Goal: Answer question/provide support: Share knowledge or assist other users

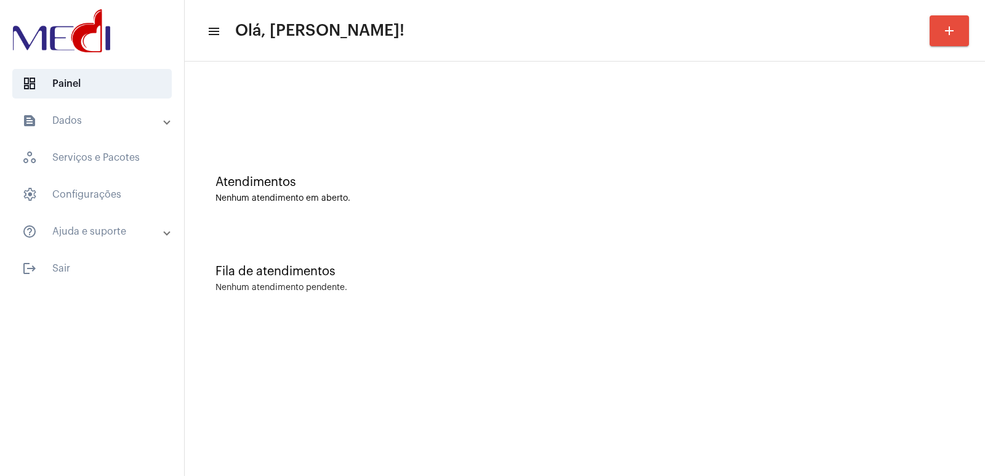
click at [299, 81] on div at bounding box center [585, 103] width 788 height 71
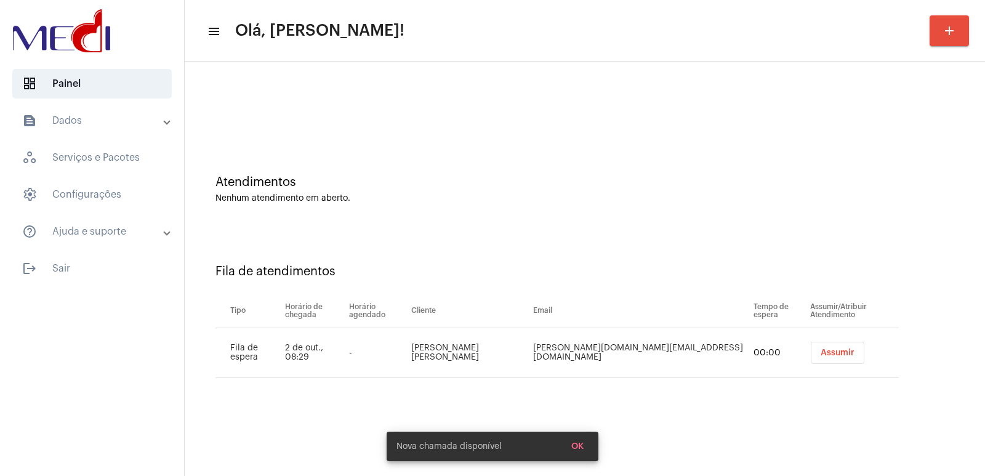
drag, startPoint x: 247, startPoint y: 358, endPoint x: 254, endPoint y: 358, distance: 6.8
click at [247, 358] on td "Fila de espera" at bounding box center [249, 353] width 67 height 50
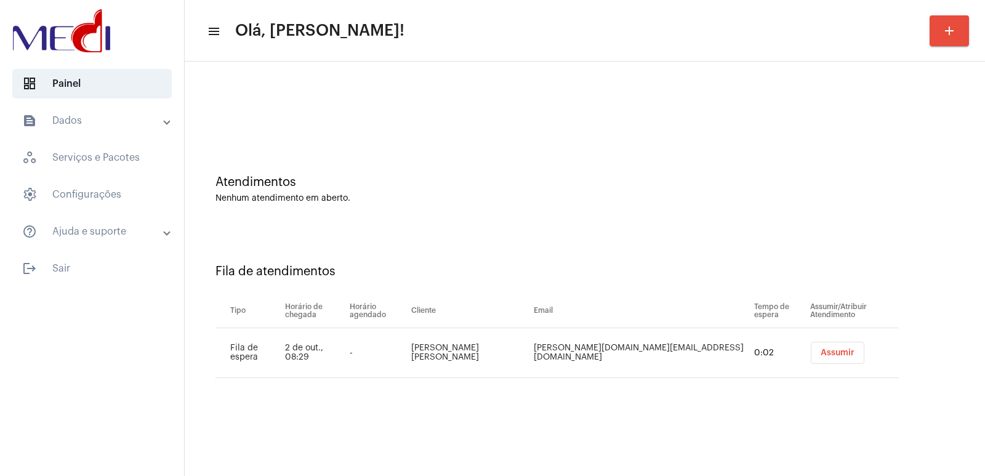
click at [821, 349] on span "Assumir" at bounding box center [838, 353] width 34 height 9
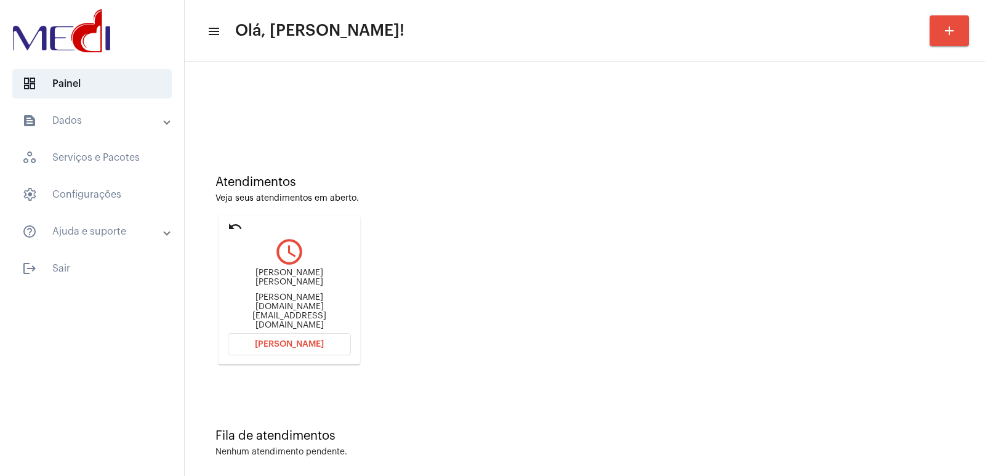
click at [304, 281] on div "Alynne maria alynne.ml@hotmail.com" at bounding box center [289, 300] width 123 height 62
click at [304, 280] on div "Alynne maria alynne.ml@hotmail.com" at bounding box center [289, 300] width 123 height 62
copy div "Alynne maria"
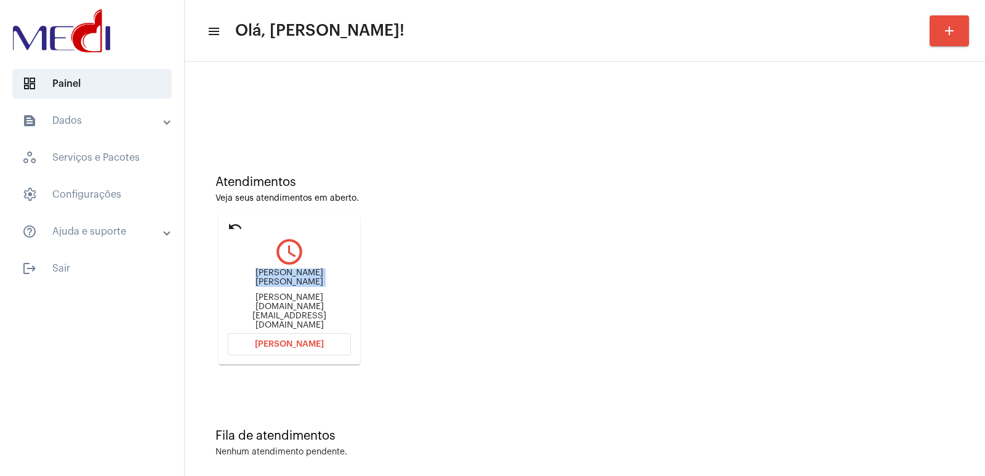
click at [285, 344] on button "Abrir Chamada" at bounding box center [289, 344] width 123 height 22
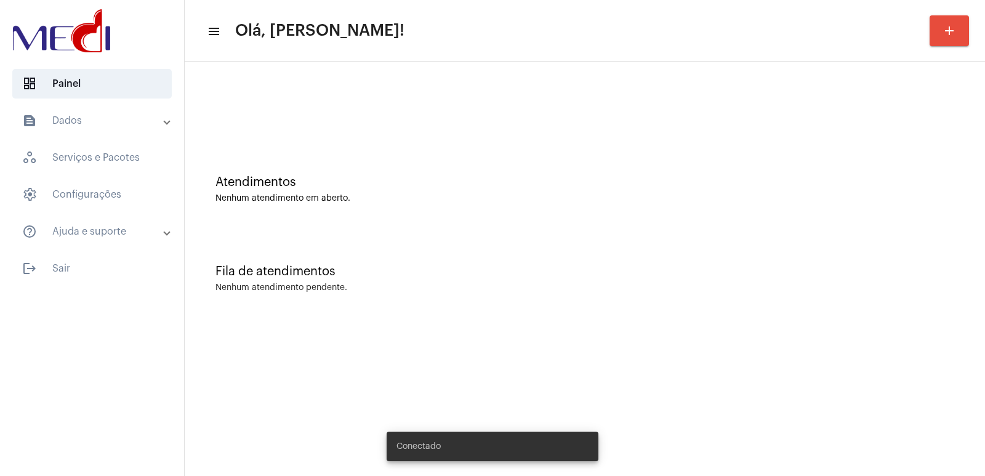
click at [369, 294] on div "Fila de atendimentos Nenhum atendimento pendente." at bounding box center [585, 272] width 788 height 89
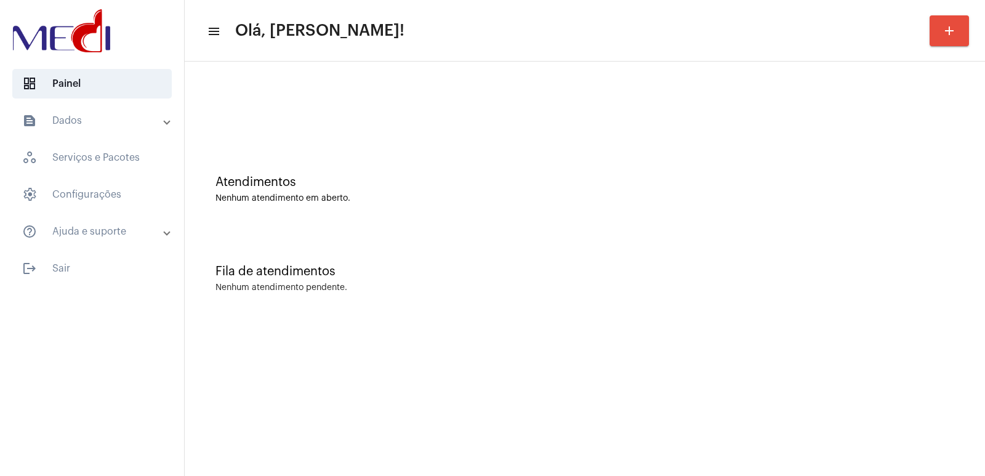
click at [301, 237] on mat-sidenav-container "dashboard Painel text_snippet_outlined Dados history_outlined Histórico schedul…" at bounding box center [492, 238] width 985 height 476
click at [442, 264] on div "Fila de atendimentos Nenhum atendimento pendente." at bounding box center [585, 272] width 788 height 89
click at [785, 365] on mat-sidenav-content "menu Olá, Vivian! add Atendimentos Nenhum atendimento em aberto. Fila de atendi…" at bounding box center [585, 238] width 801 height 476
drag, startPoint x: 281, startPoint y: 197, endPoint x: 142, endPoint y: 14, distance: 230.7
click at [278, 196] on div "Nenhum atendimento em aberto." at bounding box center [585, 198] width 739 height 9
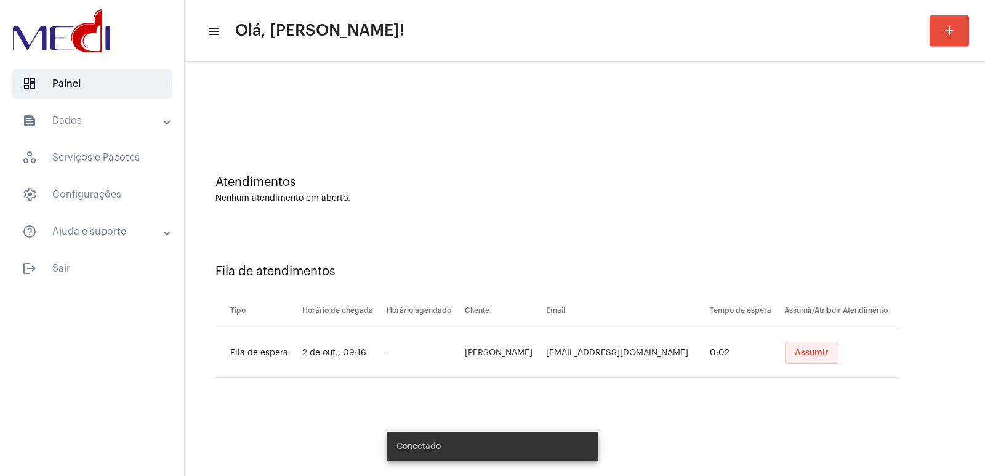
click at [795, 354] on span "Assumir" at bounding box center [812, 353] width 34 height 9
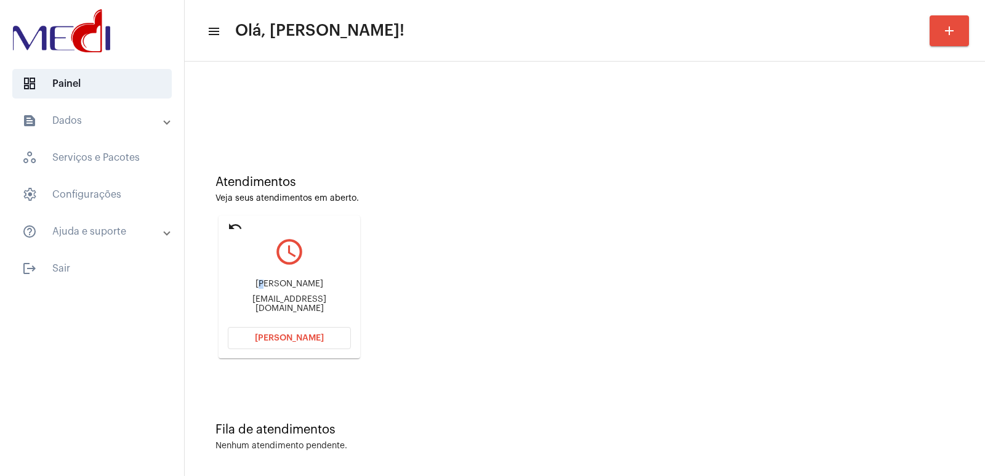
click at [286, 295] on div "João jaqueangelote@yahoo.com" at bounding box center [289, 296] width 123 height 55
click at [285, 309] on div "João jaqueangelote@yahoo.com" at bounding box center [289, 296] width 123 height 55
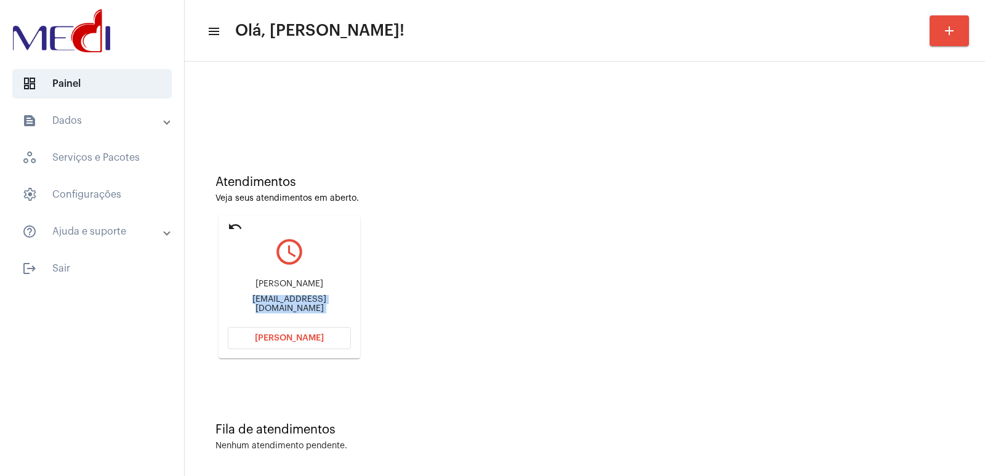
click at [285, 309] on div "João jaqueangelote@yahoo.com" at bounding box center [289, 296] width 123 height 55
copy mat-card-content "jaqueangelote@yahoo.com Abrir Chamada"
click at [296, 342] on button "Abrir Chamada" at bounding box center [289, 338] width 123 height 22
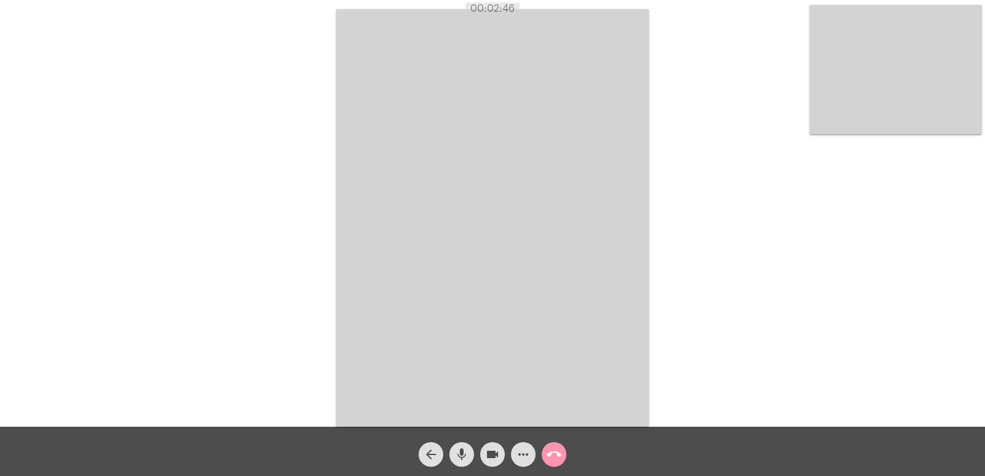
click at [359, 229] on video at bounding box center [492, 218] width 313 height 418
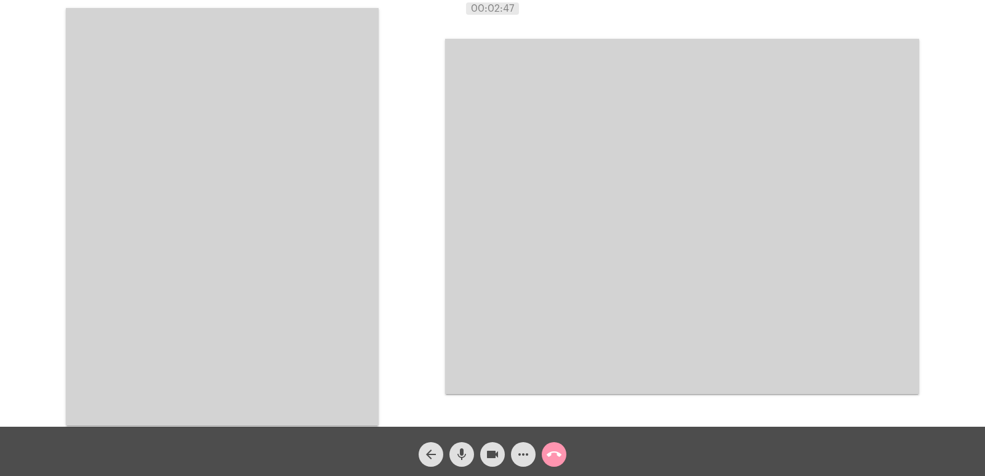
click at [214, 203] on video at bounding box center [222, 217] width 313 height 418
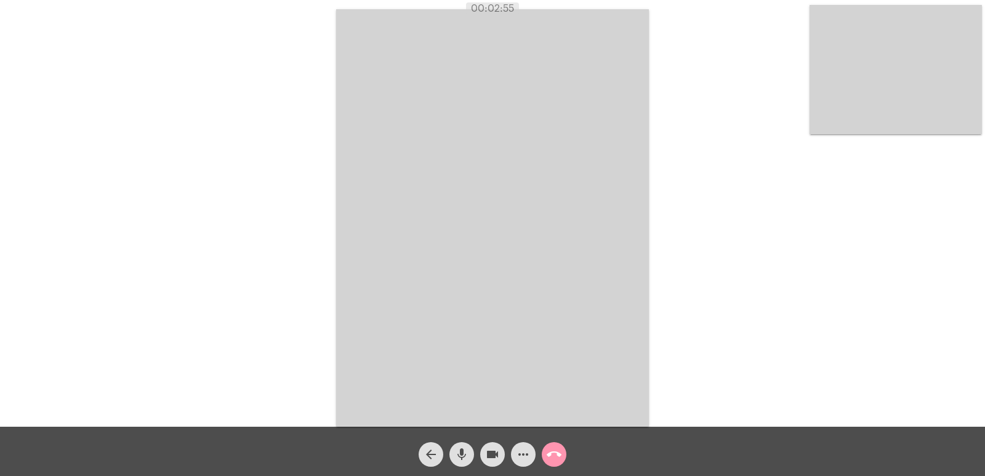
click at [560, 450] on mat-icon "call_end" at bounding box center [554, 454] width 15 height 15
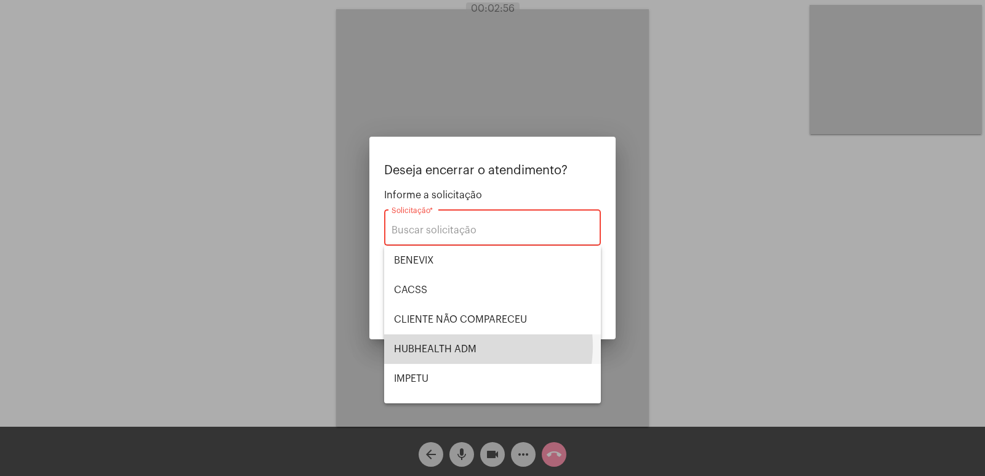
click at [466, 346] on span "HUBHEALTH ADM" at bounding box center [492, 349] width 197 height 30
type input "HUBHEALTH ADM"
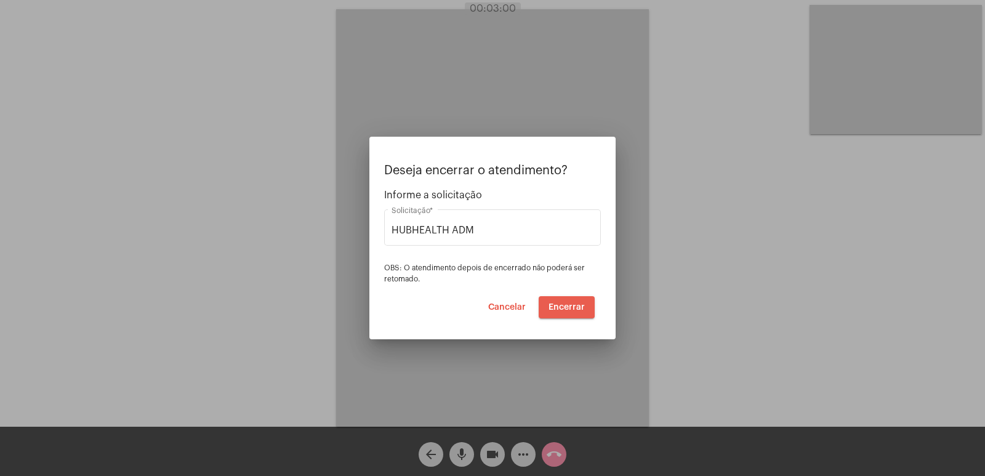
click at [570, 307] on span "Encerrar" at bounding box center [567, 307] width 36 height 9
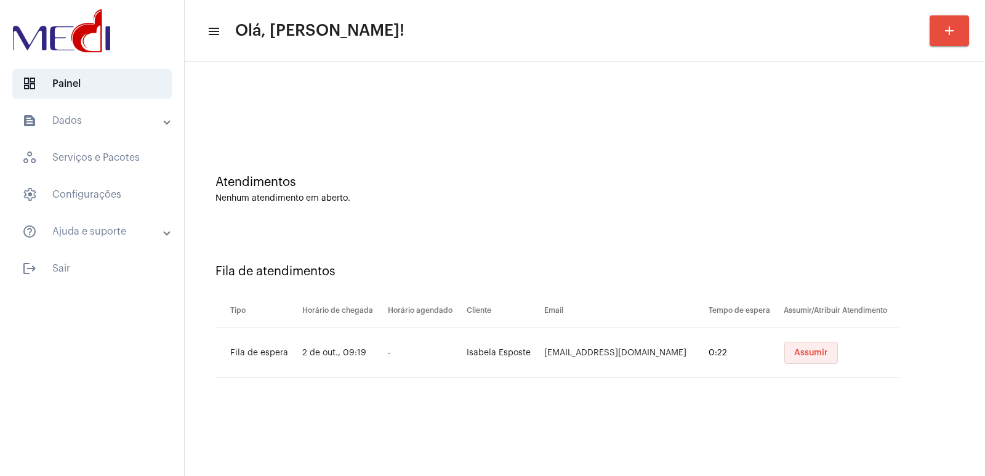
click at [819, 343] on button "Assumir" at bounding box center [812, 353] width 54 height 22
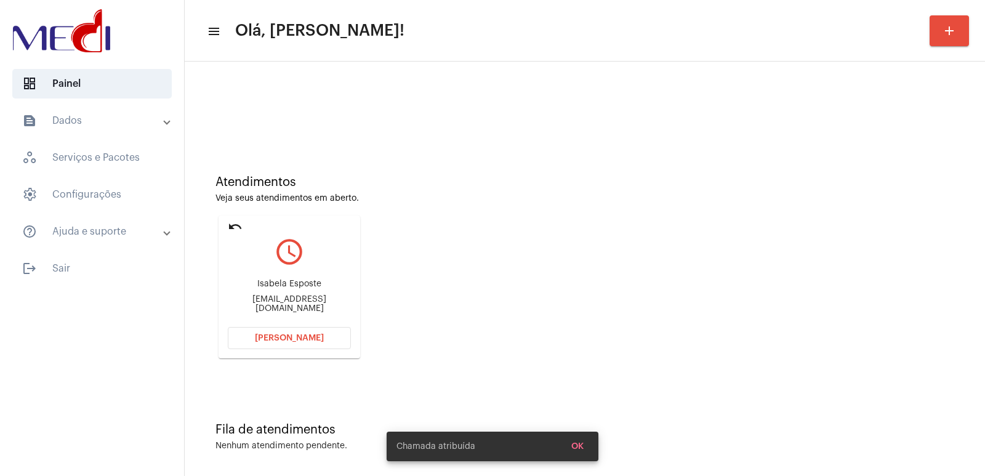
click at [317, 289] on div "Isabela Esposte" at bounding box center [289, 284] width 123 height 9
copy div "Isabela Esposte"
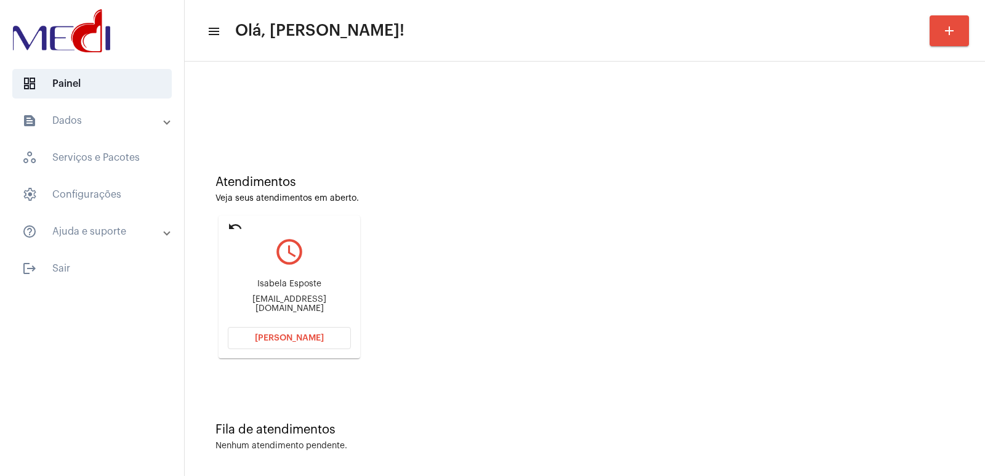
click at [302, 338] on span "Abrir Chamada" at bounding box center [289, 338] width 69 height 9
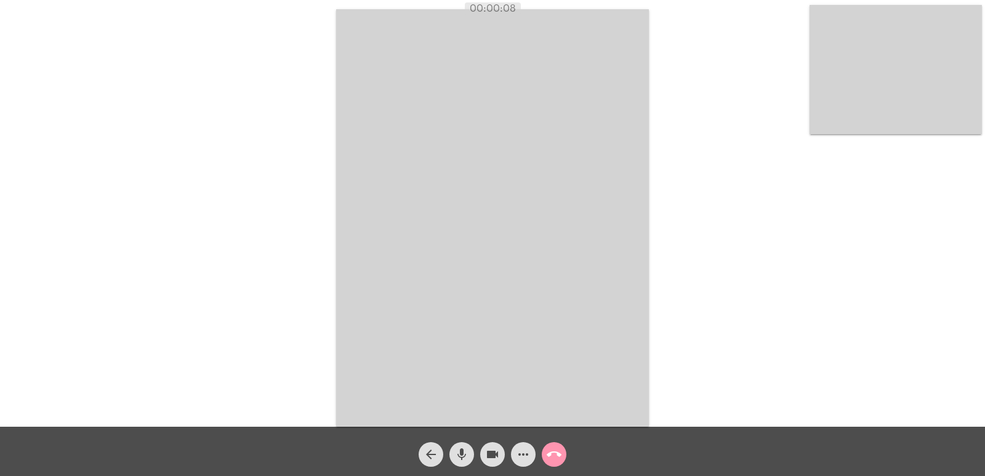
click at [334, 282] on div "Acessando Câmera e Microfone..." at bounding box center [492, 216] width 983 height 427
click at [368, 183] on video at bounding box center [492, 218] width 313 height 418
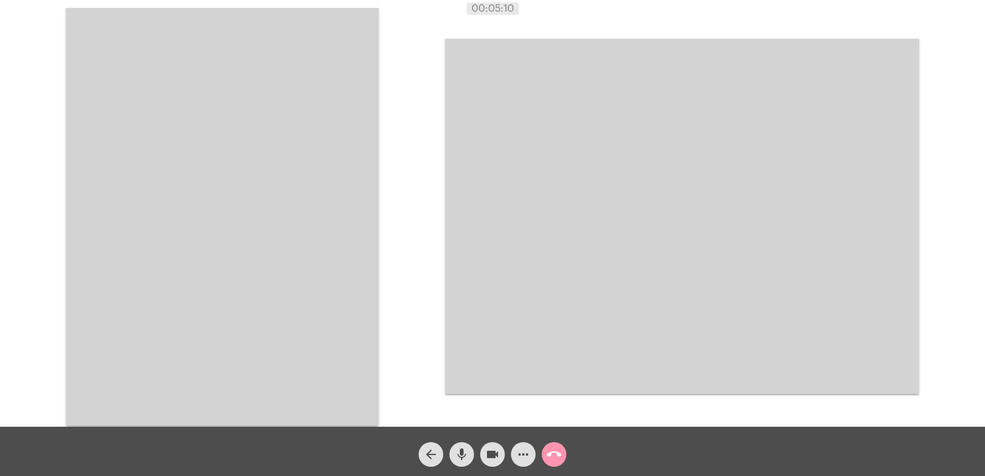
click at [320, 248] on video at bounding box center [222, 217] width 313 height 418
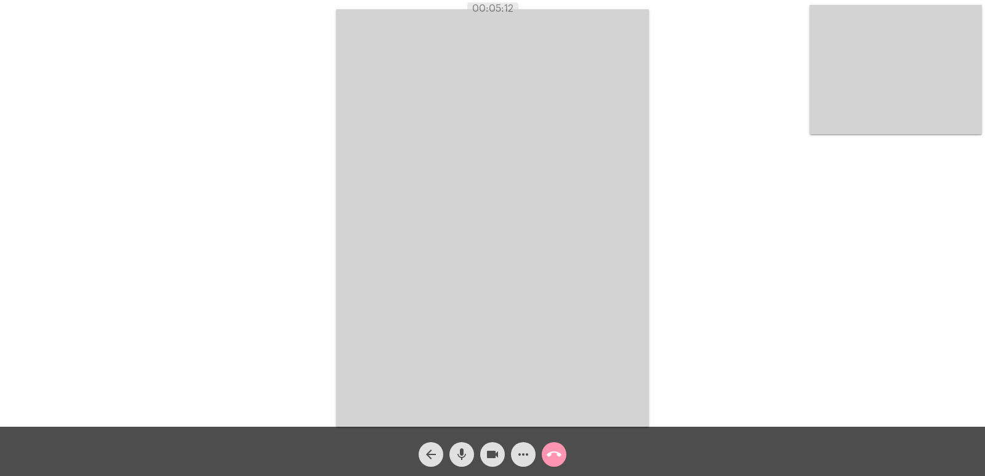
click at [560, 451] on mat-icon "call_end" at bounding box center [554, 454] width 15 height 15
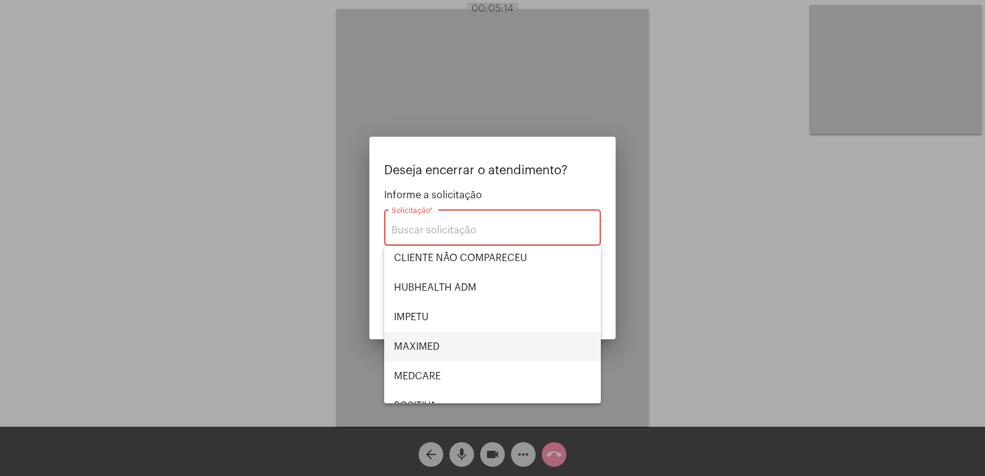
scroll to position [256, 0]
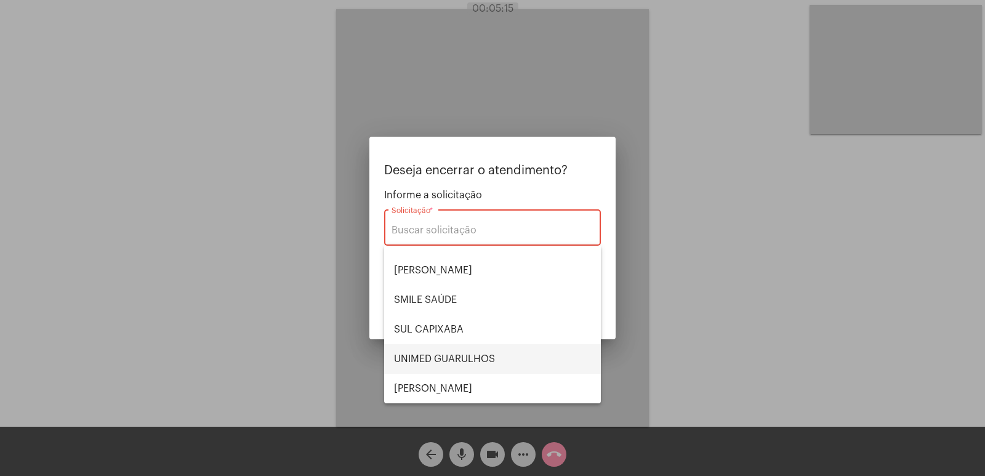
click at [464, 361] on span "UNIMED GUARULHOS" at bounding box center [492, 359] width 197 height 30
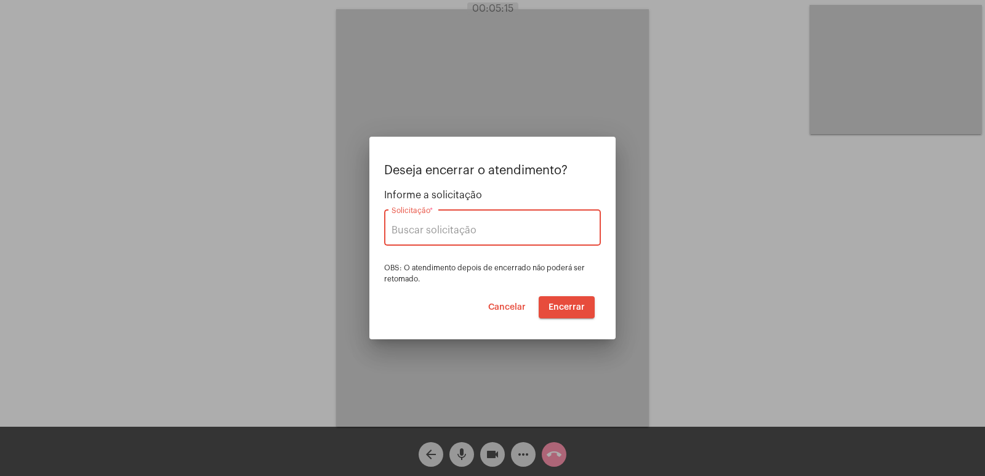
type input "UNIMED GUARULHOS"
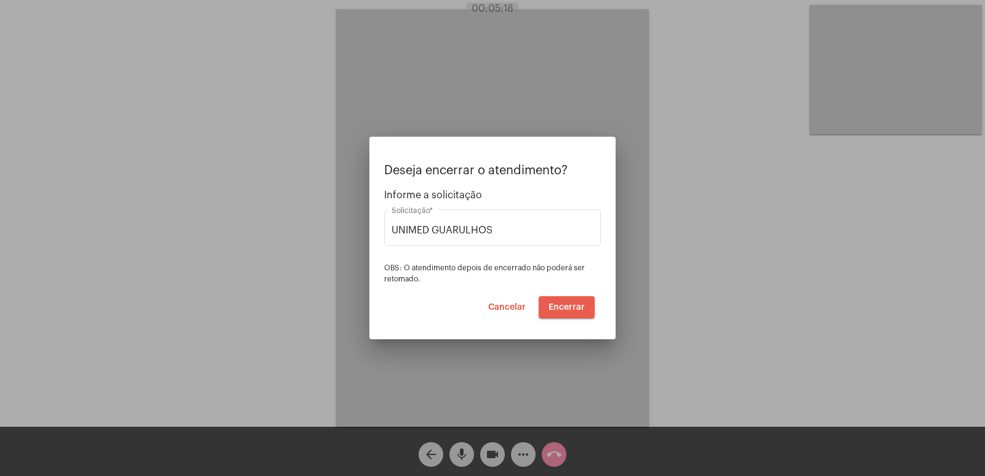
click at [560, 304] on span "Encerrar" at bounding box center [567, 307] width 36 height 9
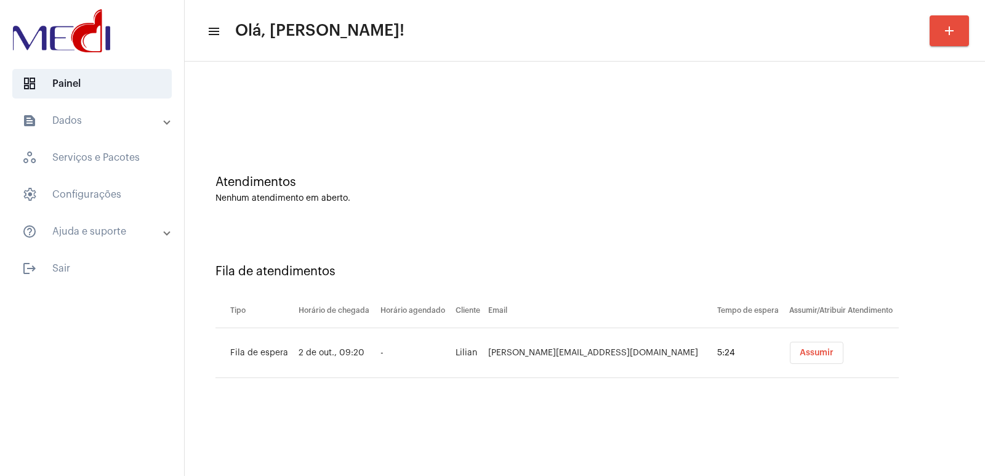
click at [796, 360] on button "Assumir" at bounding box center [817, 353] width 54 height 22
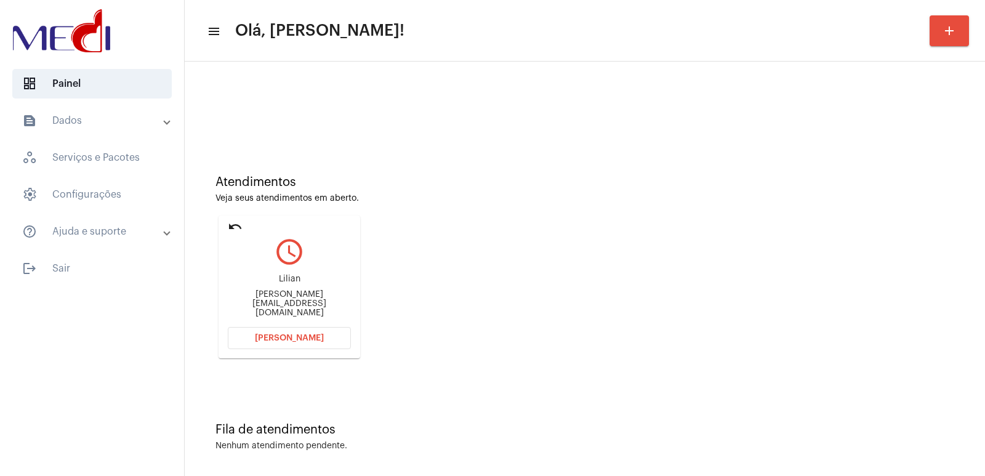
click at [331, 132] on div at bounding box center [585, 103] width 788 height 71
drag, startPoint x: 926, startPoint y: 245, endPoint x: 557, endPoint y: 241, distance: 369.6
click at [920, 248] on div "Atendimentos Veja seus atendimentos em aberto. undo query_builder Lilian Lilian…" at bounding box center [585, 263] width 788 height 248
click at [305, 293] on div "Lilian Lilian.fernandes@agantecipa.com.br" at bounding box center [289, 296] width 123 height 55
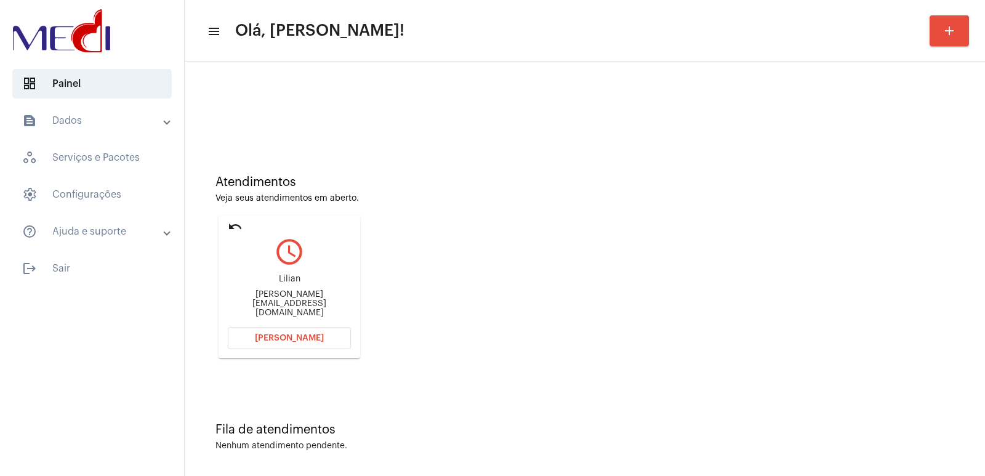
click at [305, 293] on div "Lilian Lilian.fernandes@agantecipa.com.br" at bounding box center [289, 296] width 123 height 55
click at [297, 310] on div "Lilian Lilian.fernandes@agantecipa.com.br" at bounding box center [289, 296] width 123 height 55
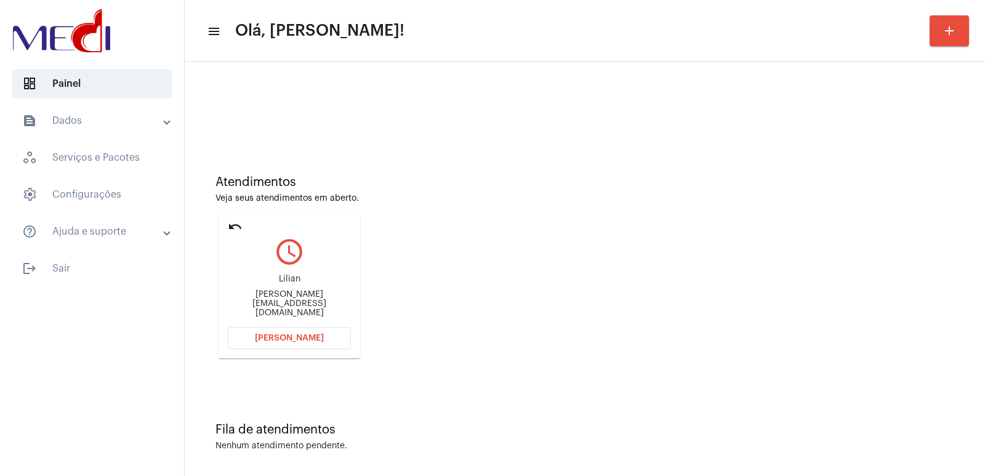
copy mat-card-content "Lilian.fernandes@agantecipa.com.br Abrir Chamada"
click at [307, 342] on span "[PERSON_NAME]" at bounding box center [289, 338] width 69 height 9
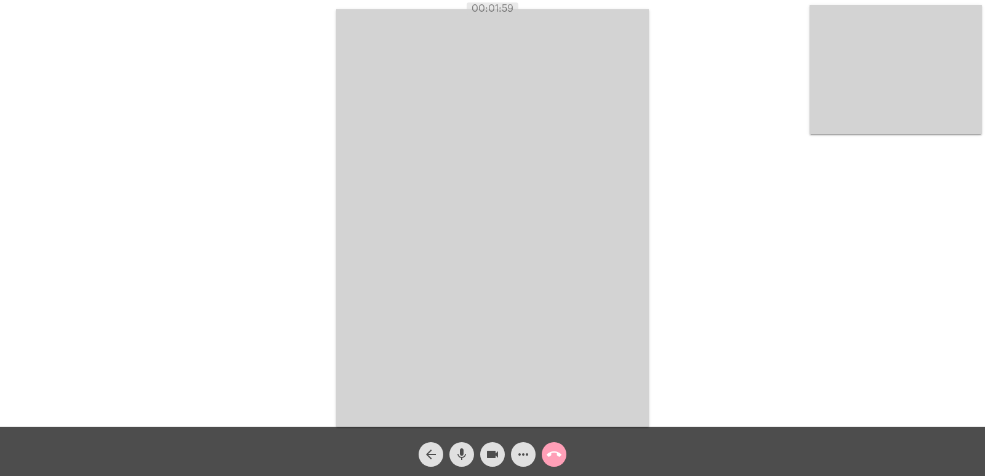
click at [557, 453] on mat-icon "call_end" at bounding box center [554, 454] width 15 height 15
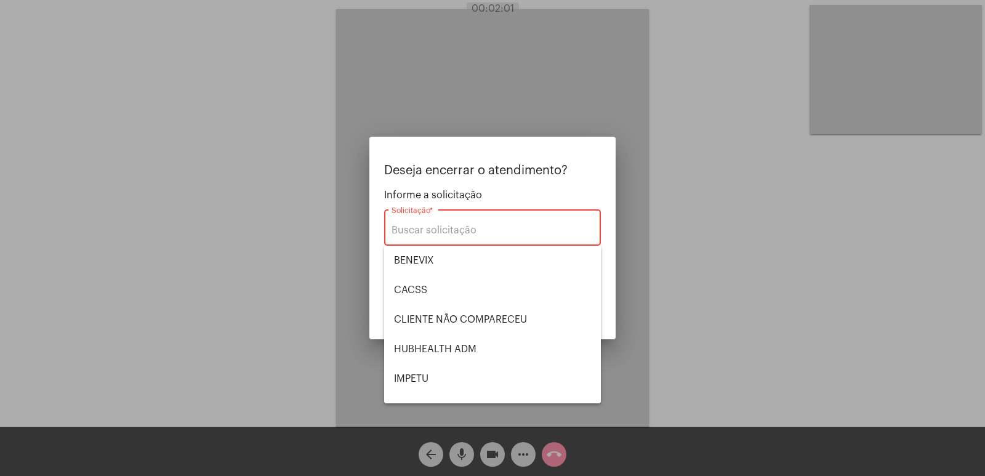
click at [644, 343] on div at bounding box center [492, 238] width 985 height 476
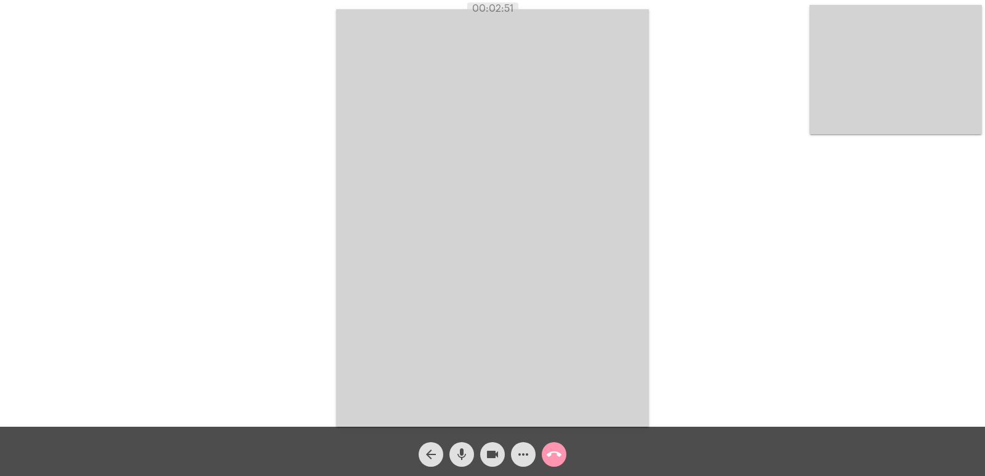
click at [485, 273] on video at bounding box center [492, 218] width 313 height 418
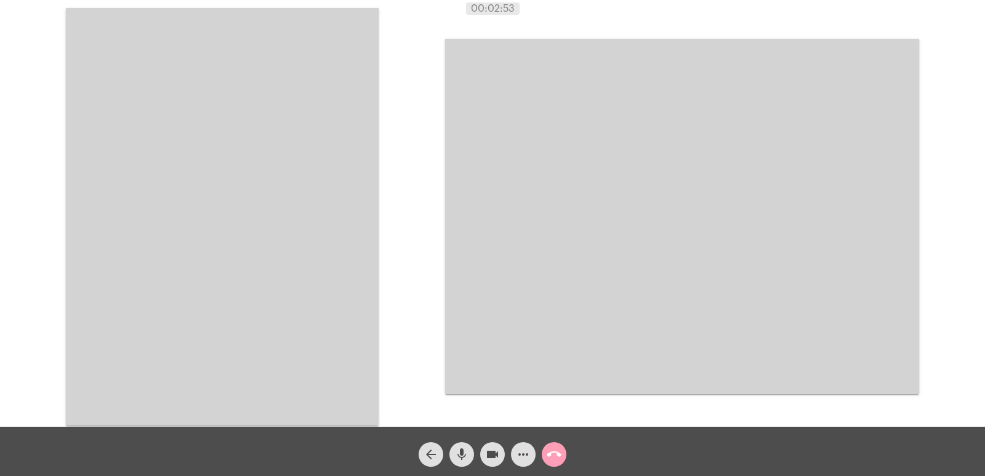
click at [554, 451] on mat-icon "call_end" at bounding box center [554, 454] width 15 height 15
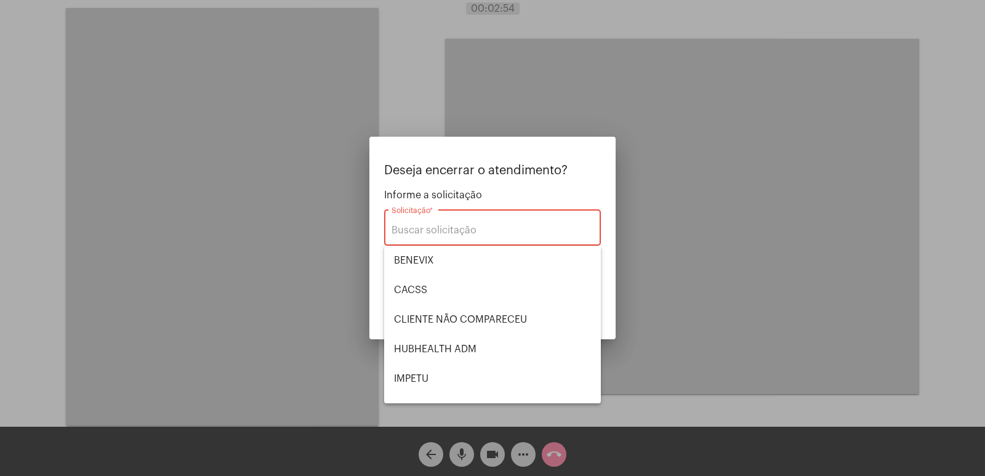
scroll to position [256, 0]
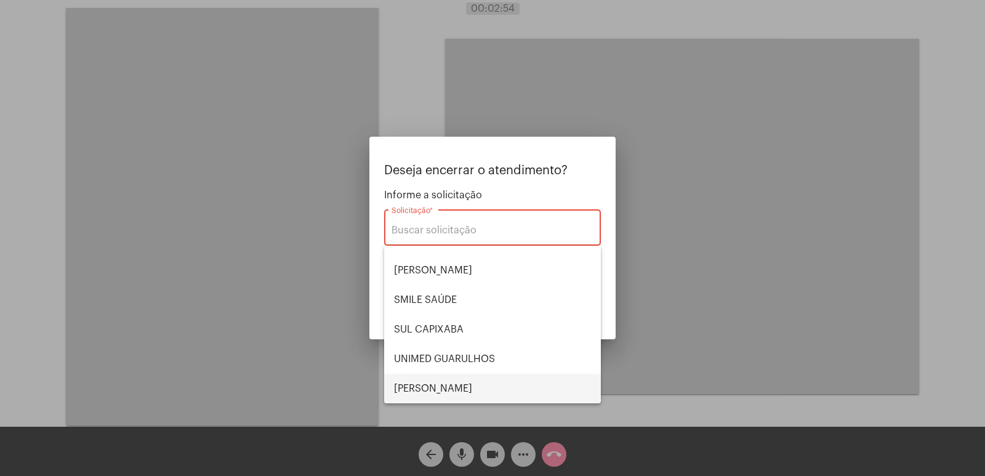
click at [460, 386] on span "[PERSON_NAME]" at bounding box center [492, 389] width 197 height 30
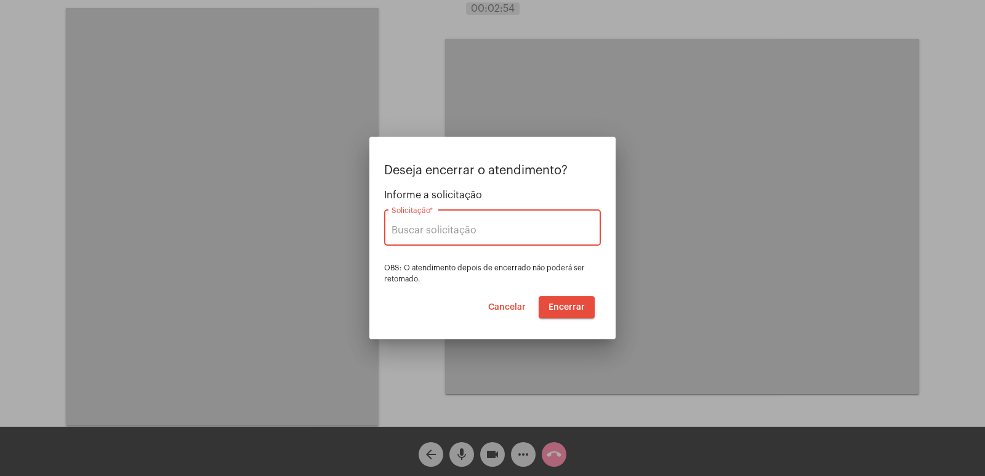
type input "[PERSON_NAME]"
click at [577, 309] on span "Encerrar" at bounding box center [567, 307] width 36 height 9
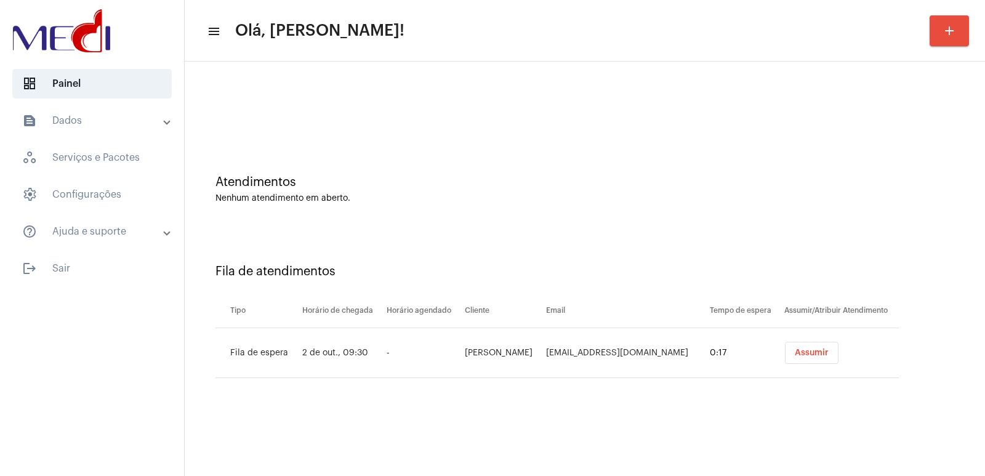
click at [508, 350] on td "Raquel Leitão Ferreira" at bounding box center [502, 353] width 81 height 50
copy td "Raquel Leitão Ferreira"
click at [810, 352] on span "Assumir" at bounding box center [812, 353] width 34 height 9
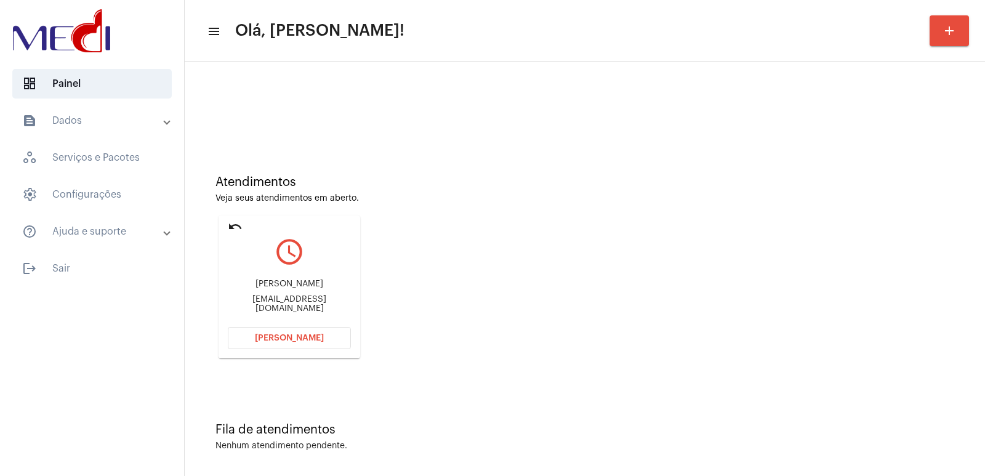
click at [288, 342] on button "Abrir Chamada" at bounding box center [289, 338] width 123 height 22
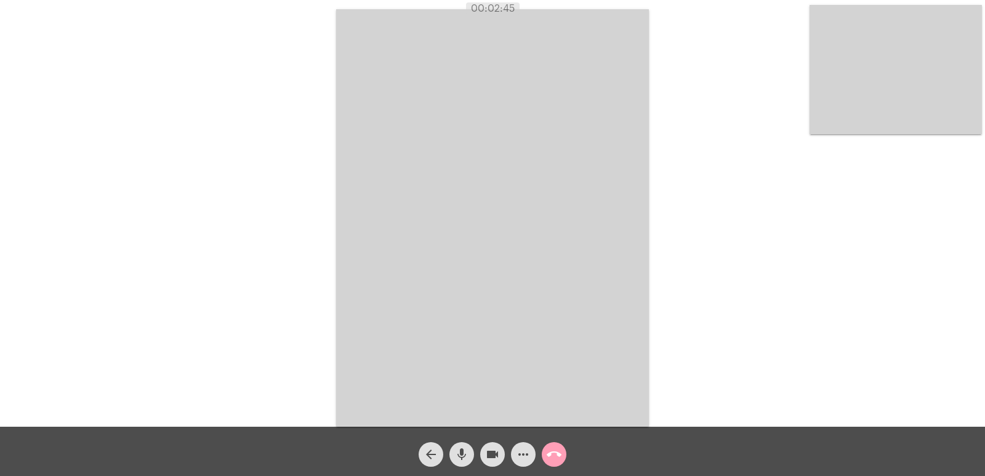
click at [554, 466] on span "call_end" at bounding box center [554, 454] width 15 height 25
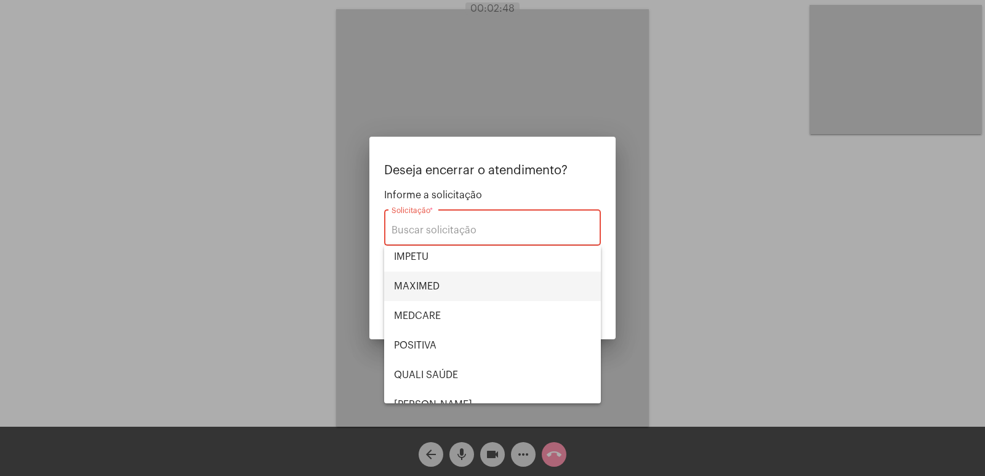
scroll to position [133, 0]
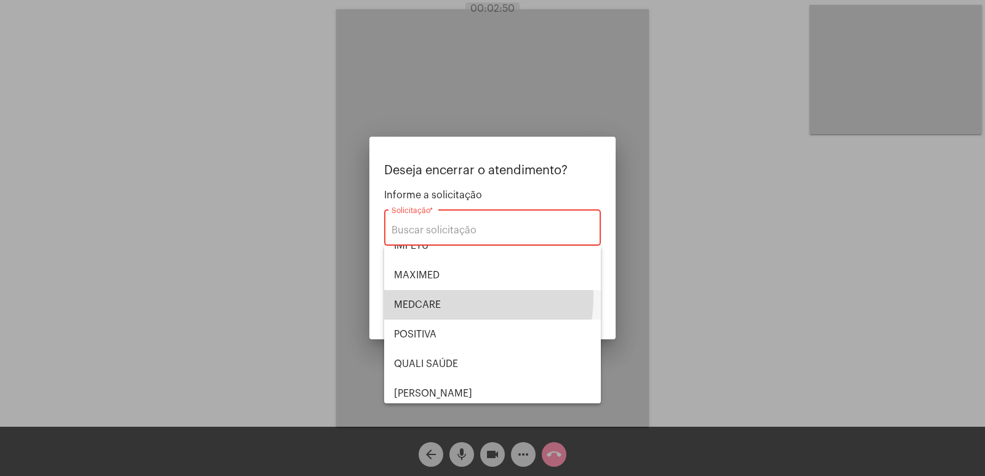
click at [419, 296] on span "MEDCARE" at bounding box center [492, 305] width 197 height 30
type input "MEDCARE"
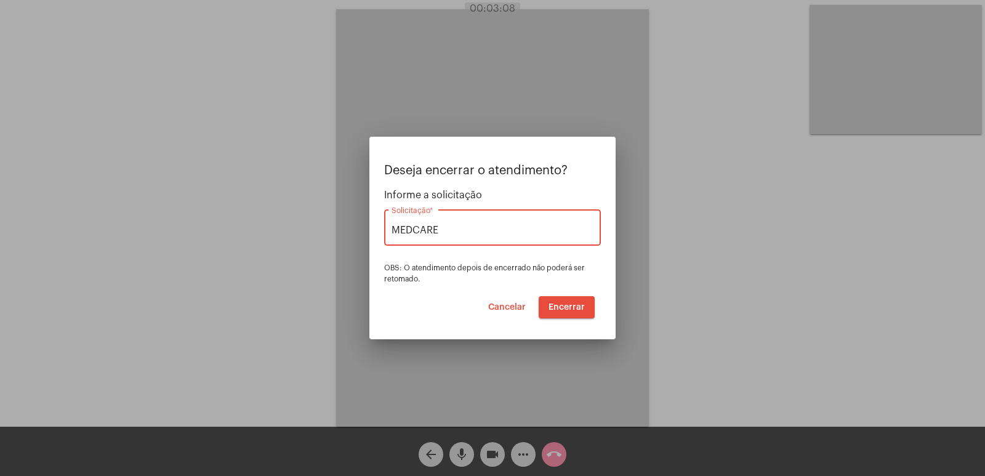
click at [563, 305] on span "Encerrar" at bounding box center [567, 307] width 36 height 9
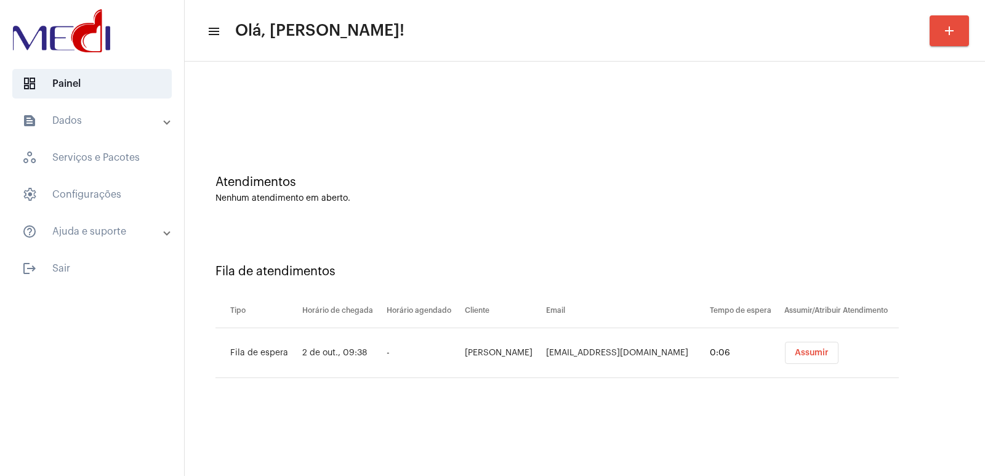
click at [543, 355] on td "[PERSON_NAME]" at bounding box center [502, 353] width 81 height 50
copy td "[PERSON_NAME]"
click at [621, 349] on td "[EMAIL_ADDRESS][DOMAIN_NAME]" at bounding box center [625, 353] width 164 height 50
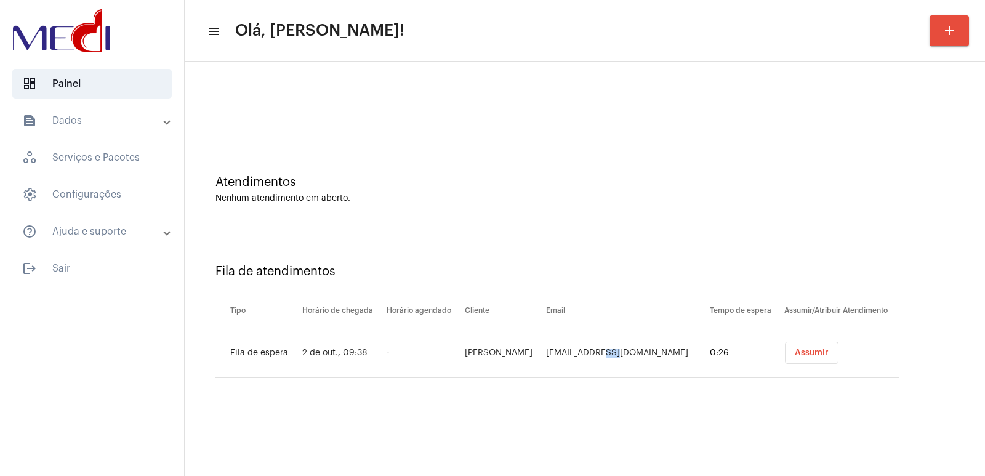
click at [621, 349] on td "[EMAIL_ADDRESS][DOMAIN_NAME]" at bounding box center [625, 353] width 164 height 50
copy td "[EMAIL_ADDRESS][DOMAIN_NAME]"
click at [317, 0] on html "dashboard Painel text_snippet_outlined Dados history_outlined Histórico schedul…" at bounding box center [492, 238] width 985 height 476
click at [793, 364] on td "Assumir" at bounding box center [841, 353] width 118 height 50
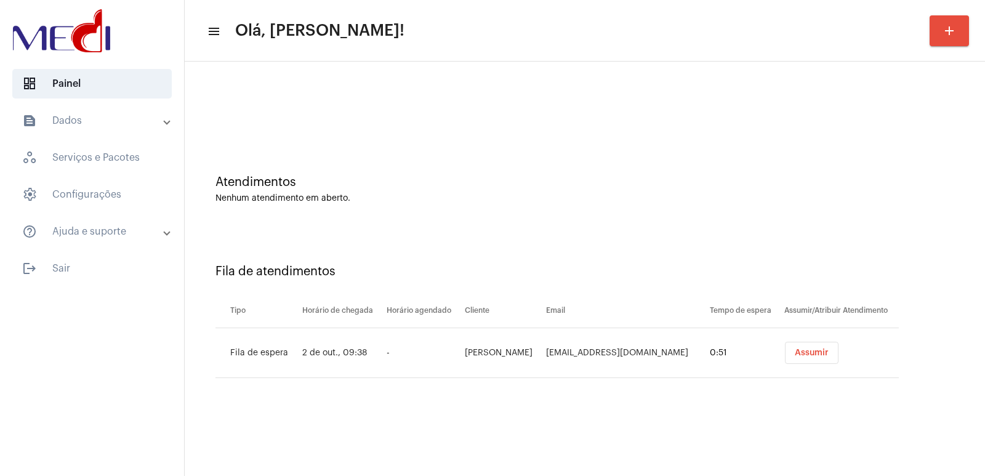
click at [795, 354] on span "Assumir" at bounding box center [812, 353] width 34 height 9
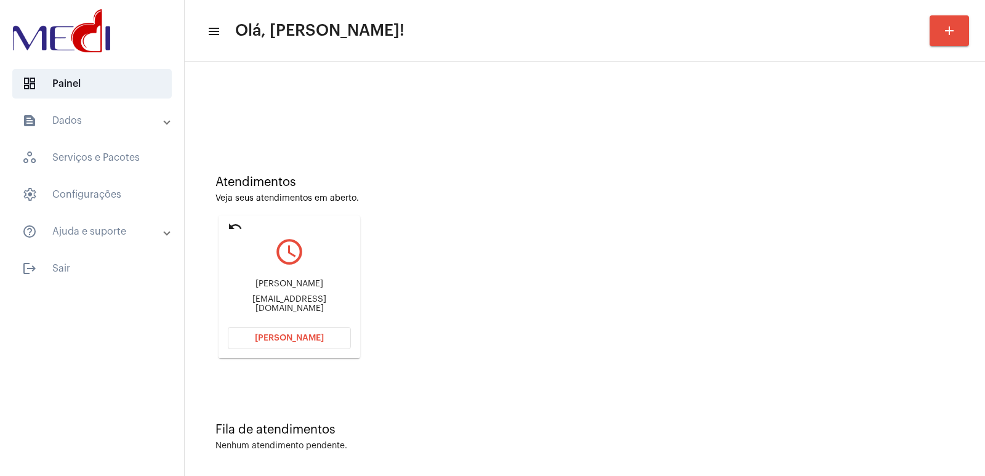
click at [272, 105] on div at bounding box center [585, 109] width 739 height 9
click at [295, 351] on mat-card "undo query_builder Minesh Patel minesh@uol.com.br Abrir Chamada" at bounding box center [290, 287] width 142 height 143
click at [286, 347] on button "Abrir Chamada" at bounding box center [289, 338] width 123 height 22
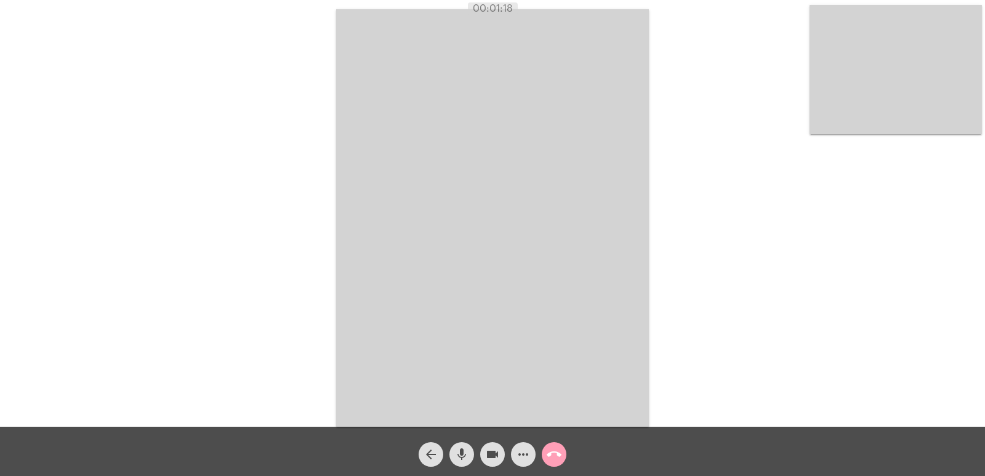
click at [550, 456] on mat-icon "call_end" at bounding box center [554, 454] width 15 height 15
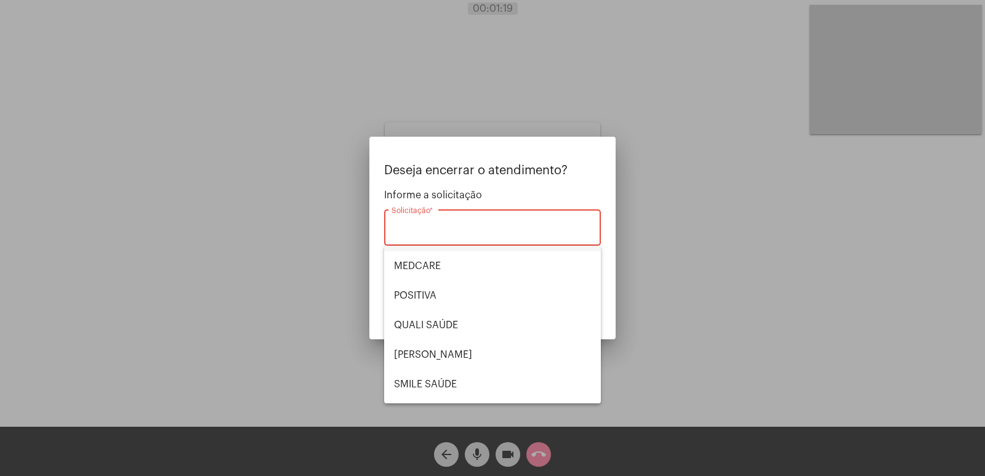
scroll to position [256, 0]
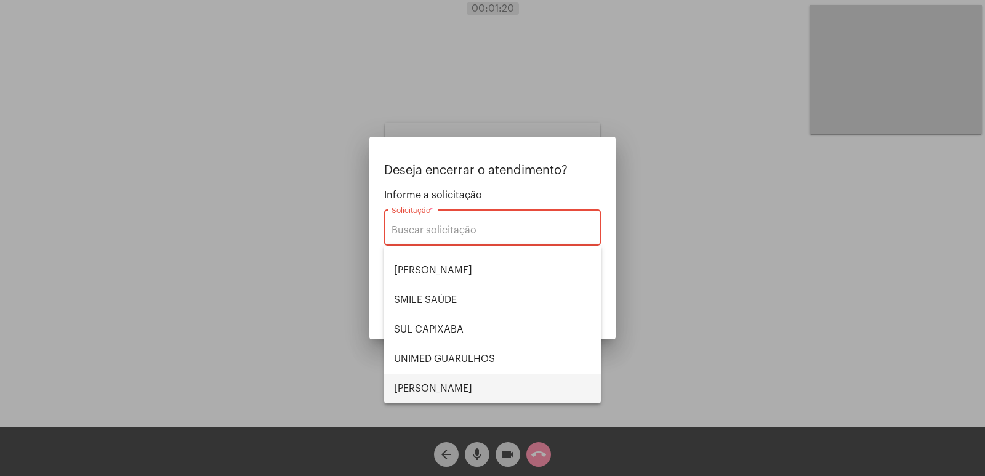
click at [456, 384] on span "VERA CRUZ" at bounding box center [492, 389] width 197 height 30
type input "VERA CRUZ"
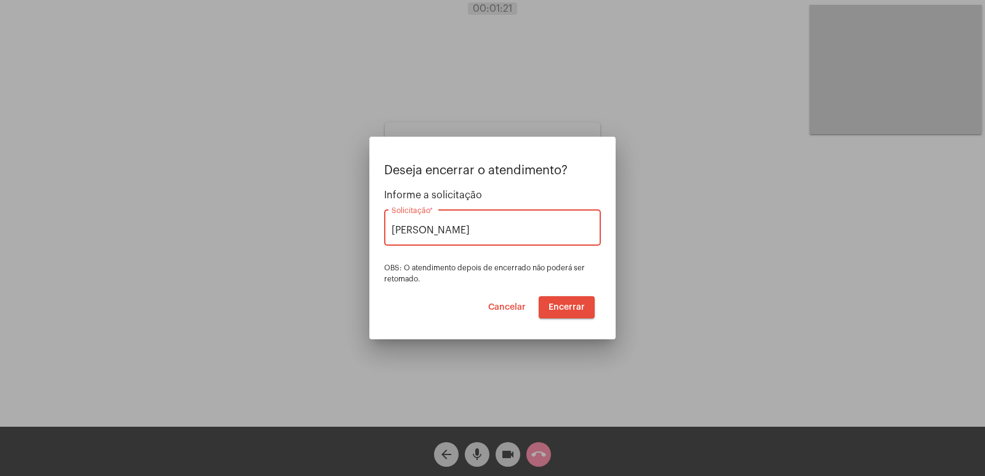
click at [559, 293] on div "Deseja encerrar o atendimento? Informe a solicitação VERA CRUZ Solicitação * OB…" at bounding box center [492, 241] width 217 height 155
click at [557, 309] on span "Encerrar" at bounding box center [567, 307] width 36 height 9
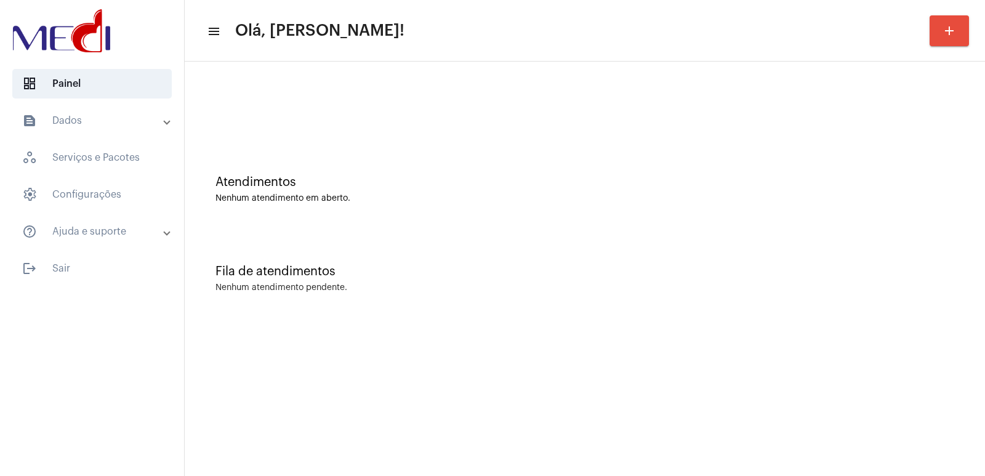
click at [139, 107] on mat-expansion-panel-header "text_snippet_outlined Dados" at bounding box center [95, 121] width 177 height 30
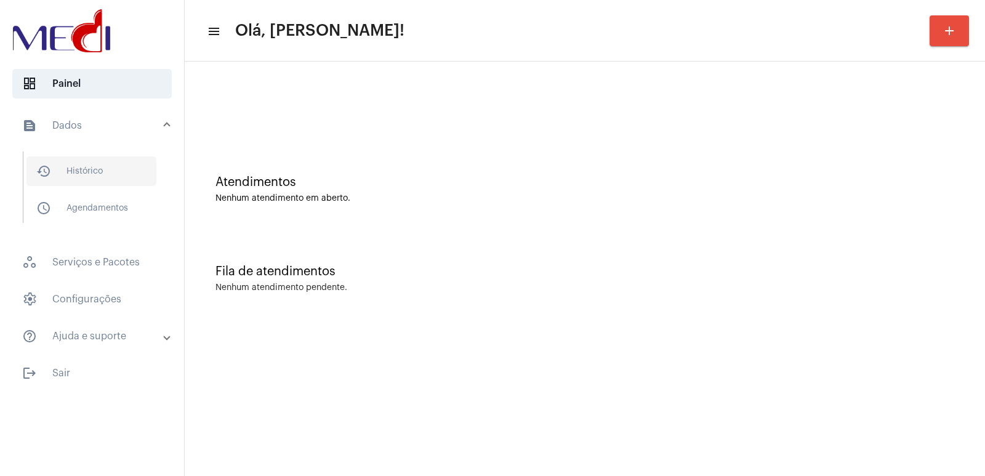
click at [104, 177] on span "history_outlined Histórico" at bounding box center [91, 171] width 130 height 30
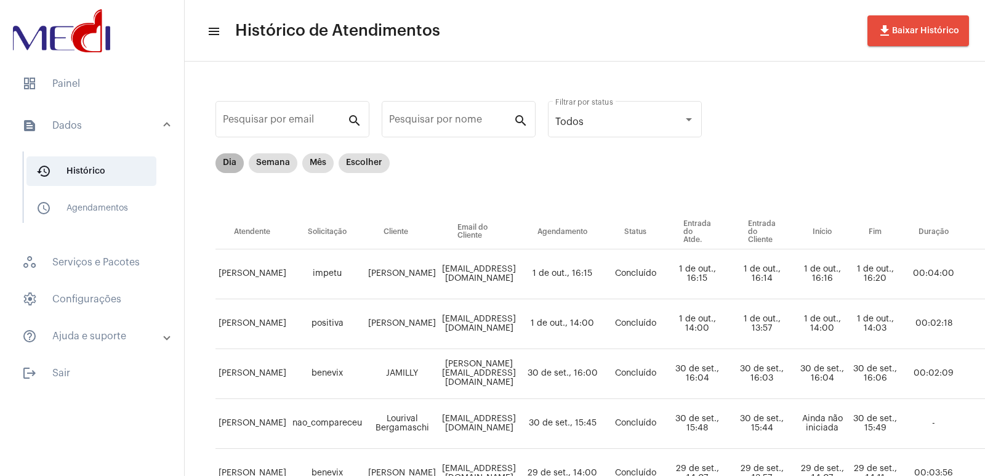
click at [224, 163] on mat-chip "Dia" at bounding box center [230, 163] width 28 height 20
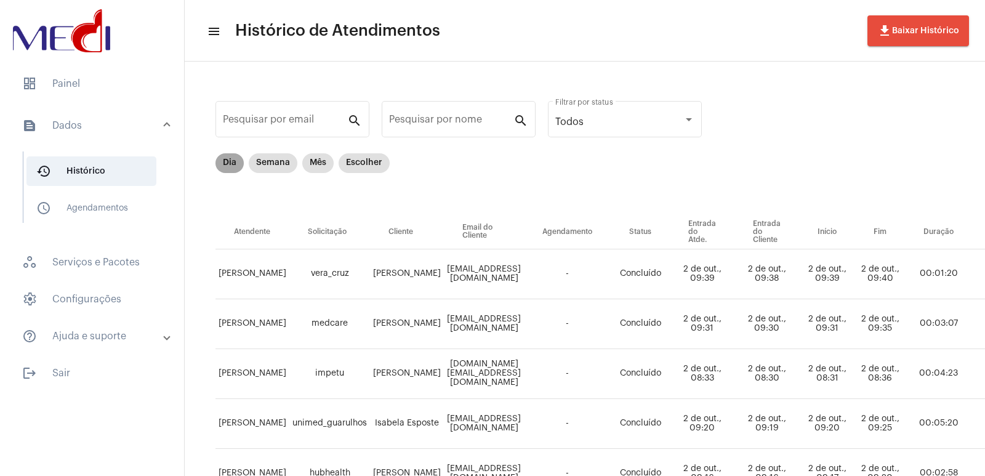
click at [224, 163] on mat-chip "Dia" at bounding box center [230, 163] width 28 height 20
click at [678, 190] on div "Dia Semana Mês Escolher" at bounding box center [644, 184] width 856 height 62
click at [235, 158] on mat-chip "Dia" at bounding box center [230, 163] width 28 height 20
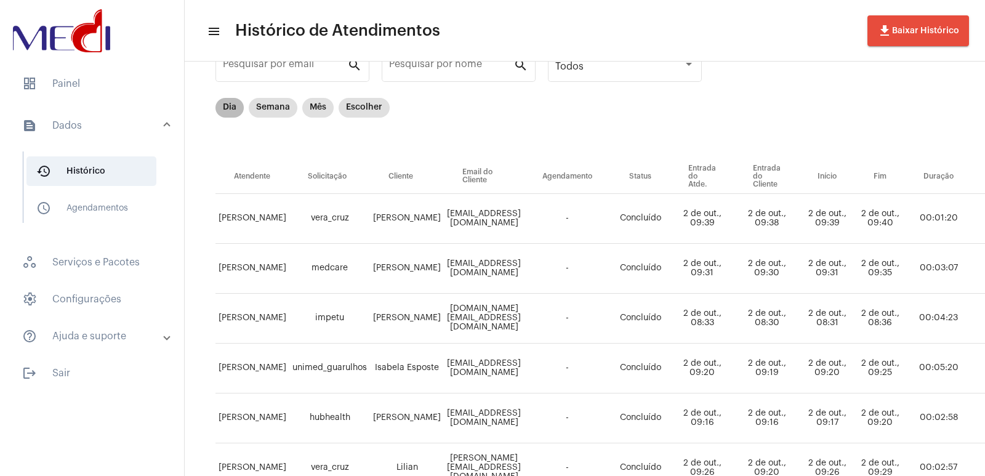
scroll to position [147, 0]
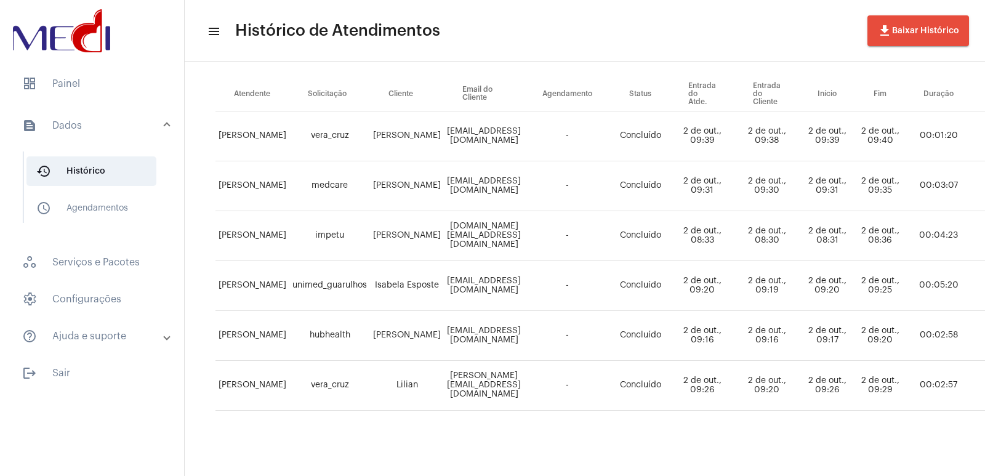
click at [411, 131] on td "Minesh Patel" at bounding box center [407, 136] width 74 height 50
copy td "Minesh Patel"
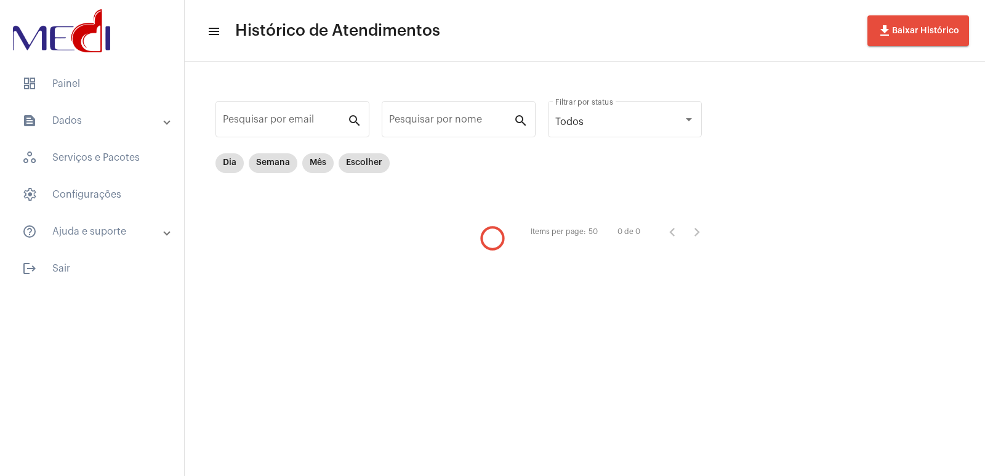
click at [68, 86] on span "dashboard Painel" at bounding box center [92, 84] width 160 height 30
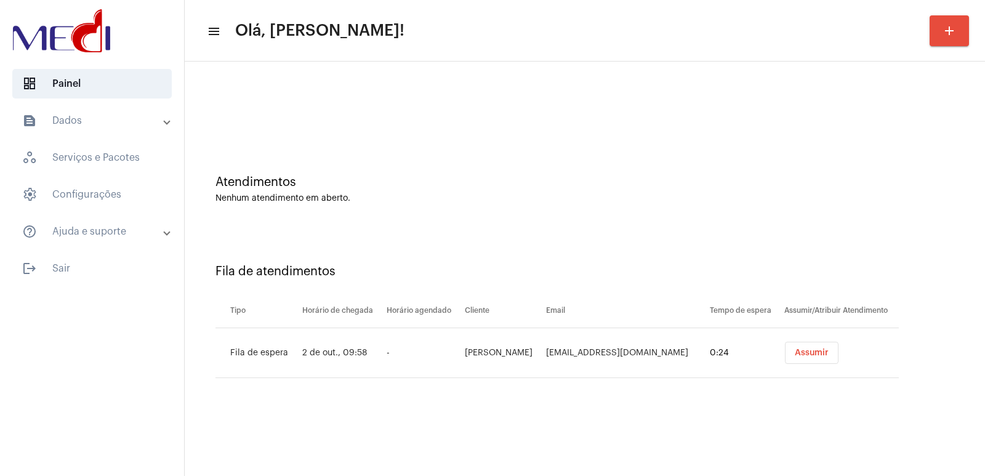
drag, startPoint x: 314, startPoint y: 94, endPoint x: 326, endPoint y: 110, distance: 20.1
click at [314, 94] on div at bounding box center [585, 103] width 788 height 71
click at [832, 351] on button "Assumir" at bounding box center [812, 353] width 54 height 22
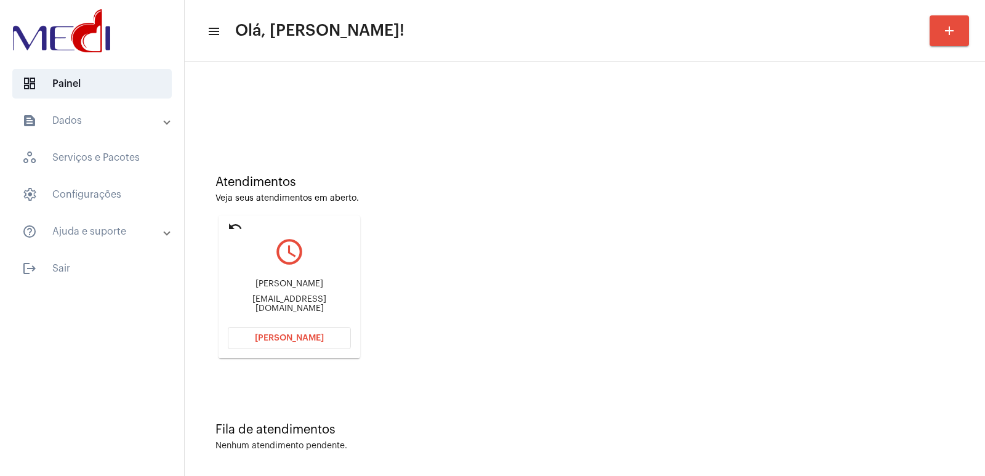
click at [317, 283] on div "Juliana Veronez Faislon july_veronez@yahoo.com.br" at bounding box center [289, 296] width 123 height 55
click at [321, 283] on div "Juliana Veronez Faislon july_veronez@yahoo.com.br" at bounding box center [289, 296] width 123 height 55
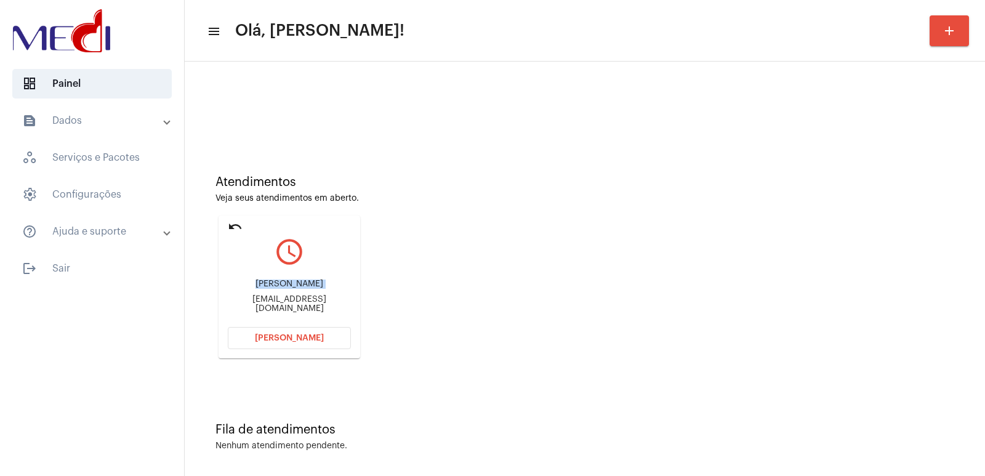
drag, startPoint x: 321, startPoint y: 283, endPoint x: 326, endPoint y: 289, distance: 7.8
click at [321, 284] on div "Juliana Veronez Faislon july_veronez@yahoo.com.br" at bounding box center [289, 296] width 123 height 55
copy div "Juliana Veronez Faislon"
click at [291, 331] on button "Abrir Chamada" at bounding box center [289, 338] width 123 height 22
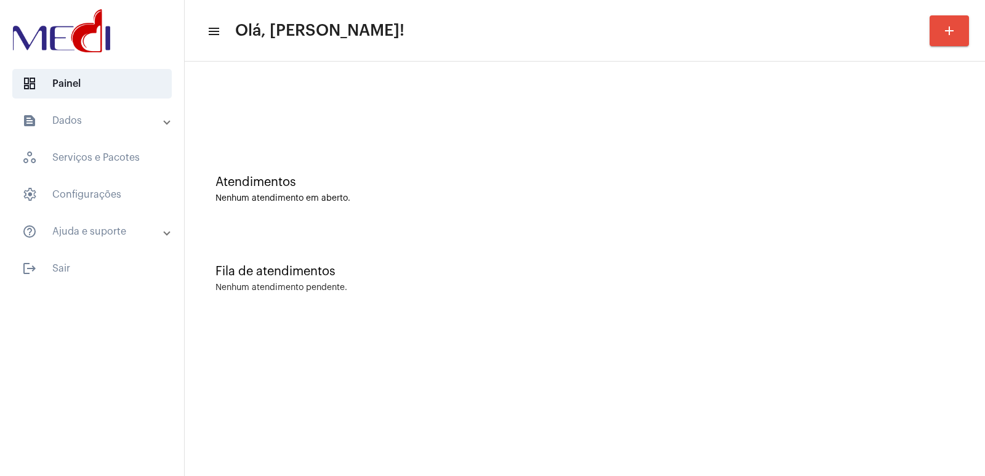
click at [562, 301] on div "Fila de atendimentos Nenhum atendimento pendente." at bounding box center [585, 272] width 788 height 89
click at [920, 416] on mat-sidenav-content "menu Olá, [PERSON_NAME]! add Atendimentos Nenhum atendimento em aberto. Fila de…" at bounding box center [585, 238] width 801 height 476
click at [288, 99] on div at bounding box center [585, 103] width 788 height 71
click at [288, 100] on div at bounding box center [585, 103] width 788 height 71
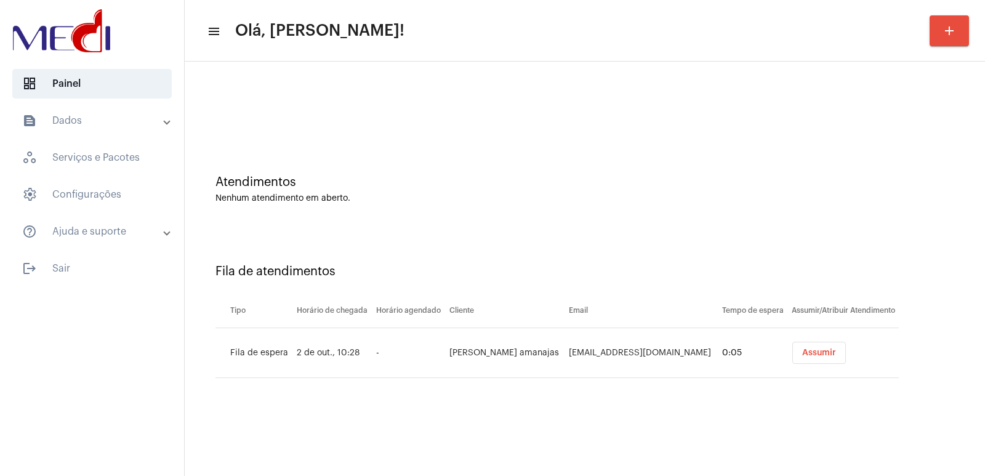
click at [812, 354] on span "Assumir" at bounding box center [820, 353] width 34 height 9
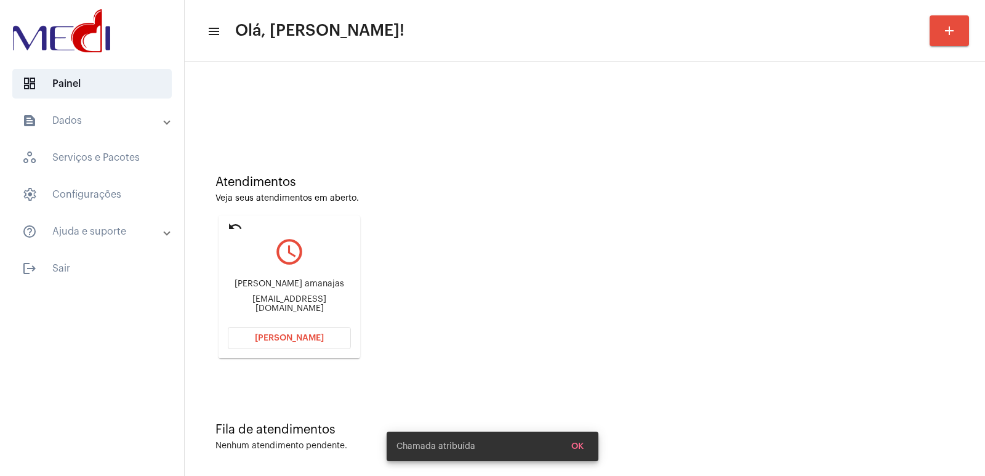
click at [305, 274] on div "Edcleuma Rodrigues amanajas edcleuma.a@hotmail.com" at bounding box center [289, 296] width 123 height 55
click at [307, 273] on div "Edcleuma Rodrigues amanajas edcleuma.a@hotmail.com" at bounding box center [289, 296] width 123 height 55
click at [309, 273] on div "Edcleuma Rodrigues amanajas edcleuma.a@hotmail.com" at bounding box center [289, 296] width 123 height 55
copy div "Edcleuma Rodrigues amanajas"
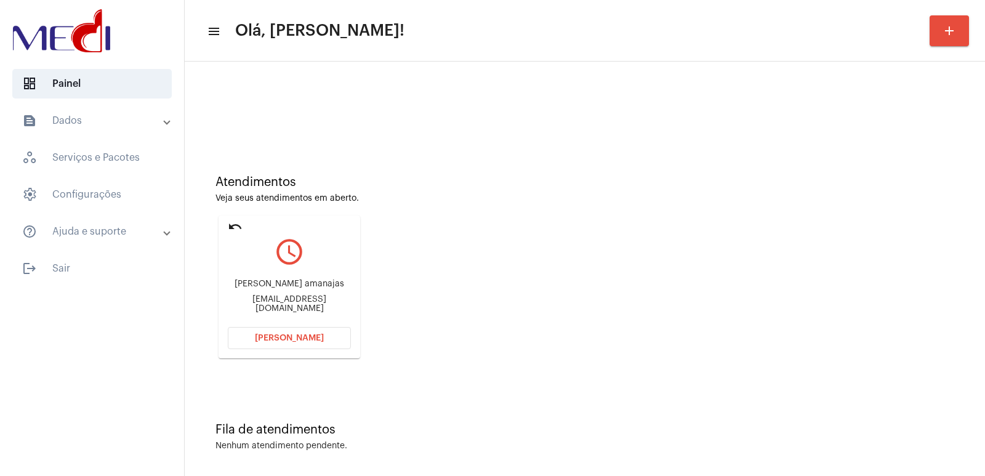
click at [312, 307] on div "edcleuma.a@hotmail.com" at bounding box center [289, 304] width 123 height 18
copy mat-card-content "edcleuma.a@hotmail.com Abrir Chamada"
click at [264, 282] on div "Edcleuma Rodrigues amanajas" at bounding box center [289, 284] width 123 height 9
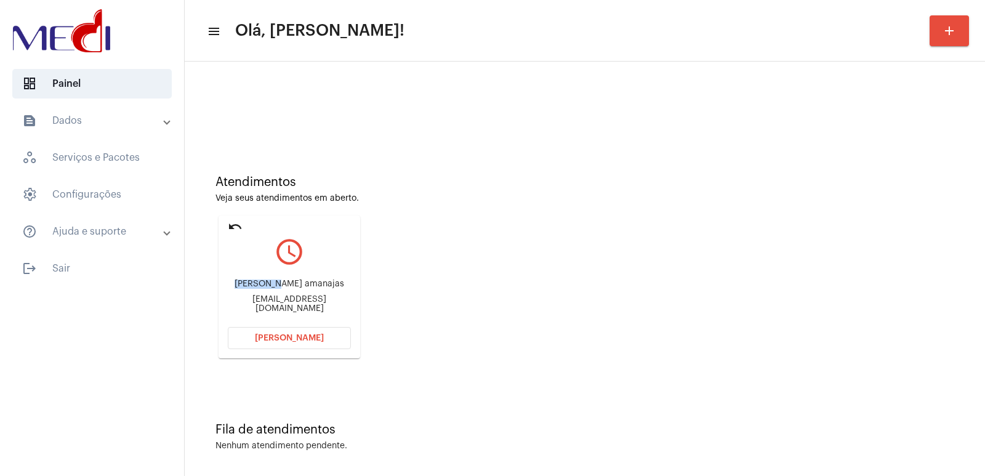
click at [264, 282] on div "Edcleuma Rodrigues amanajas" at bounding box center [289, 284] width 123 height 9
copy div "Edcleuma Rodrigues amanajas"
drag, startPoint x: 296, startPoint y: 315, endPoint x: 292, endPoint y: 327, distance: 12.5
click at [296, 323] on div "Edcleuma Rodrigues amanajas edcleuma.a@hotmail.com" at bounding box center [289, 296] width 123 height 55
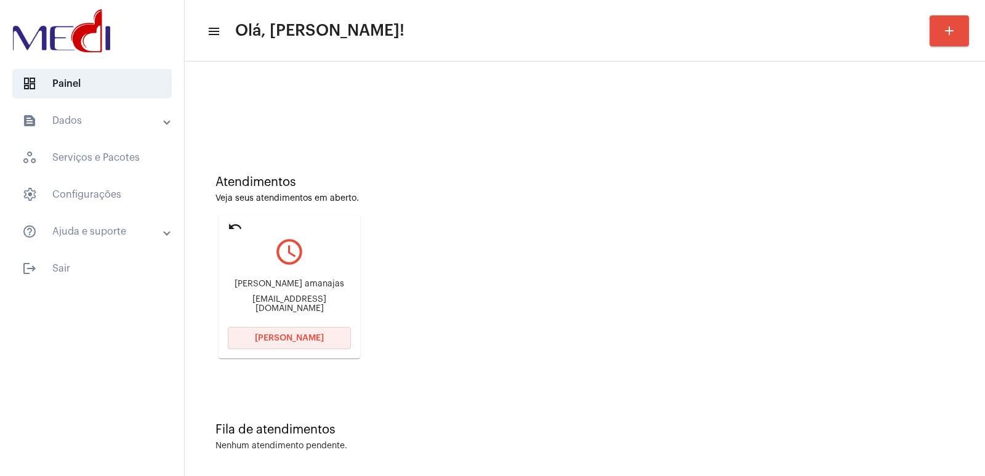
click at [292, 327] on button "[PERSON_NAME]" at bounding box center [289, 338] width 123 height 22
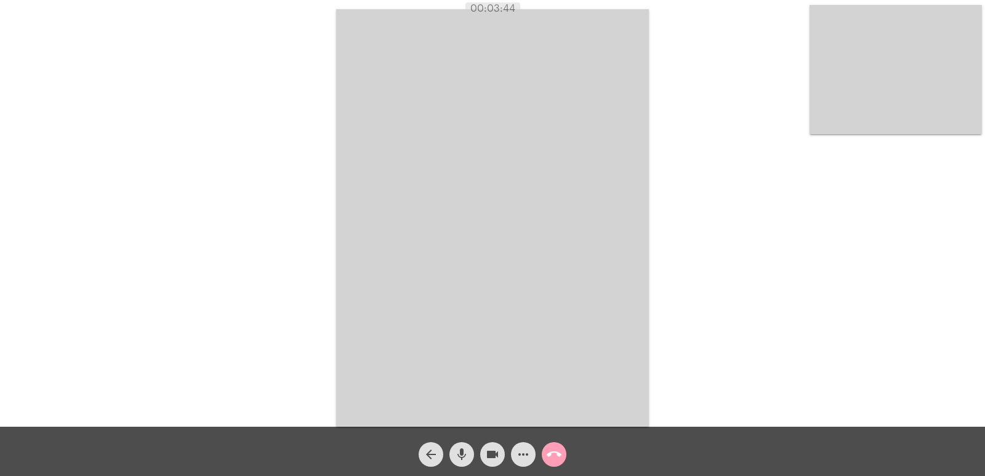
click at [558, 459] on mat-icon "call_end" at bounding box center [554, 454] width 15 height 15
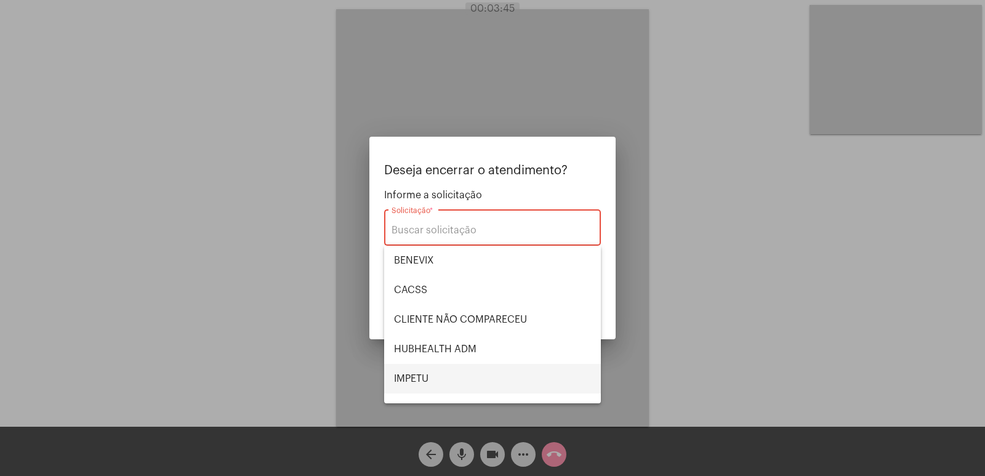
click at [476, 364] on span "IMPETU" at bounding box center [492, 379] width 197 height 30
type input "IMPETU"
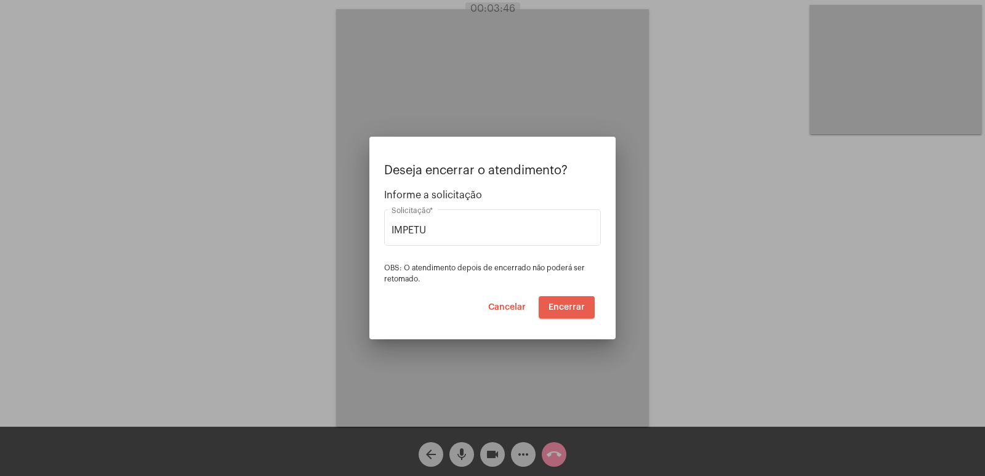
click at [563, 305] on span "Encerrar" at bounding box center [567, 307] width 36 height 9
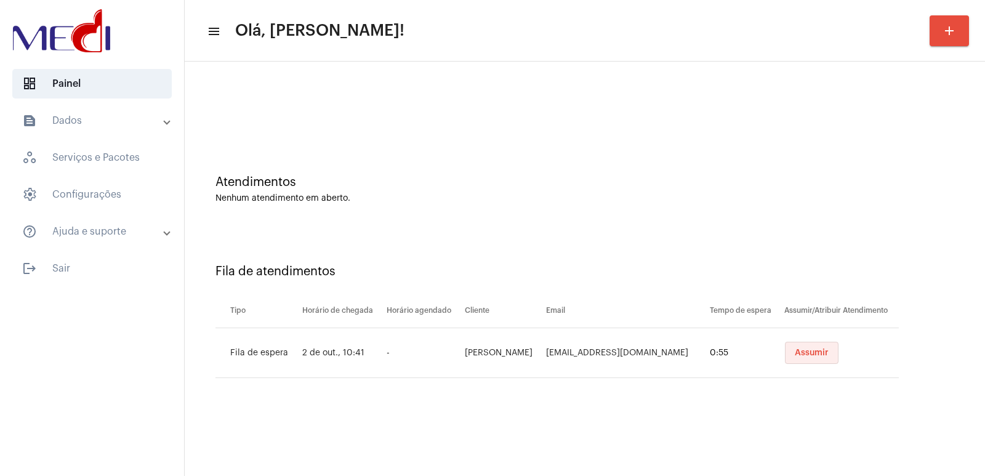
click at [798, 357] on button "Assumir" at bounding box center [812, 353] width 54 height 22
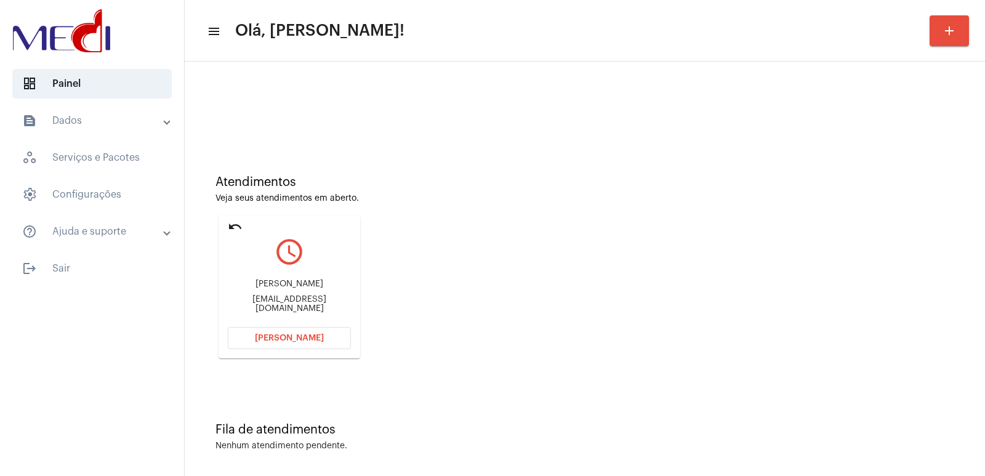
click at [281, 289] on div "[PERSON_NAME]" at bounding box center [289, 284] width 123 height 9
copy div "[PERSON_NAME]"
click at [331, 346] on button "[PERSON_NAME]" at bounding box center [289, 338] width 123 height 22
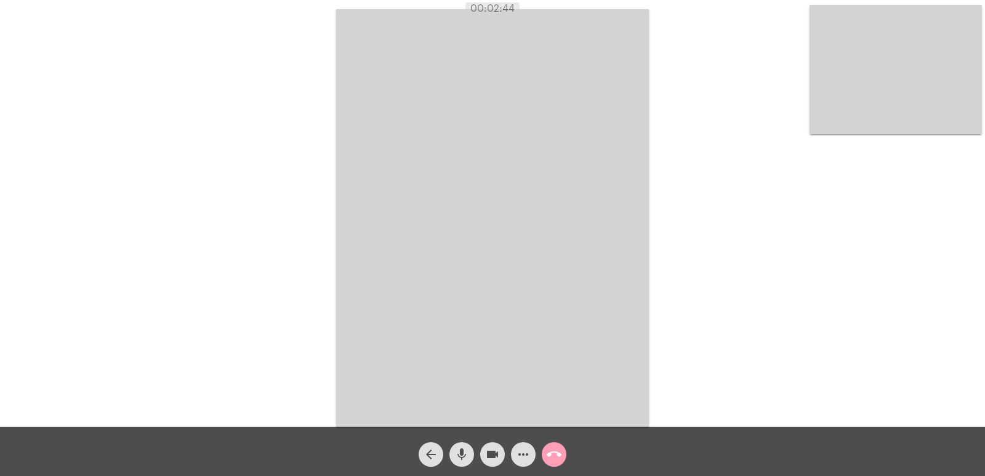
click at [550, 453] on mat-icon "call_end" at bounding box center [554, 454] width 15 height 15
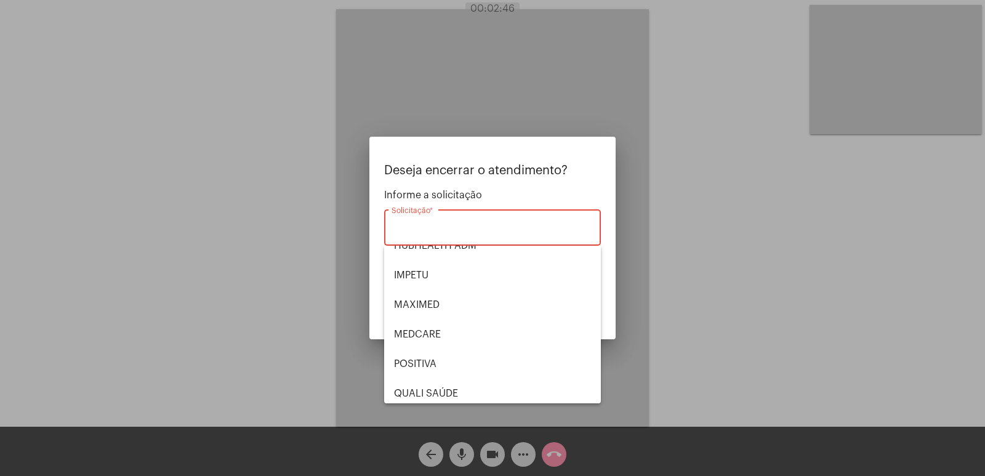
scroll to position [123, 0]
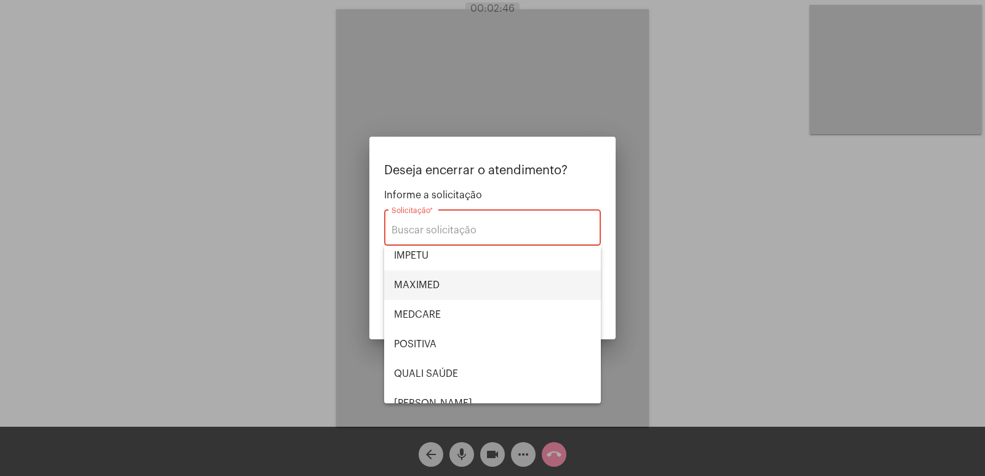
click at [444, 296] on span "MAXIMED" at bounding box center [492, 285] width 197 height 30
type input "MAXIMED"
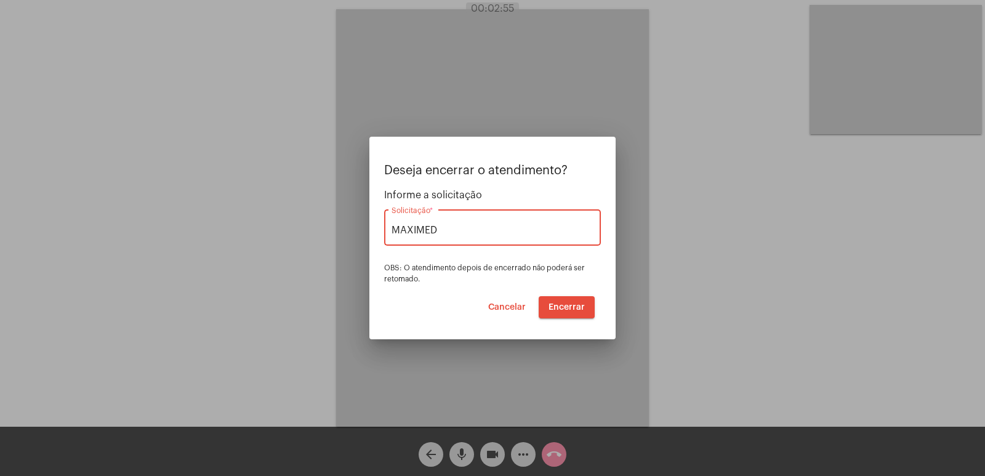
click at [571, 310] on span "Encerrar" at bounding box center [567, 307] width 36 height 9
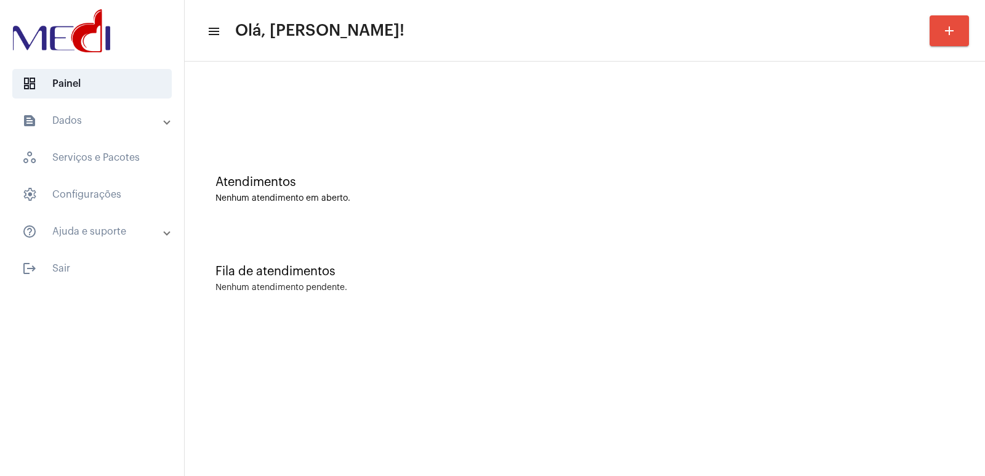
click at [823, 329] on mat-sidenav-content "menu Olá, [PERSON_NAME]! add Atendimentos Nenhum atendimento em aberto. Fila de…" at bounding box center [585, 238] width 801 height 476
drag, startPoint x: 682, startPoint y: 216, endPoint x: 435, endPoint y: 173, distance: 250.1
click at [676, 216] on div "Atendimentos Nenhum atendimento em aberto." at bounding box center [585, 183] width 788 height 89
click at [864, 251] on div "Fila de atendimentos Nenhum atendimento pendente." at bounding box center [585, 272] width 788 height 89
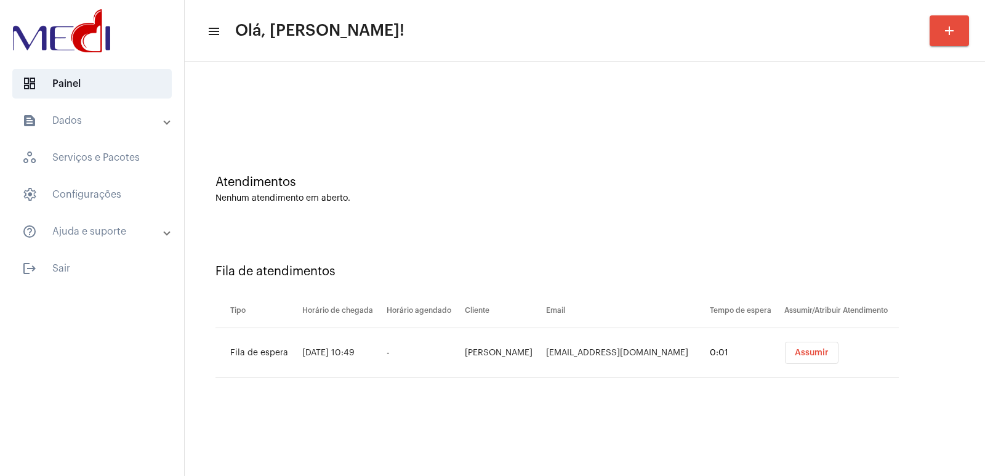
drag, startPoint x: 260, startPoint y: 242, endPoint x: 282, endPoint y: 241, distance: 22.2
click at [260, 242] on div "Fila de atendimentos Tipo Horário de chegada Horário agendado Cliente Email Tem…" at bounding box center [585, 316] width 788 height 177
click at [789, 346] on button "Assumir" at bounding box center [812, 353] width 54 height 22
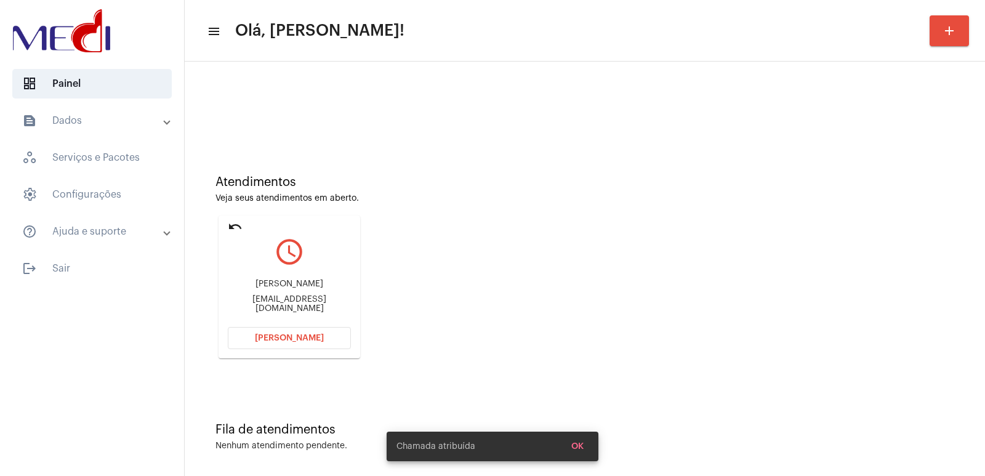
click at [272, 281] on div "Alan Lopes de Oliveira alanloliveiramg@gmail.com" at bounding box center [289, 296] width 123 height 55
copy div "Alan Lopes de Oliveira"
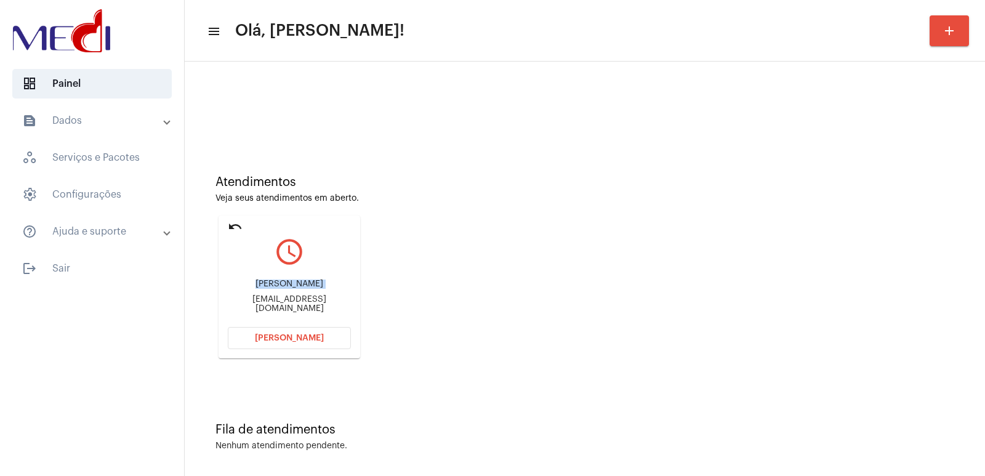
click at [261, 341] on span "Abrir Chamada" at bounding box center [289, 338] width 69 height 9
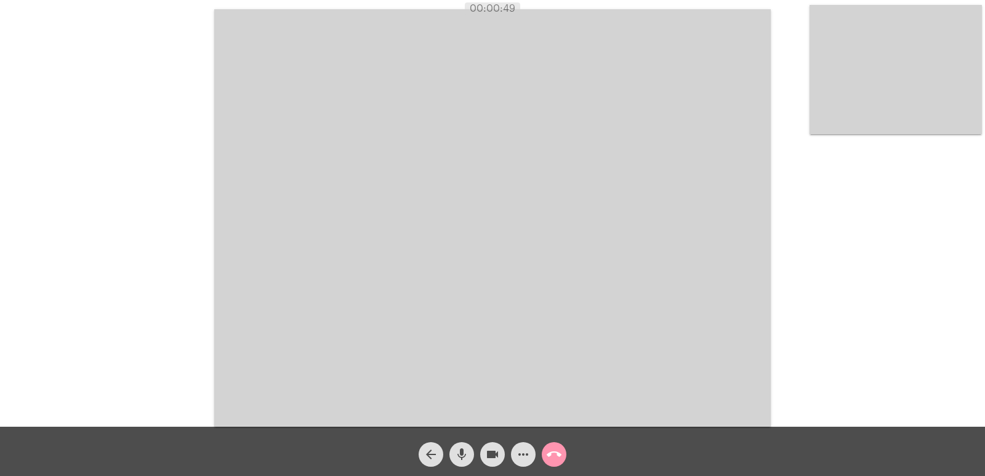
click at [896, 73] on video at bounding box center [896, 69] width 172 height 129
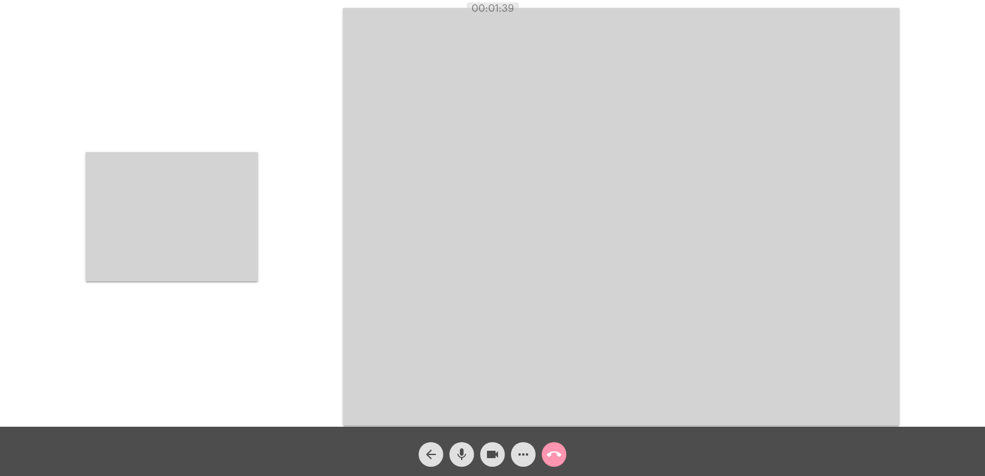
click at [168, 336] on div at bounding box center [172, 217] width 172 height 424
click at [184, 265] on video at bounding box center [172, 216] width 172 height 129
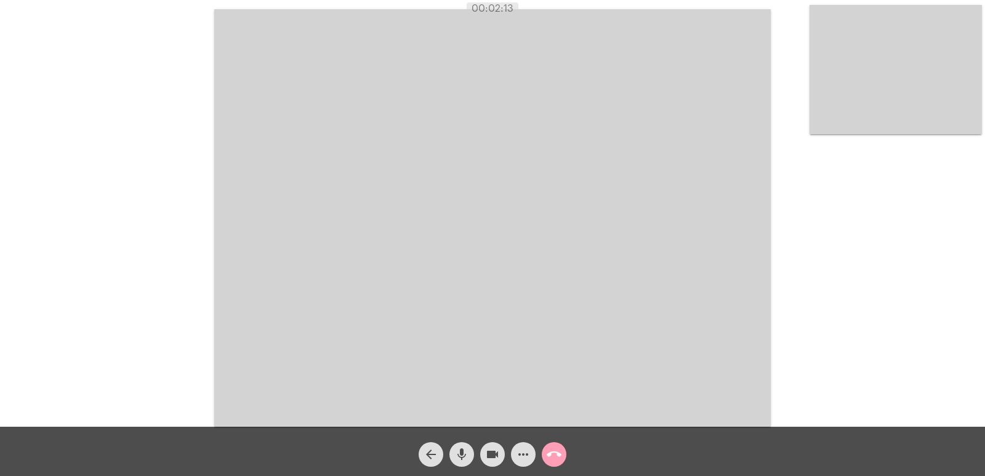
click at [562, 456] on button "call_end" at bounding box center [554, 454] width 25 height 25
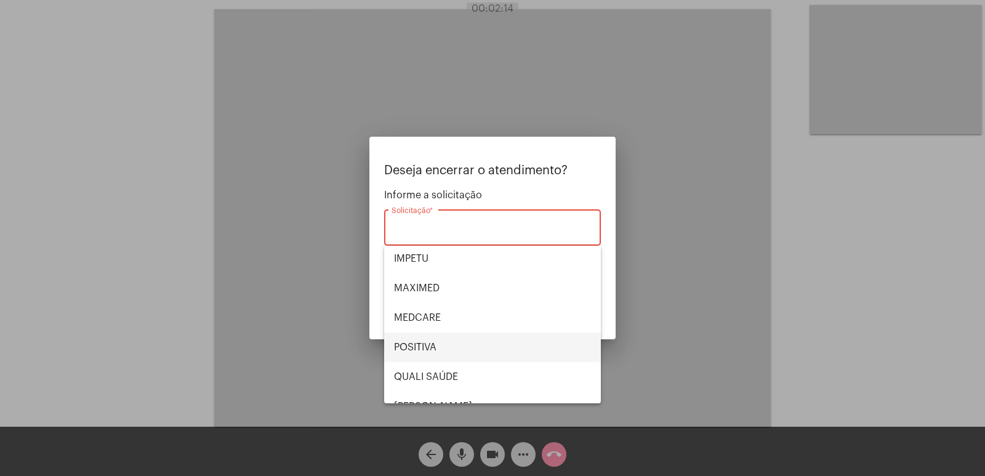
scroll to position [123, 0]
click at [434, 340] on span "POSITIVA" at bounding box center [492, 345] width 197 height 30
type input "POSITIVA"
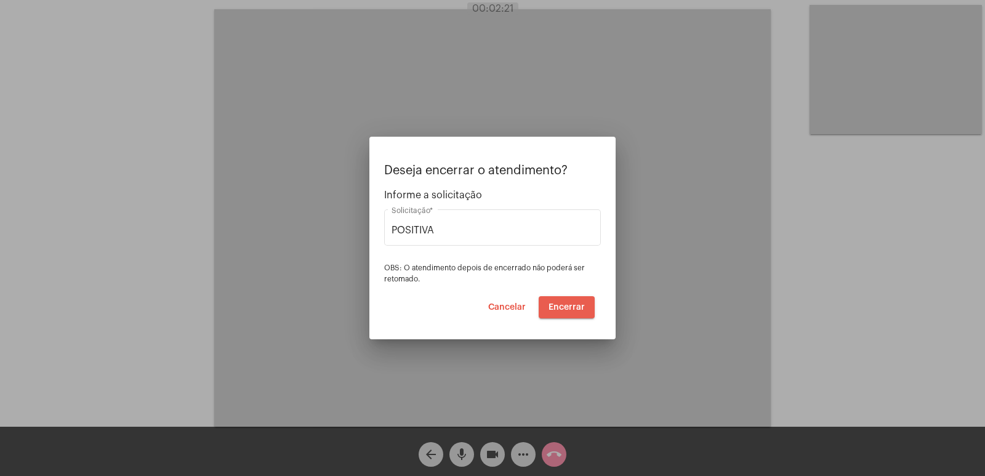
click at [562, 310] on span "Encerrar" at bounding box center [567, 307] width 36 height 9
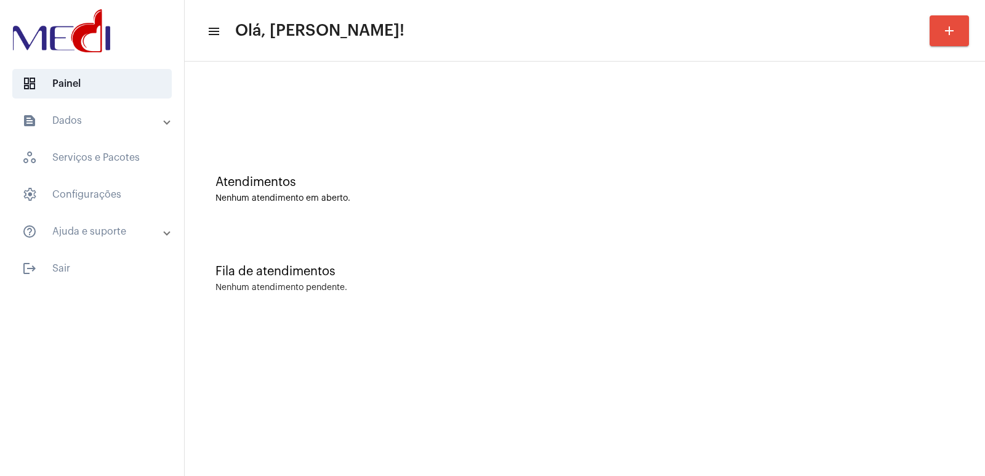
click at [175, 182] on mat-accordion "text_snippet_outlined Dados history_outlined Histórico schedule_outlined Agenda…" at bounding box center [92, 176] width 184 height 140
drag, startPoint x: 237, startPoint y: 415, endPoint x: 239, endPoint y: 423, distance: 8.8
click at [237, 415] on mat-sidenav-content "menu Olá, [PERSON_NAME]! add Atendimentos Nenhum atendimento em aberto. Fila de…" at bounding box center [585, 238] width 801 height 476
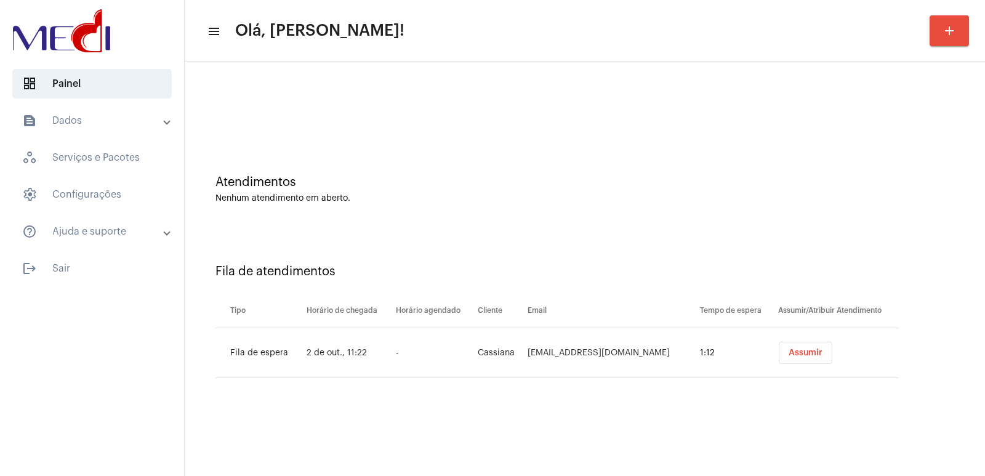
click at [815, 352] on button "Assumir" at bounding box center [806, 353] width 54 height 22
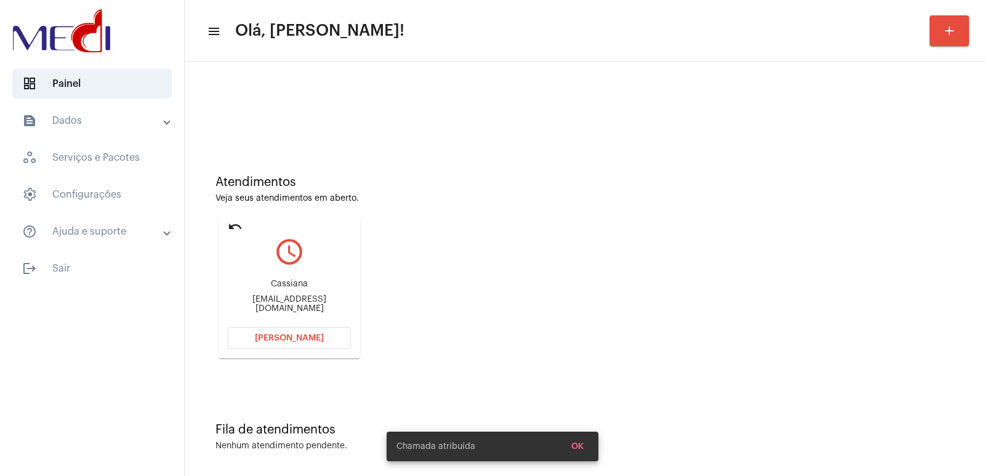
click at [281, 286] on div "Cassiana" at bounding box center [289, 284] width 123 height 9
copy div "Cassiana"
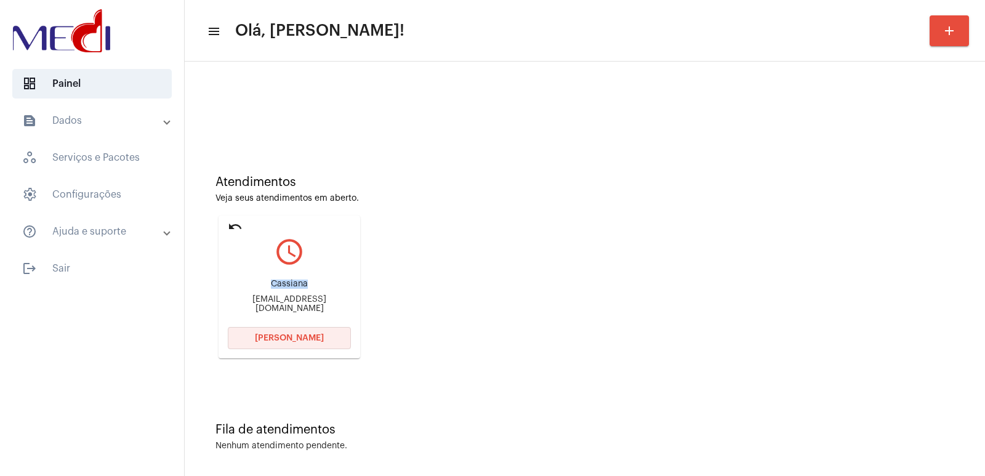
click at [318, 340] on span "Abrir Chamada" at bounding box center [289, 338] width 69 height 9
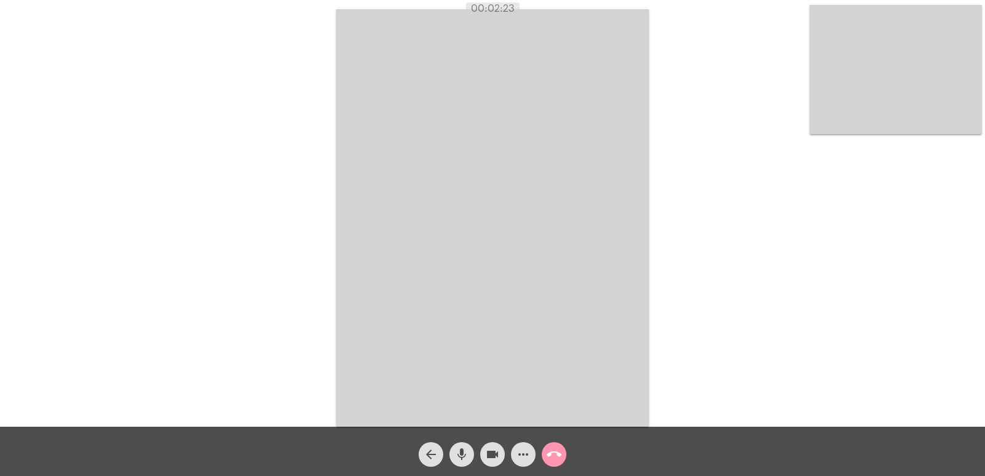
click at [563, 458] on button "call_end" at bounding box center [554, 454] width 25 height 25
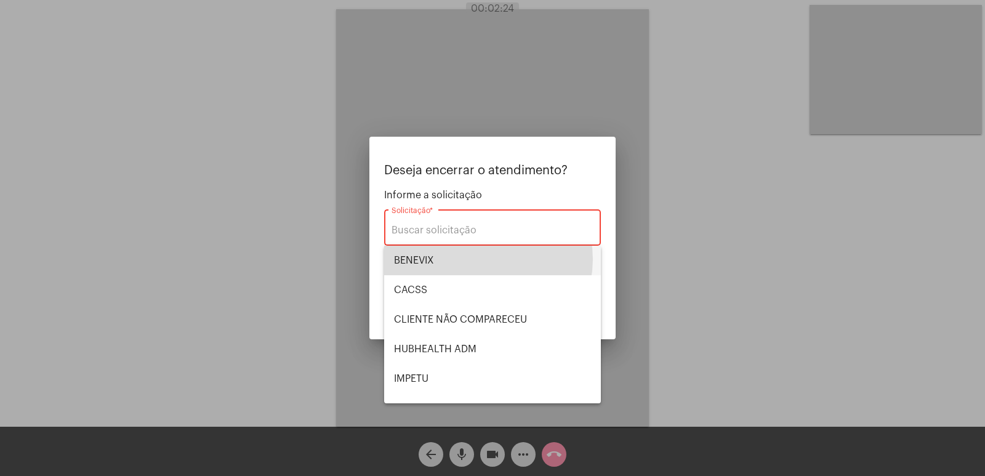
click at [480, 259] on span "BENEVIX" at bounding box center [492, 261] width 197 height 30
type input "BENEVIX"
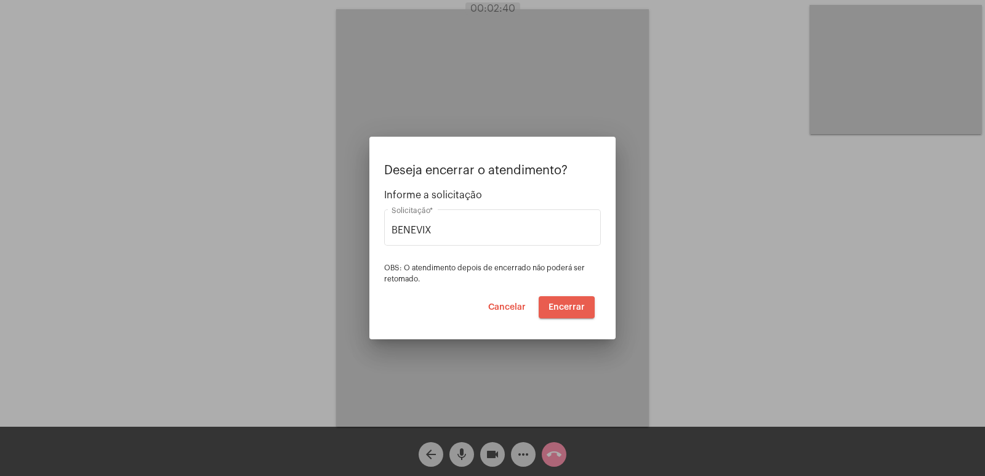
click at [561, 311] on span "Encerrar" at bounding box center [567, 307] width 36 height 9
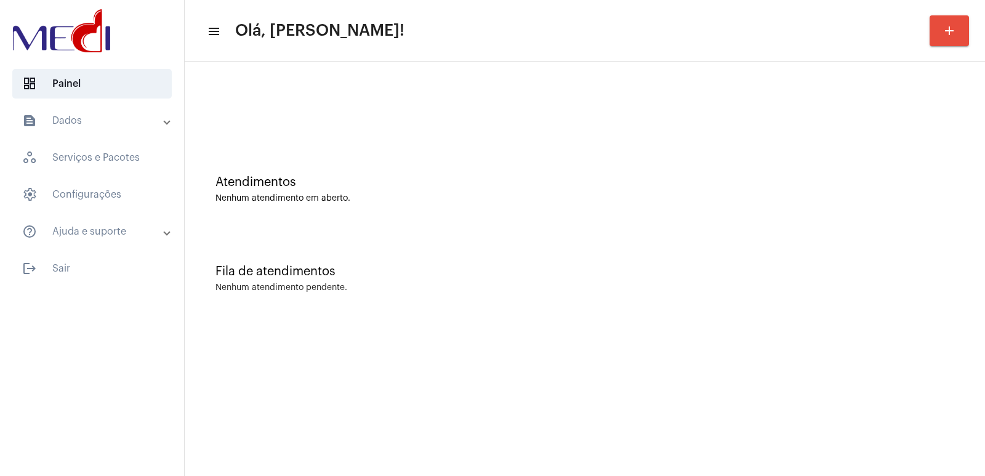
click at [738, 307] on div "Fila de atendimentos Nenhum atendimento pendente." at bounding box center [585, 272] width 788 height 89
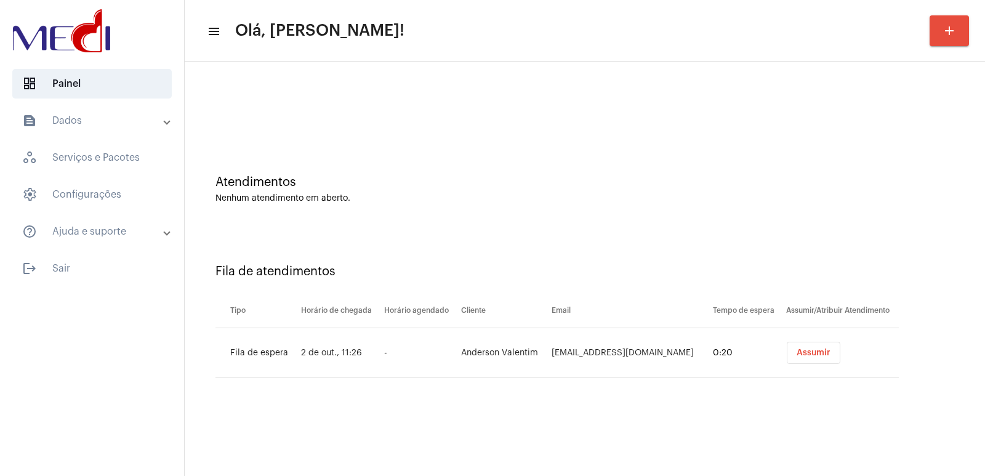
click at [815, 353] on span "Assumir" at bounding box center [814, 353] width 34 height 9
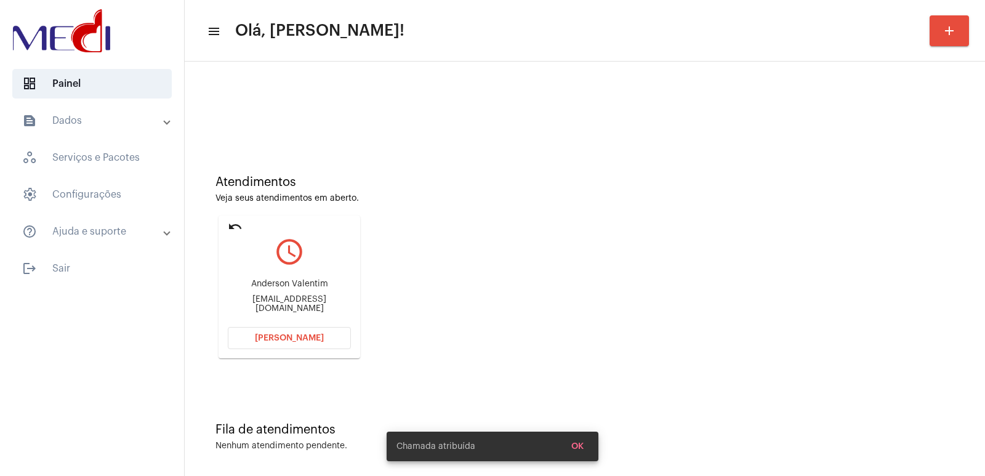
click at [293, 289] on div "Anderson Valentim" at bounding box center [289, 284] width 123 height 9
copy div "Anderson Valentim"
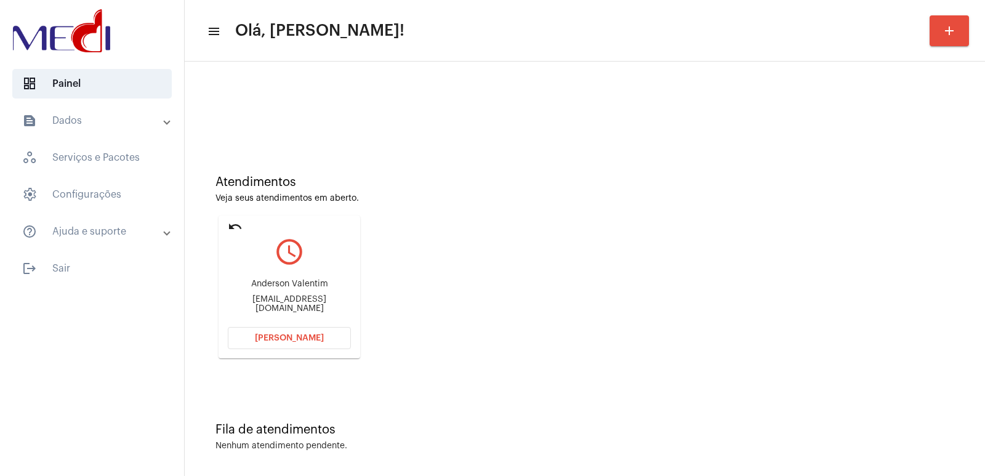
click at [259, 325] on mat-card "undo query_builder Anderson Valentim andersonvalentim1992@gmail.com Abrir Chama…" at bounding box center [290, 287] width 142 height 143
click at [284, 332] on button "Abrir Chamada" at bounding box center [289, 338] width 123 height 22
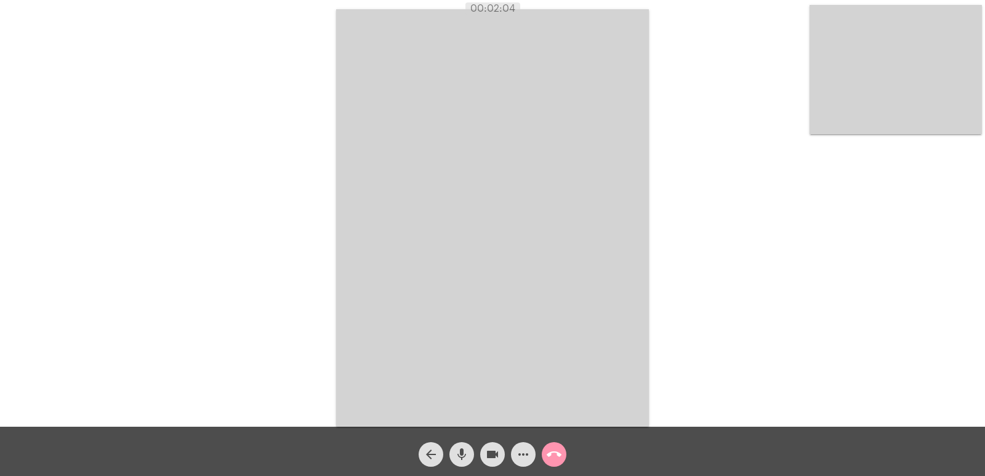
click at [559, 458] on mat-icon "call_end" at bounding box center [554, 454] width 15 height 15
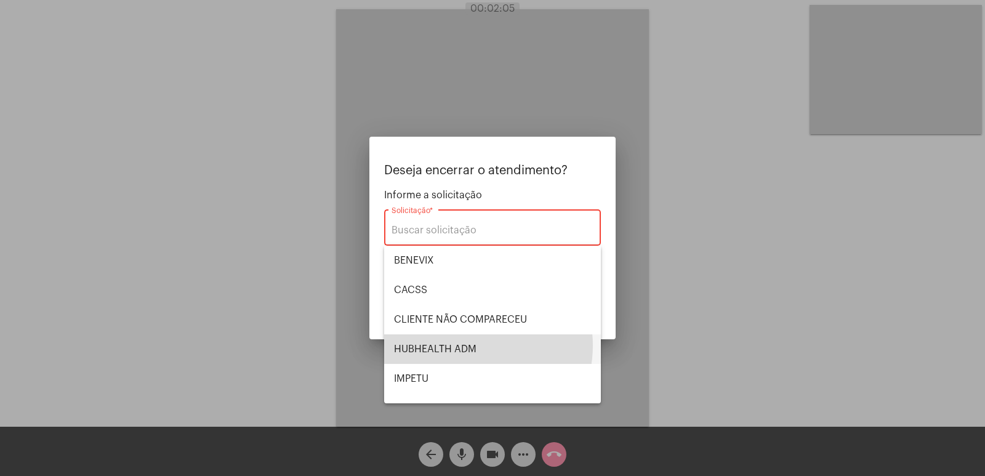
click at [466, 346] on span "HUBHEALTH ADM" at bounding box center [492, 349] width 197 height 30
type input "HUBHEALTH ADM"
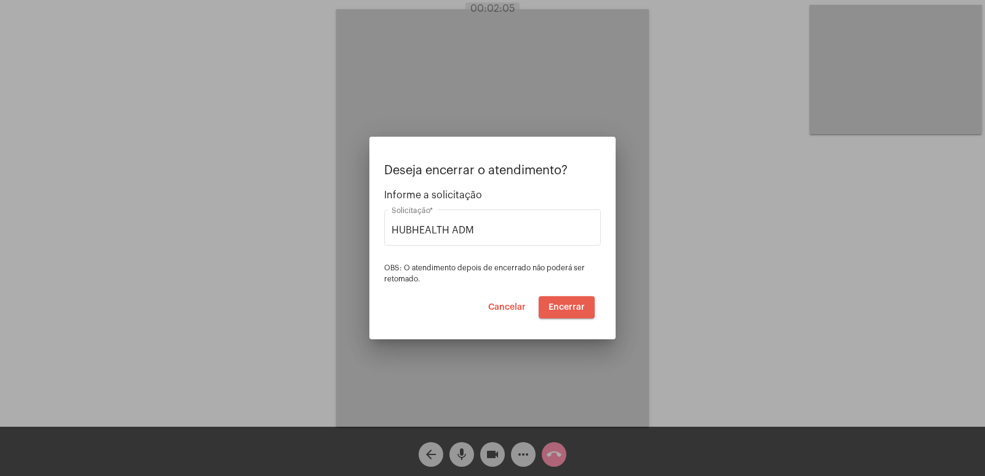
click at [554, 299] on button "Encerrar" at bounding box center [567, 307] width 56 height 22
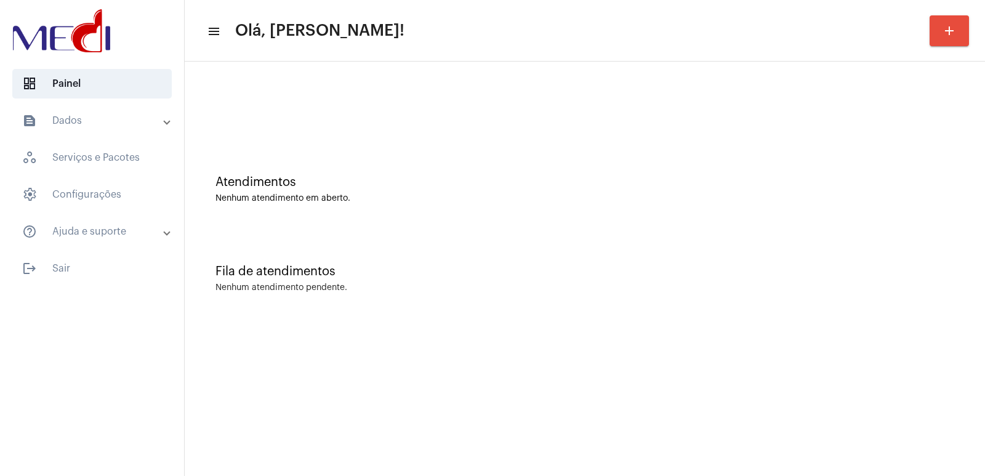
drag, startPoint x: 0, startPoint y: 0, endPoint x: 982, endPoint y: 407, distance: 1063.2
click at [982, 407] on mat-sidenav-content "menu Olá, Vivian! add Atendimentos Nenhum atendimento em aberto. Fila de atendi…" at bounding box center [585, 238] width 801 height 476
click at [259, 150] on div "Atendimentos Nenhum atendimento em aberto." at bounding box center [585, 183] width 788 height 89
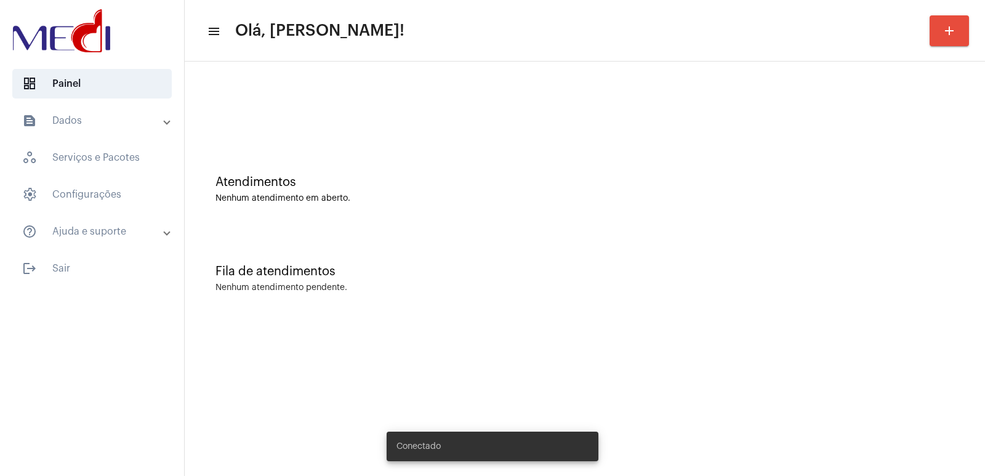
click at [350, 317] on div "Atendimentos Nenhum atendimento em aberto. Fila de atendimentos Nenhum atendime…" at bounding box center [585, 193] width 801 height 262
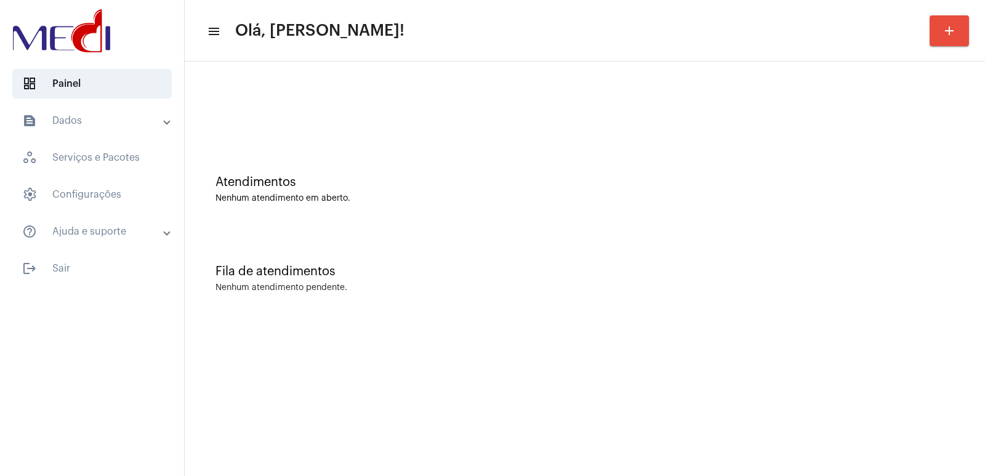
drag, startPoint x: 647, startPoint y: 256, endPoint x: 527, endPoint y: 192, distance: 136.1
click at [647, 256] on div "Fila de atendimentos Nenhum atendimento pendente." at bounding box center [585, 272] width 788 height 89
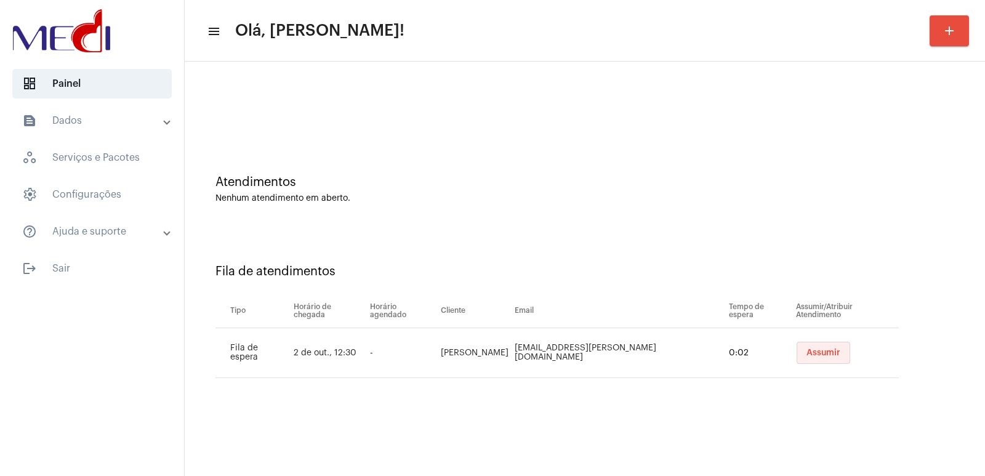
click at [807, 356] on span "Assumir" at bounding box center [824, 353] width 34 height 9
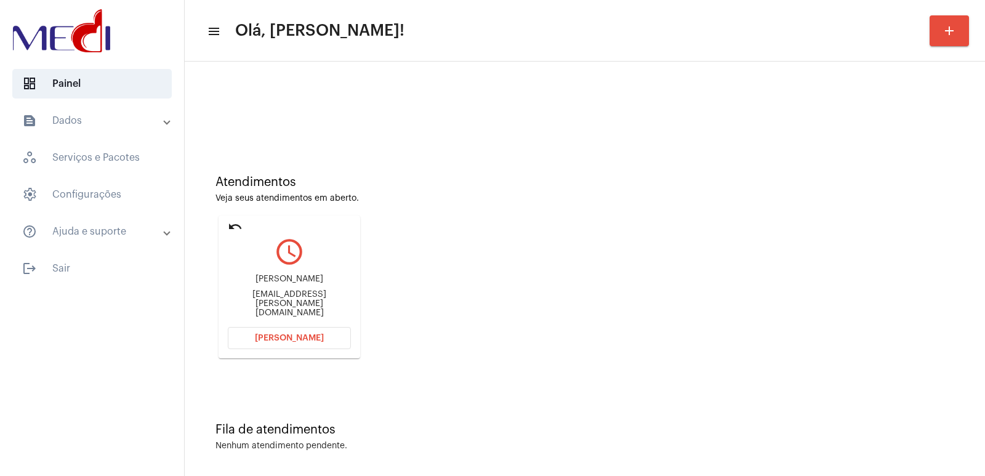
click at [297, 284] on div "Kaique Feliciano" at bounding box center [289, 279] width 123 height 9
copy div "Kaique Feliciano"
click at [297, 334] on span "Abrir Chamada" at bounding box center [289, 338] width 69 height 9
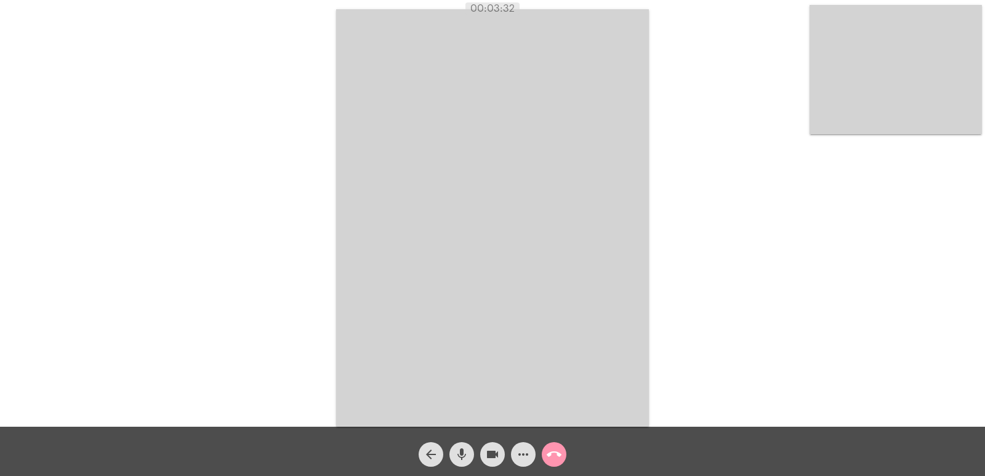
click at [562, 459] on button "call_end" at bounding box center [554, 454] width 25 height 25
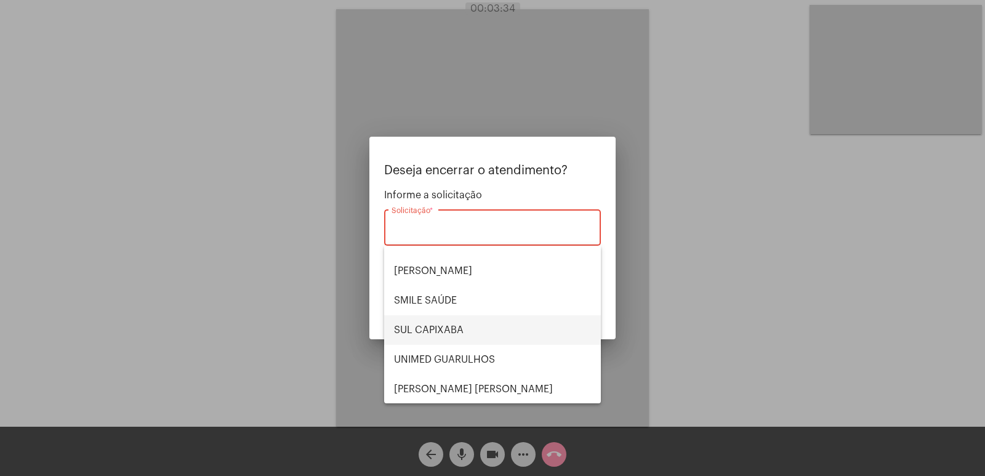
scroll to position [256, 0]
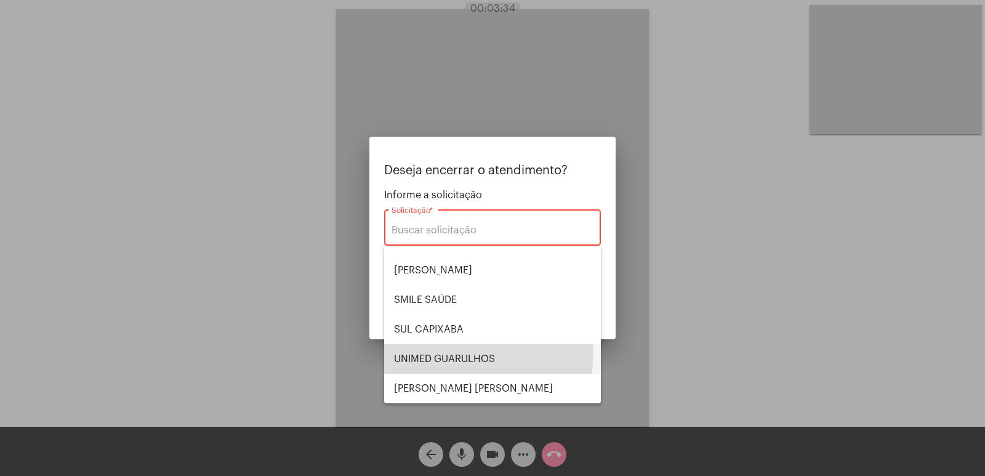
click at [453, 352] on span "UNIMED GUARULHOS" at bounding box center [492, 359] width 197 height 30
type input "UNIMED GUARULHOS"
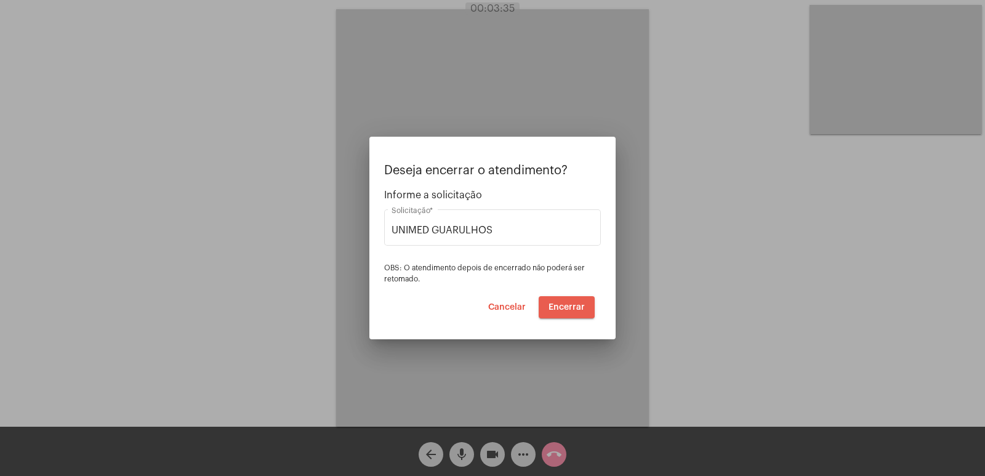
click at [572, 314] on button "Encerrar" at bounding box center [567, 307] width 56 height 22
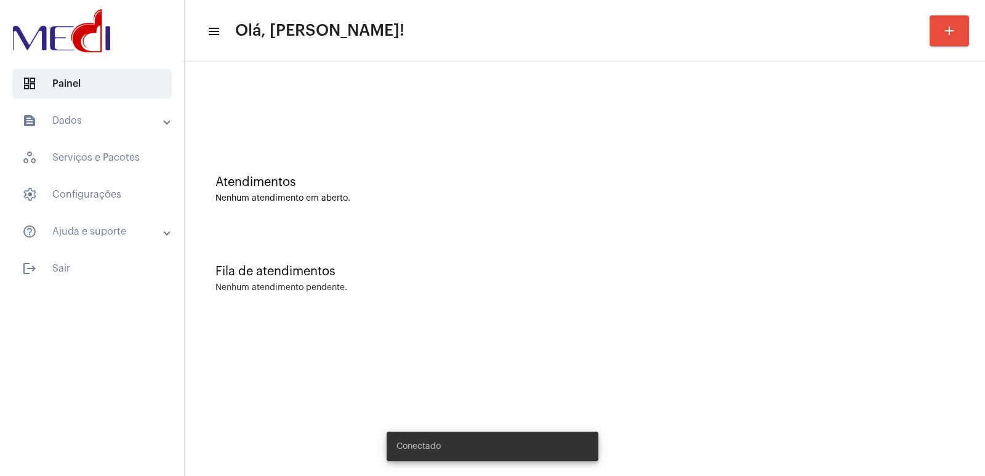
drag, startPoint x: 585, startPoint y: 360, endPoint x: 552, endPoint y: 382, distance: 38.6
click at [585, 360] on mat-sidenav-content "menu Olá, Vivian! add Atendimentos Nenhum atendimento em aberto. Fila de atendi…" at bounding box center [585, 238] width 801 height 476
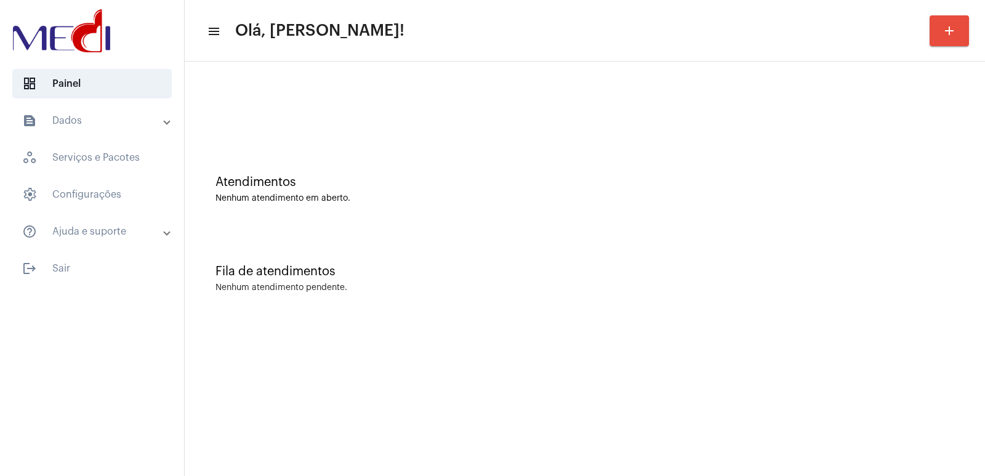
click at [285, 212] on div "Atendimentos Nenhum atendimento em aberto." at bounding box center [585, 183] width 788 height 89
click at [717, 238] on div "Fila de atendimentos Nenhum atendimento pendente." at bounding box center [585, 272] width 788 height 89
click at [749, 234] on div "Fila de atendimentos Nenhum atendimento pendente." at bounding box center [585, 272] width 788 height 89
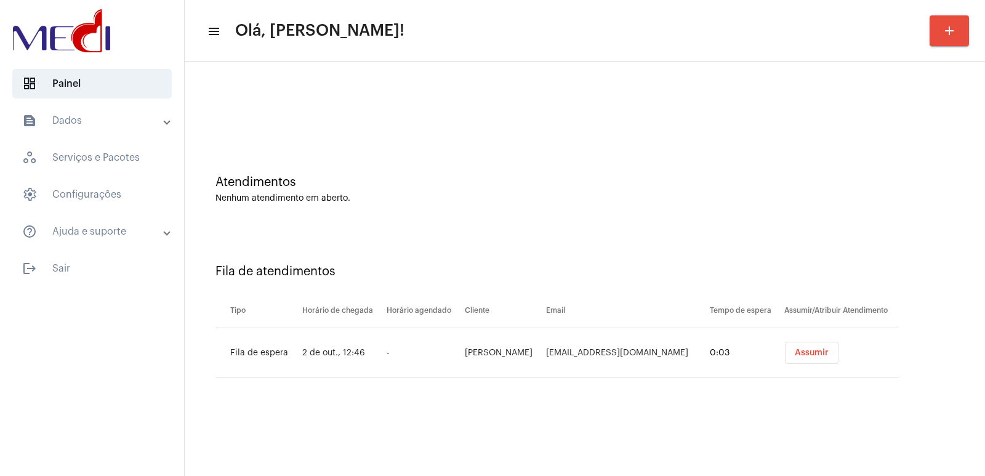
click at [790, 348] on button "Assumir" at bounding box center [812, 353] width 54 height 22
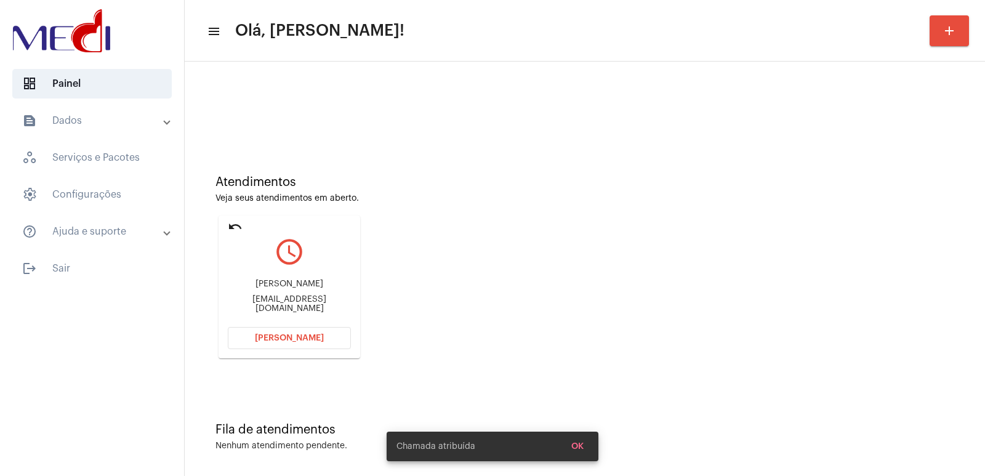
click at [304, 282] on div "Eduardo Bernardes Eduardofitas@hotmail.com" at bounding box center [289, 296] width 123 height 55
copy div "Eduardo Bernardes"
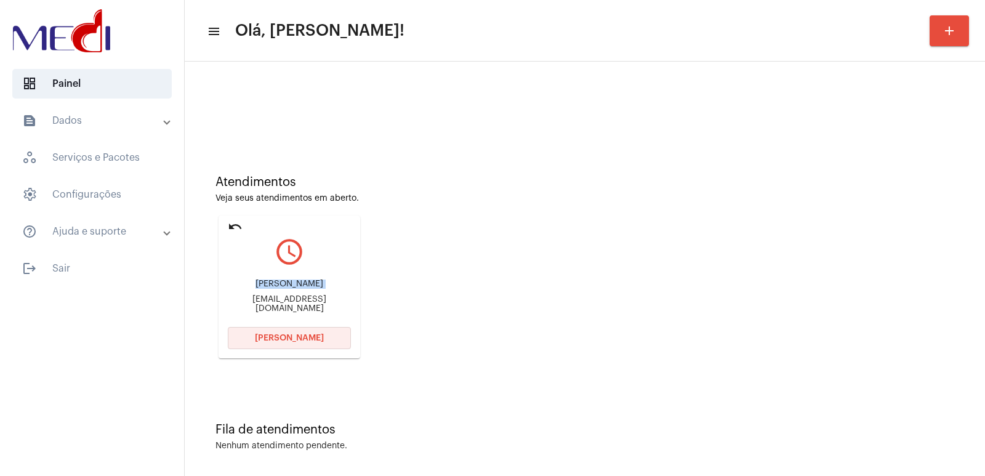
click at [293, 341] on span "Abrir Chamada" at bounding box center [289, 338] width 69 height 9
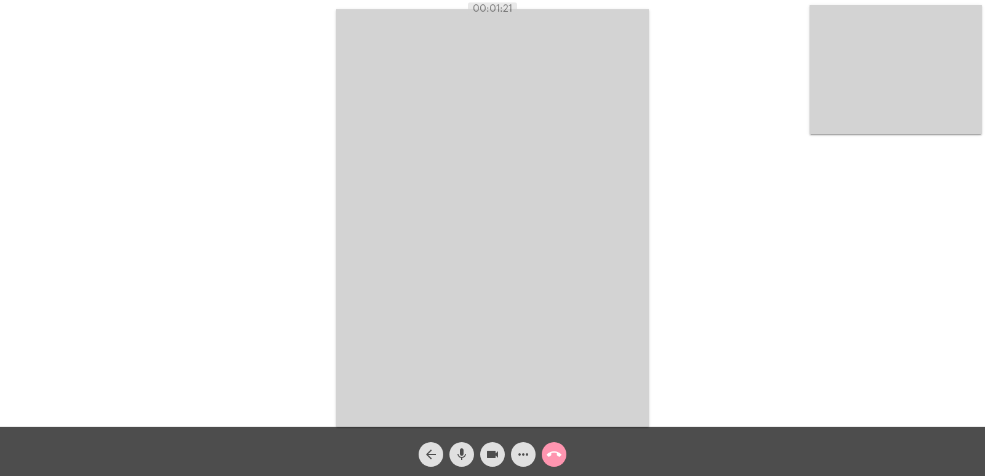
click at [384, 274] on video at bounding box center [492, 218] width 313 height 418
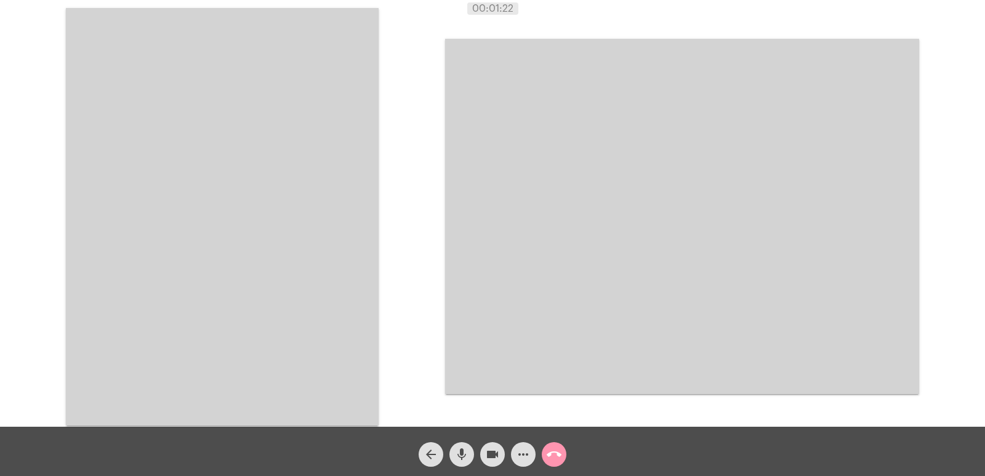
click at [288, 305] on video at bounding box center [222, 217] width 313 height 418
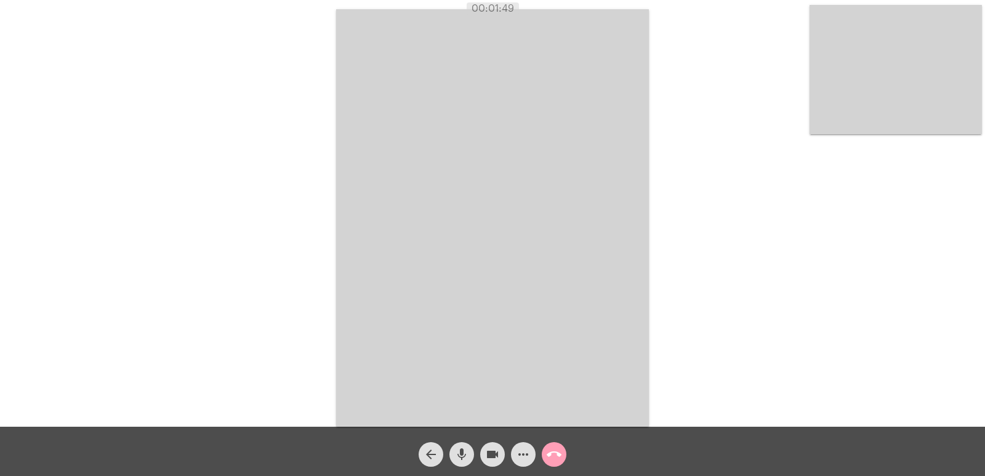
click at [560, 451] on mat-icon "call_end" at bounding box center [554, 454] width 15 height 15
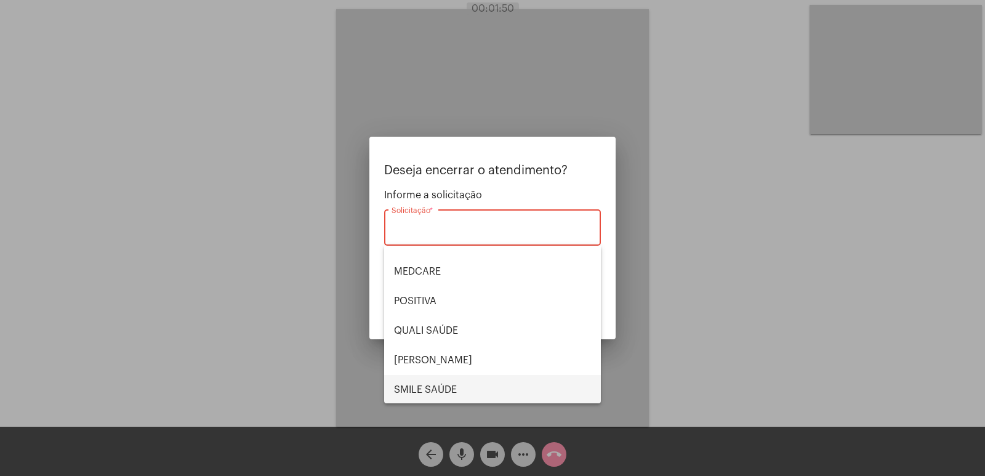
scroll to position [256, 0]
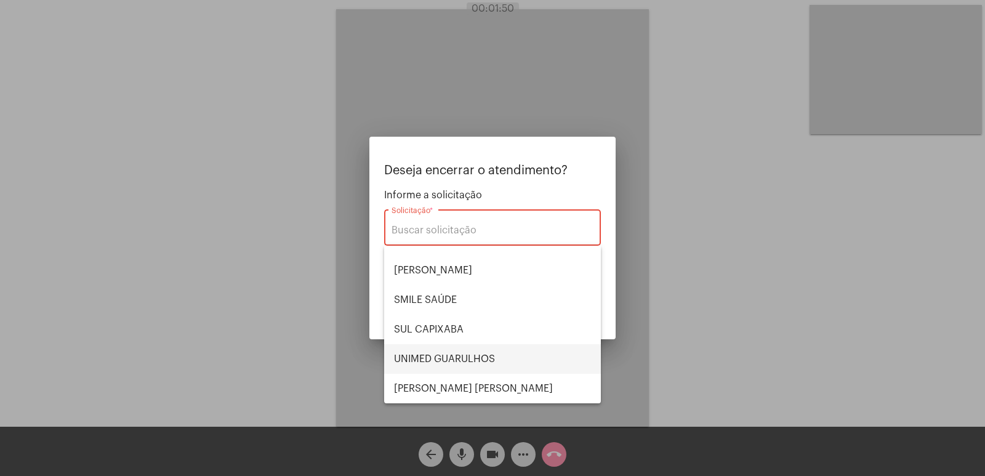
click at [479, 349] on span "UNIMED GUARULHOS" at bounding box center [492, 359] width 197 height 30
type input "UNIMED GUARULHOS"
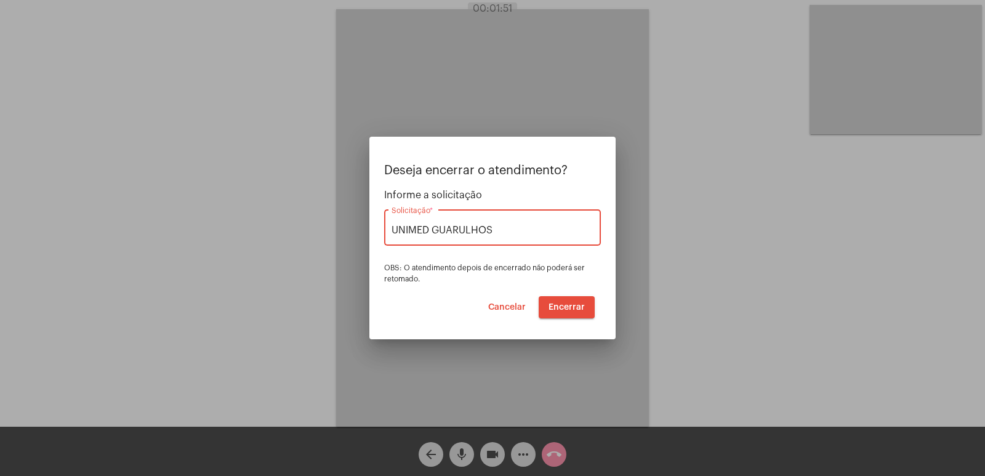
click at [522, 297] on button "Cancelar" at bounding box center [507, 307] width 57 height 22
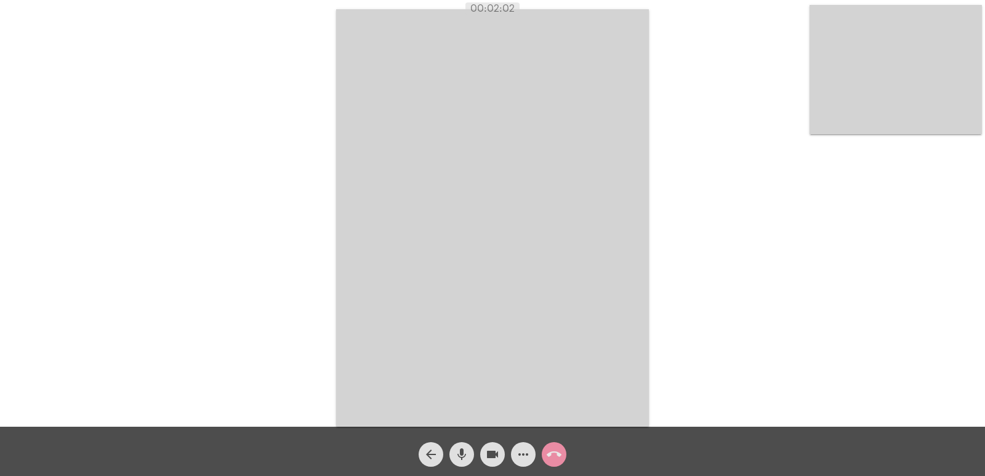
click at [561, 455] on mat-icon "call_end" at bounding box center [554, 454] width 15 height 15
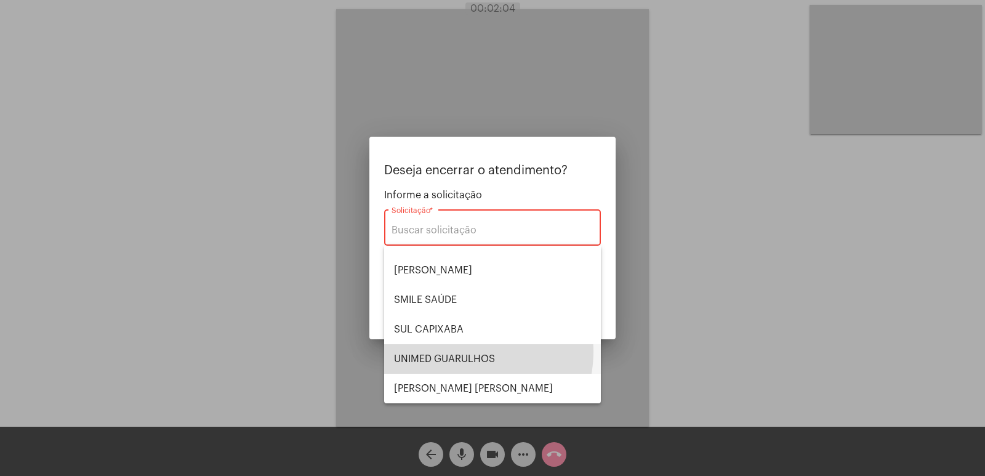
click at [464, 352] on span "UNIMED GUARULHOS" at bounding box center [492, 359] width 197 height 30
type input "UNIMED GUARULHOS"
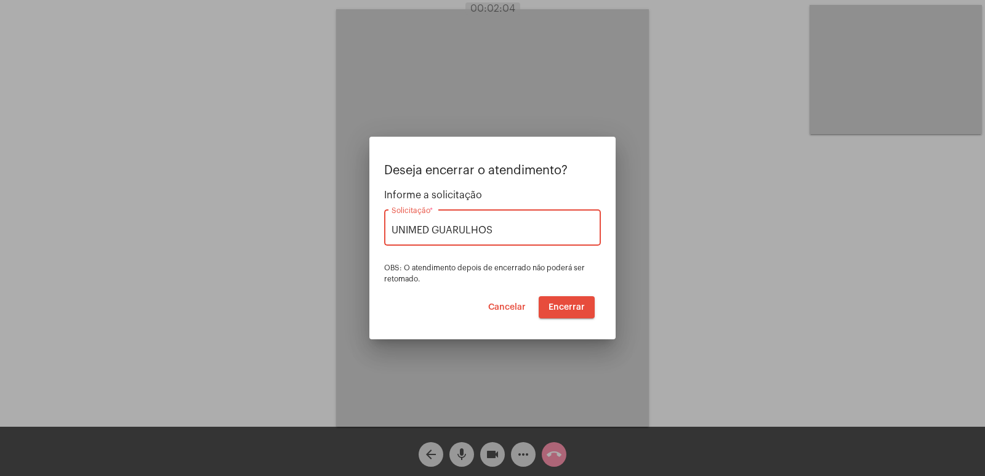
click at [550, 304] on span "Encerrar" at bounding box center [567, 307] width 36 height 9
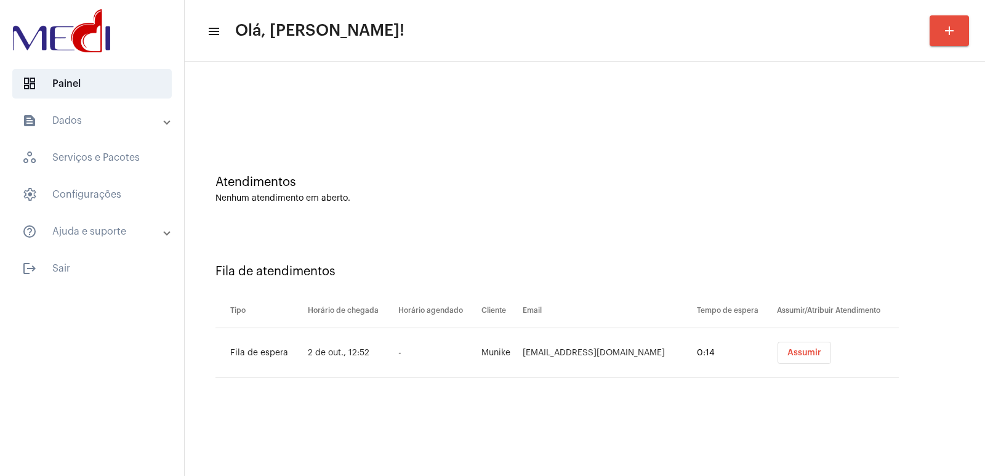
click at [789, 352] on span "Assumir" at bounding box center [805, 353] width 34 height 9
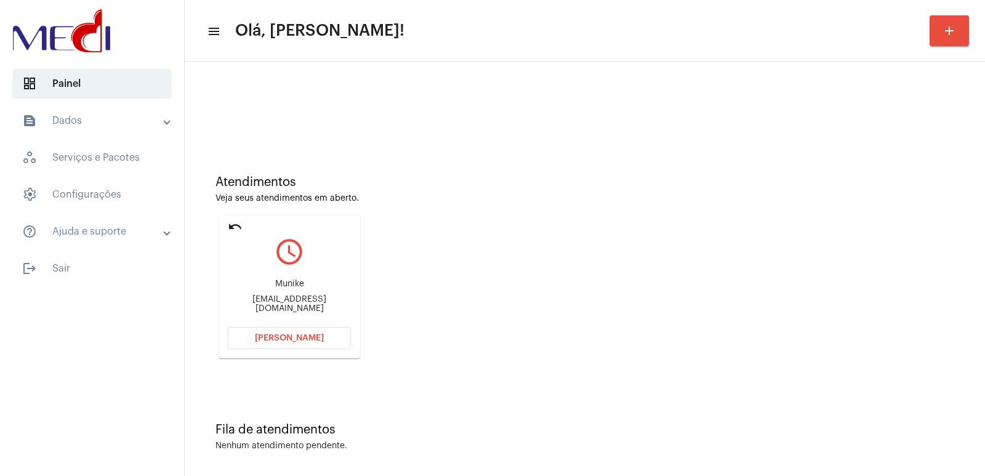
click at [269, 288] on div "Munike" at bounding box center [289, 284] width 123 height 9
copy div "Munike"
click at [286, 303] on div "munikewgeh@gmail.com" at bounding box center [289, 304] width 123 height 18
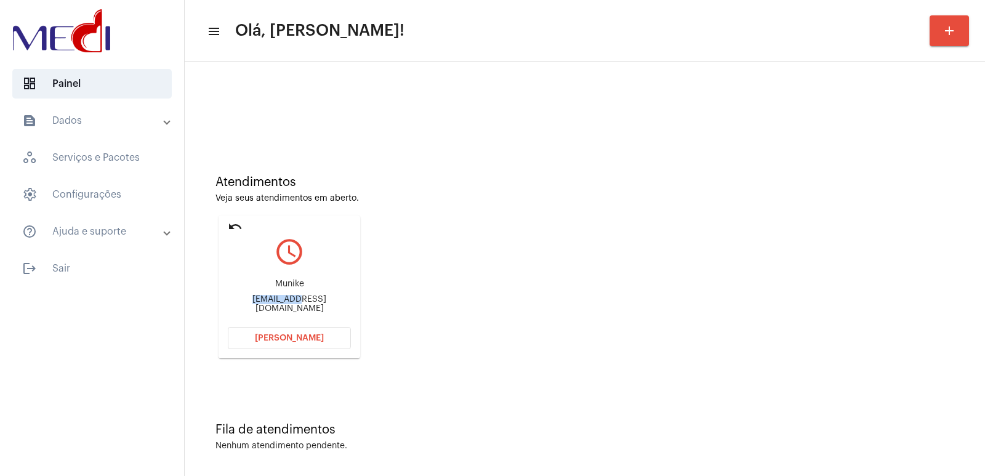
click at [286, 303] on div "munikewgeh@gmail.com" at bounding box center [289, 304] width 123 height 18
copy mat-card-content "munikewgeh@gmail.com Abrir Chamada"
click at [289, 336] on span "Abrir Chamada" at bounding box center [289, 338] width 69 height 9
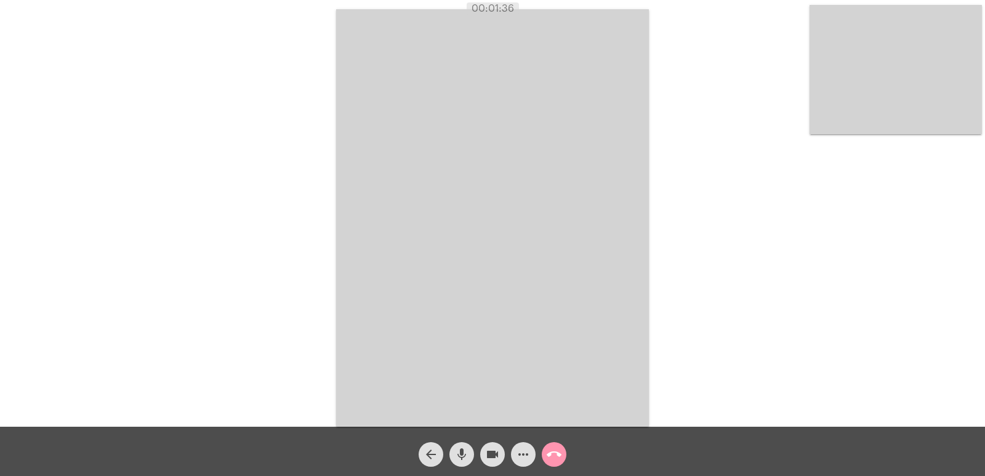
click at [560, 454] on mat-icon "call_end" at bounding box center [554, 454] width 15 height 15
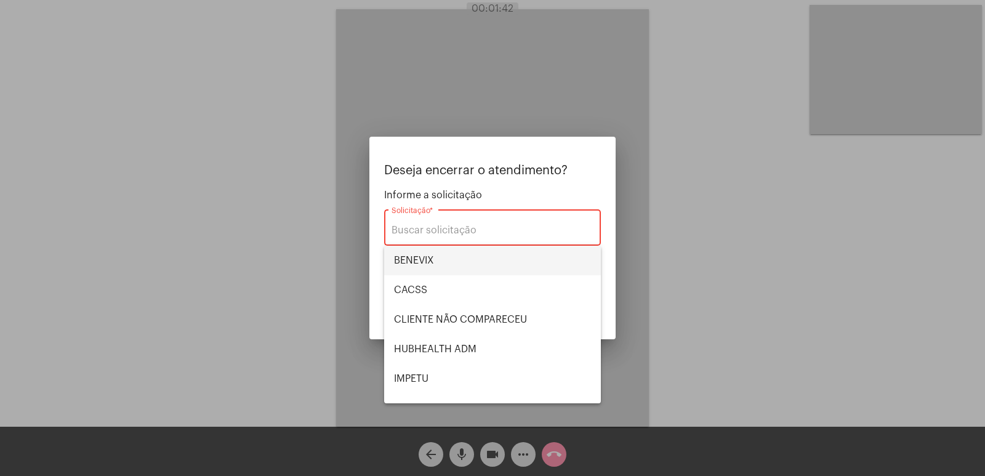
click at [434, 258] on span "BENEVIX" at bounding box center [492, 261] width 197 height 30
type input "BENEVIX"
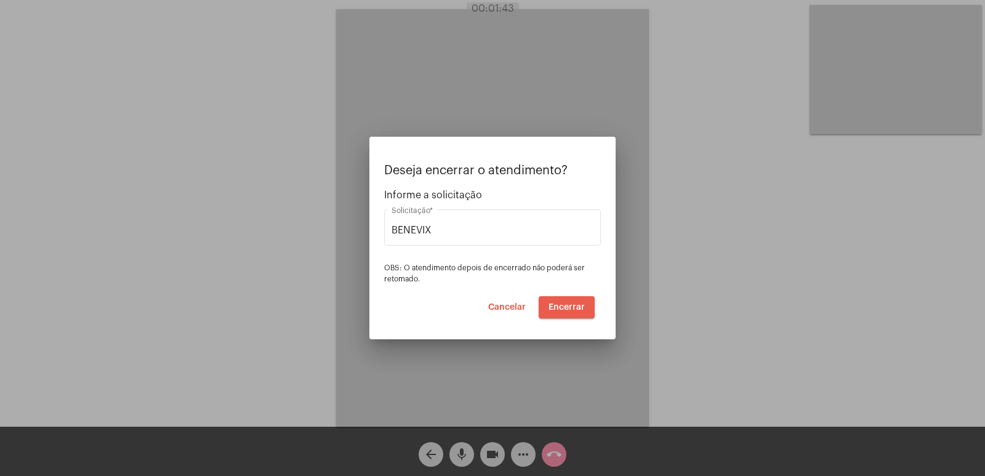
click at [570, 307] on span "Encerrar" at bounding box center [567, 307] width 36 height 9
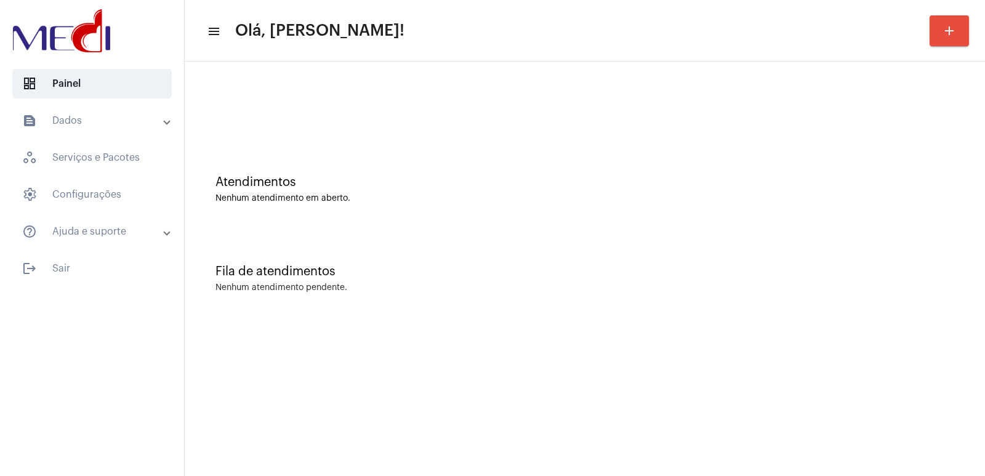
click at [720, 264] on div "Fila de atendimentos Nenhum atendimento pendente." at bounding box center [585, 272] width 788 height 89
click at [611, 289] on div "Nenhum atendimento pendente." at bounding box center [585, 287] width 739 height 9
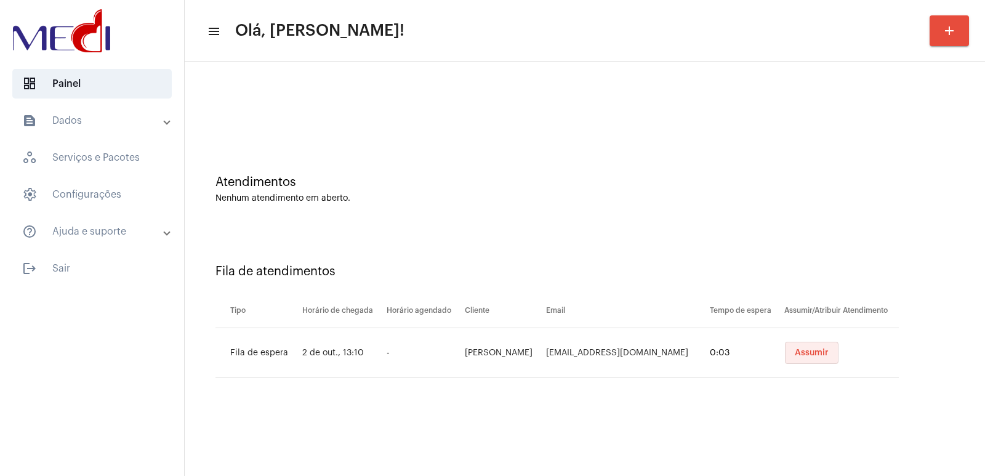
click at [810, 362] on button "Assumir" at bounding box center [812, 353] width 54 height 22
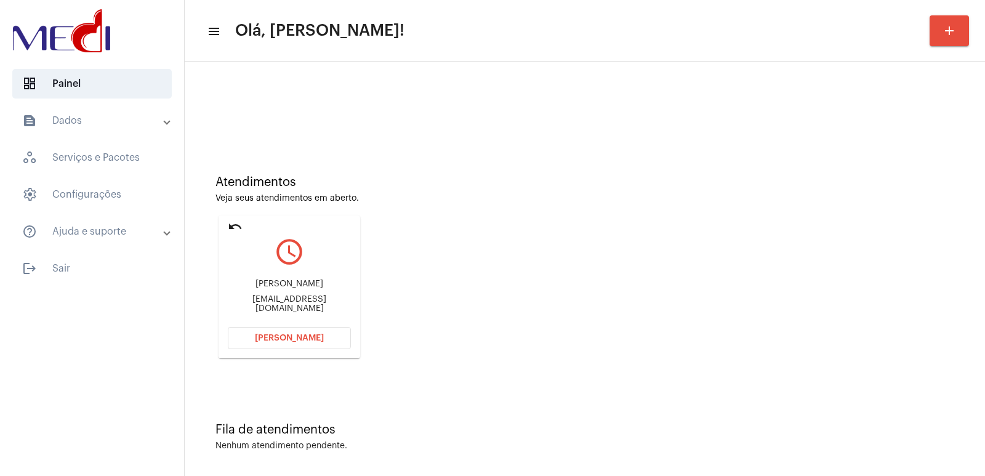
click at [258, 283] on div "Tatiane Costa Ramos Feliciano tatianecosta.r@gmail.com" at bounding box center [289, 296] width 123 height 55
copy div "Tatiane Costa Ramos Feliciano"
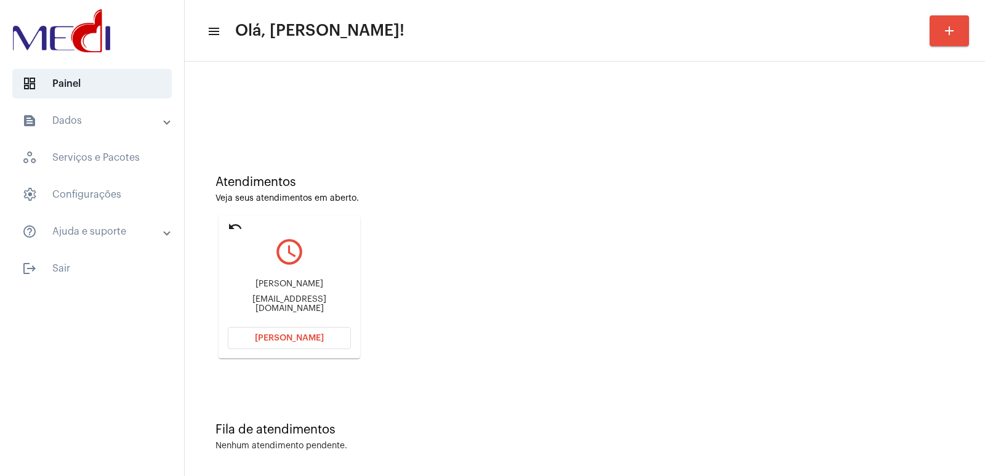
click at [301, 322] on div "Tatiane Costa Ramos Feliciano tatianecosta.r@gmail.com" at bounding box center [289, 296] width 123 height 55
click at [297, 334] on span "Abrir Chamada" at bounding box center [289, 338] width 69 height 9
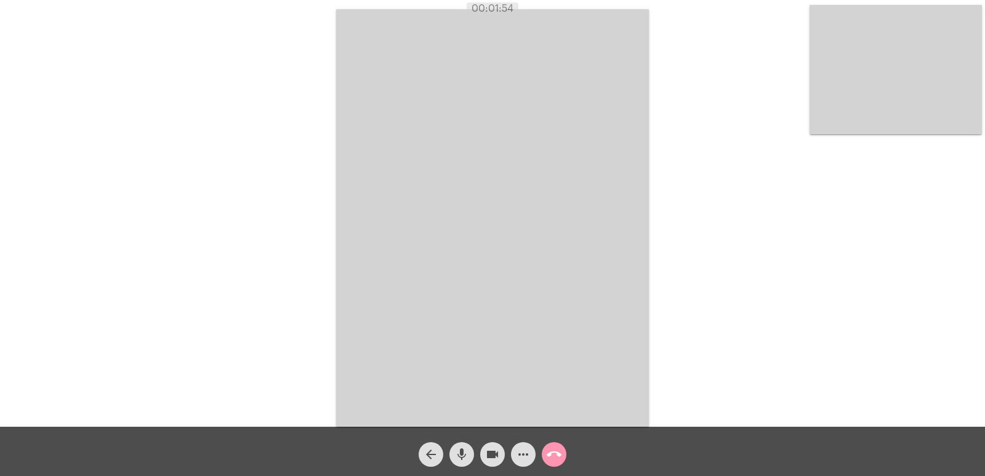
click at [553, 451] on mat-icon "call_end" at bounding box center [554, 454] width 15 height 15
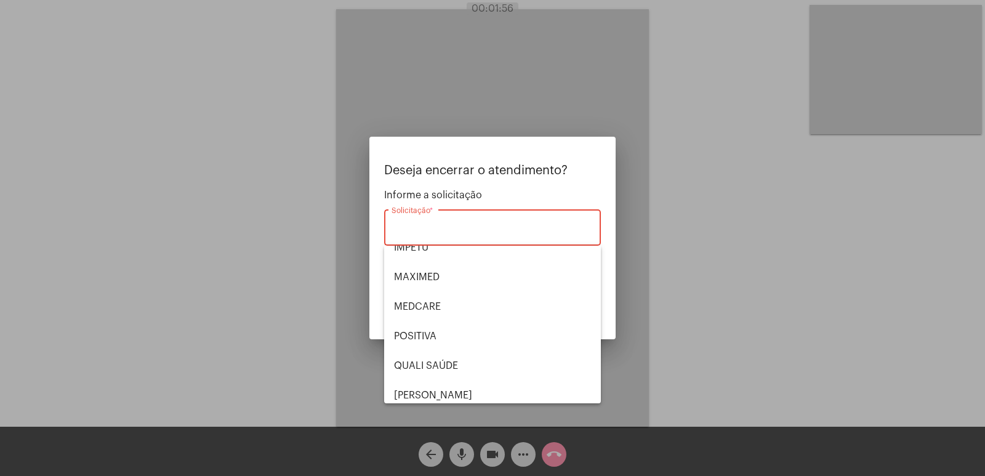
scroll to position [256, 0]
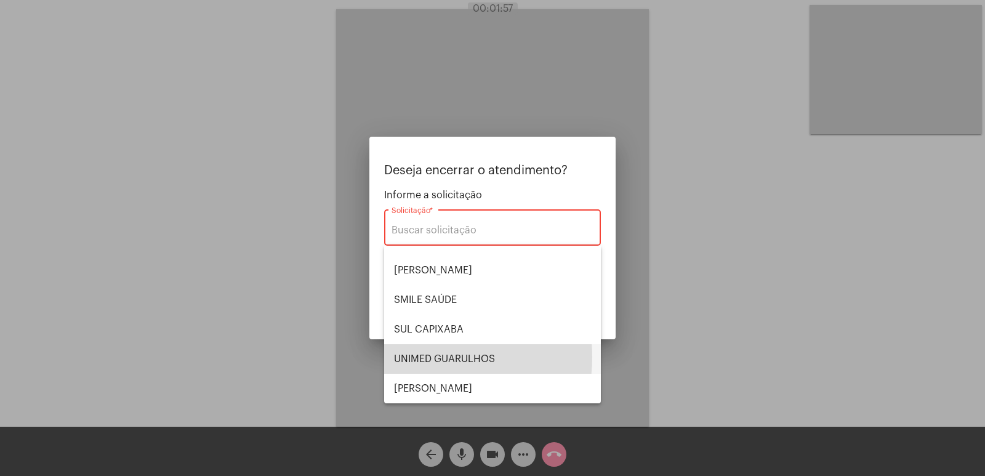
drag, startPoint x: 424, startPoint y: 357, endPoint x: 245, endPoint y: 9, distance: 391.4
click at [424, 357] on span "UNIMED GUARULHOS" at bounding box center [492, 359] width 197 height 30
type input "UNIMED GUARULHOS"
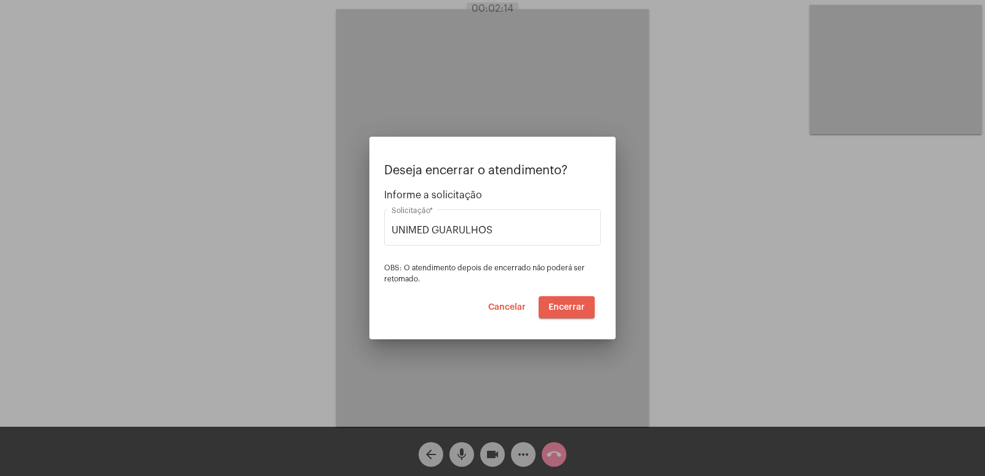
click at [557, 314] on button "Encerrar" at bounding box center [567, 307] width 56 height 22
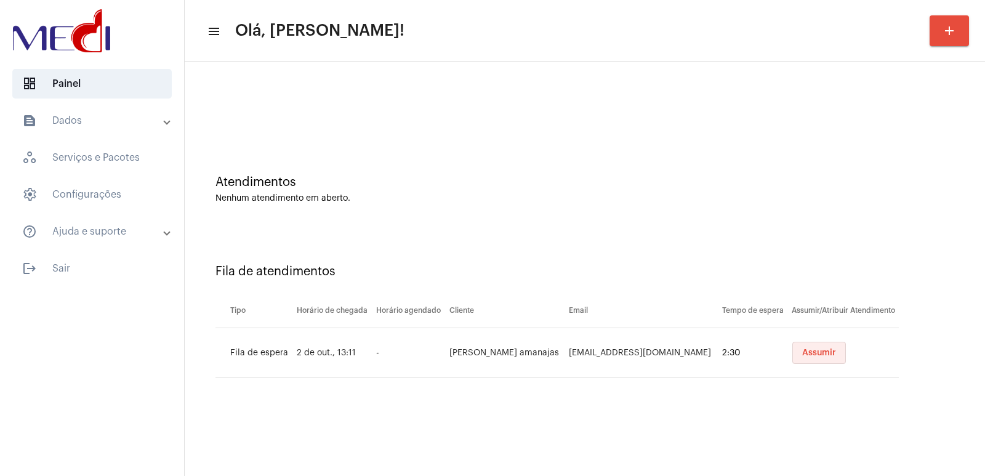
click at [804, 348] on button "Assumir" at bounding box center [820, 353] width 54 height 22
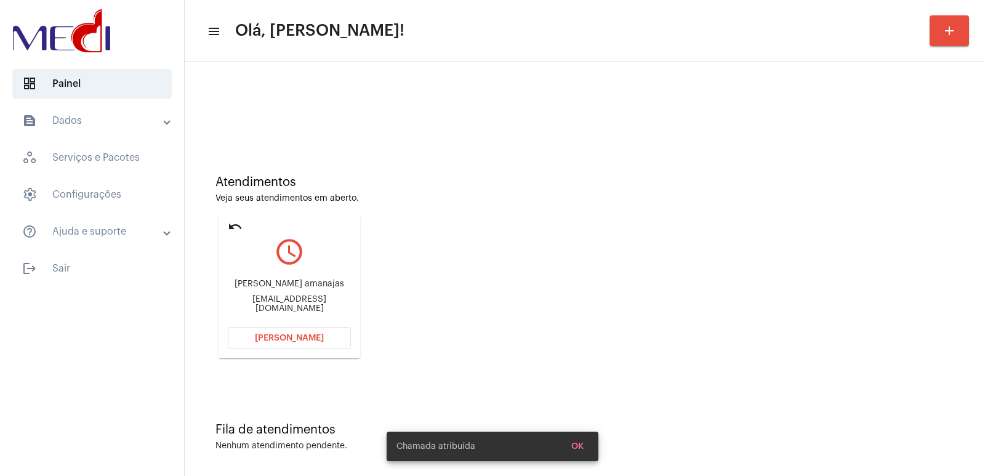
click at [283, 288] on div "Edcleuma Rodrigues amanajas" at bounding box center [289, 284] width 123 height 9
copy div "Edcleuma Rodrigues amanajas"
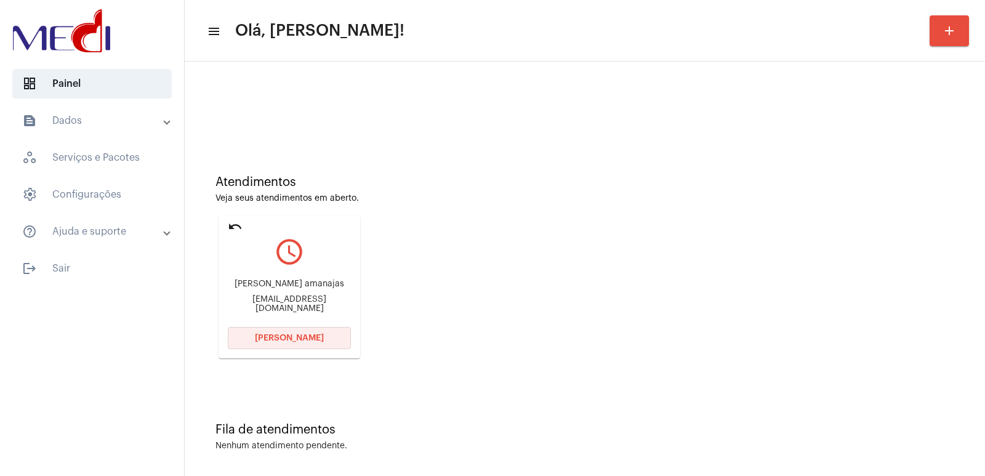
click at [318, 339] on span "[PERSON_NAME]" at bounding box center [289, 338] width 69 height 9
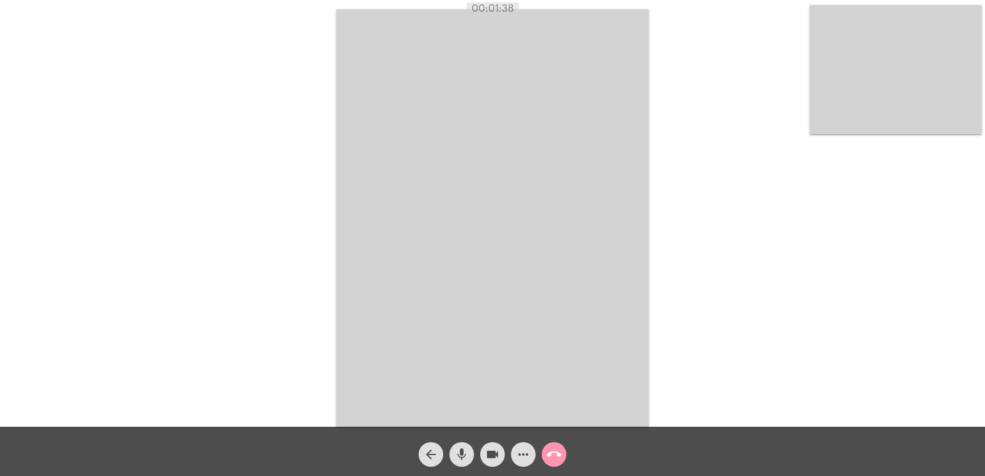
click at [876, 118] on video at bounding box center [896, 69] width 172 height 129
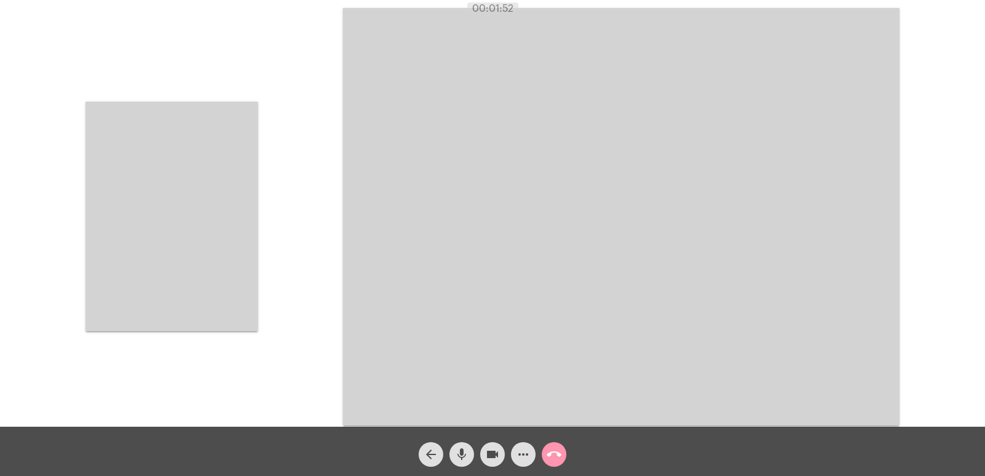
click at [187, 230] on video at bounding box center [172, 217] width 172 height 230
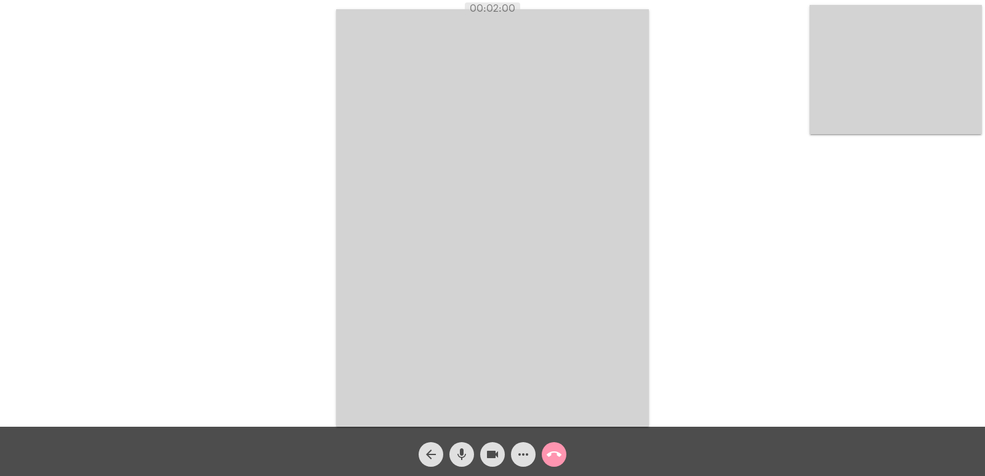
click at [902, 115] on video at bounding box center [896, 69] width 172 height 129
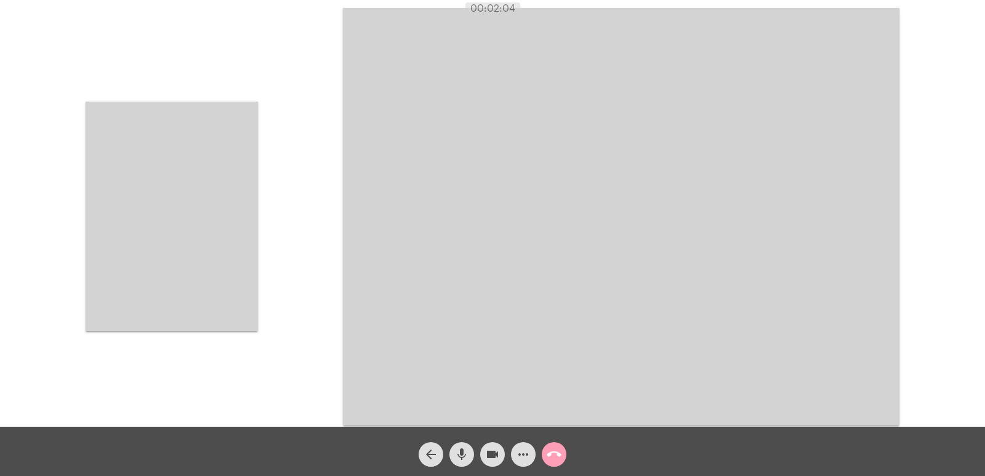
click at [560, 456] on mat-icon "call_end" at bounding box center [554, 454] width 15 height 15
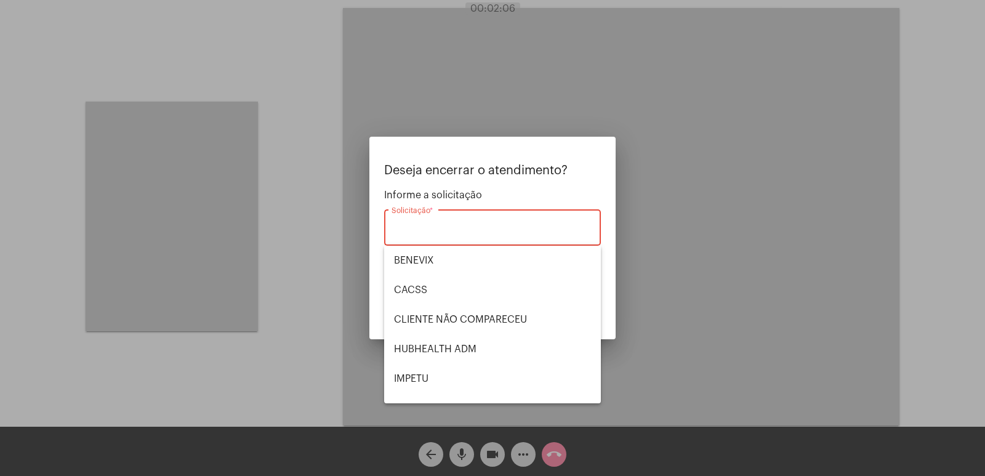
scroll to position [256, 0]
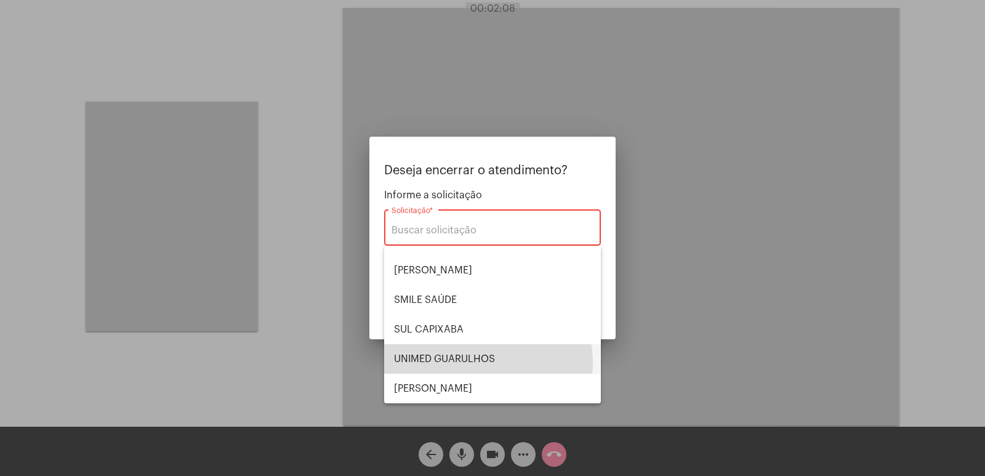
click at [467, 363] on span "UNIMED GUARULHOS" at bounding box center [492, 359] width 197 height 30
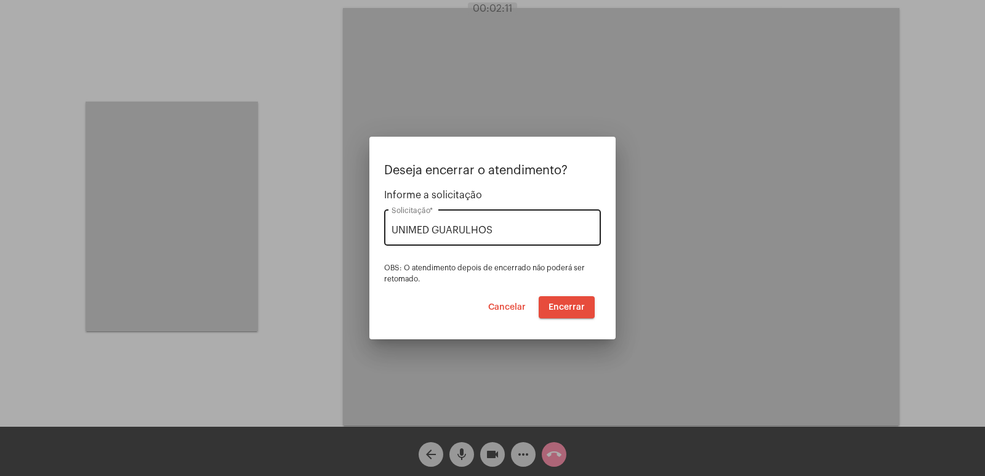
drag, startPoint x: 549, startPoint y: 239, endPoint x: 525, endPoint y: 229, distance: 26.2
click at [535, 232] on div "UNIMED GUARULHOS Solicitação *" at bounding box center [493, 226] width 202 height 39
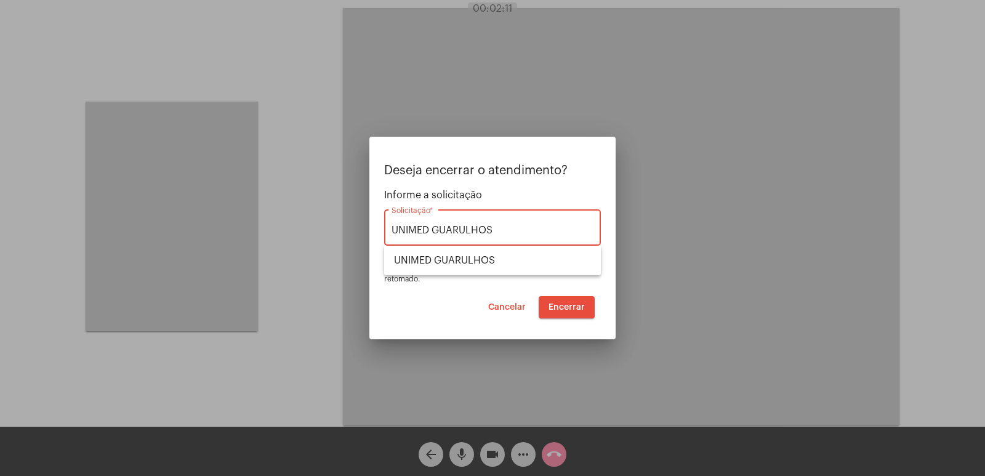
drag, startPoint x: 525, startPoint y: 229, endPoint x: 264, endPoint y: 243, distance: 261.5
click at [264, 241] on div "Deseja encerrar o atendimento? Informe a solicitação UNIMED GUARULHOS Solicitaç…" at bounding box center [492, 238] width 985 height 476
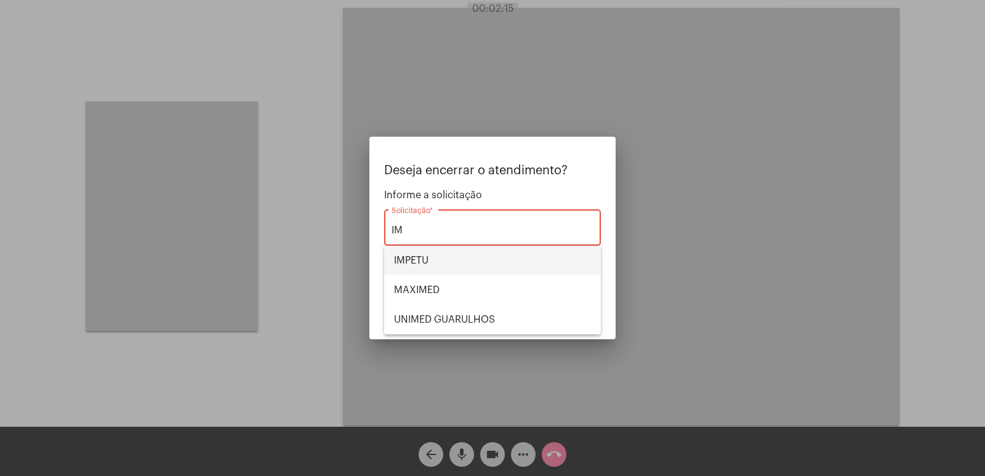
click at [416, 267] on span "IMPETU" at bounding box center [492, 261] width 197 height 30
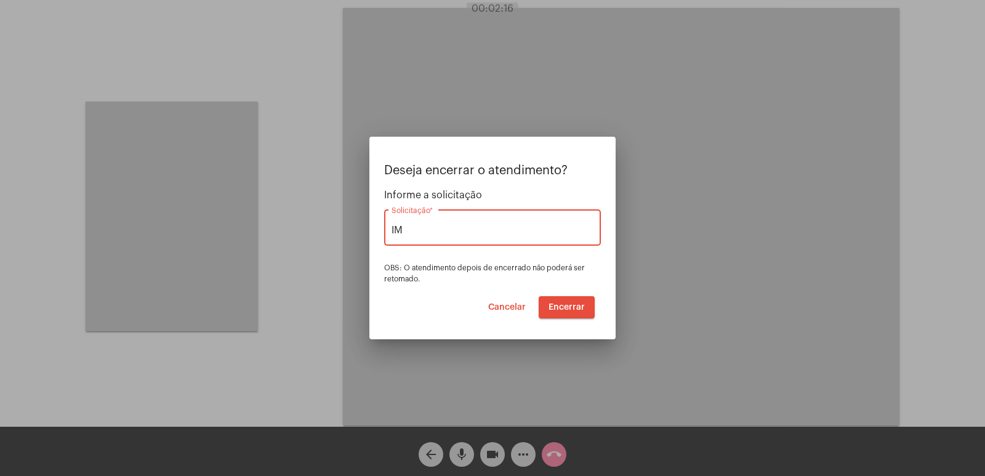
type input "IMPETU"
click at [567, 308] on span "Encerrar" at bounding box center [567, 307] width 36 height 9
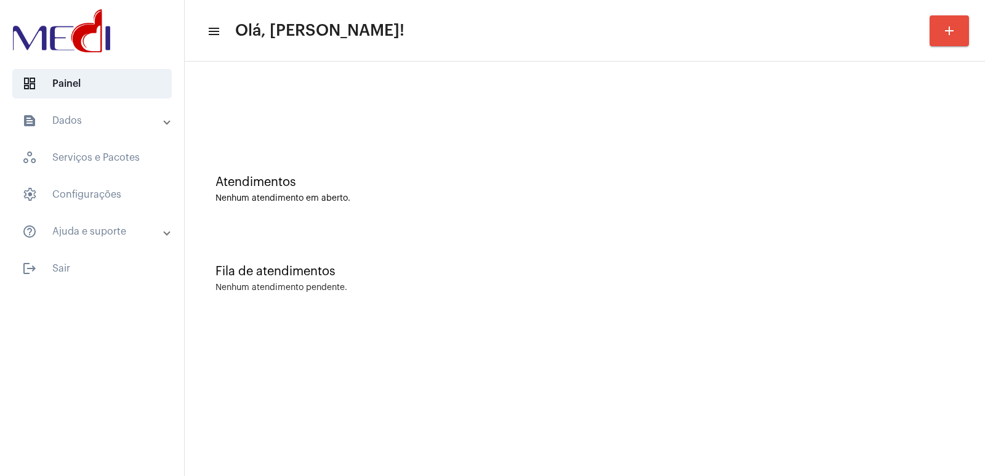
drag, startPoint x: 707, startPoint y: 280, endPoint x: 392, endPoint y: 229, distance: 318.9
click at [695, 280] on div "Fila de atendimentos Nenhum atendimento pendente." at bounding box center [585, 272] width 788 height 89
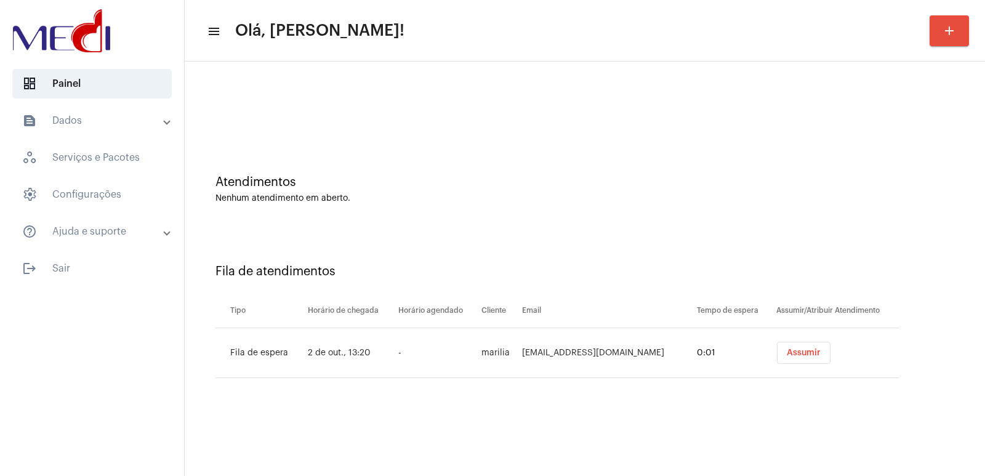
click at [297, 99] on div at bounding box center [585, 103] width 788 height 71
click at [804, 345] on button "Assumir" at bounding box center [804, 353] width 54 height 22
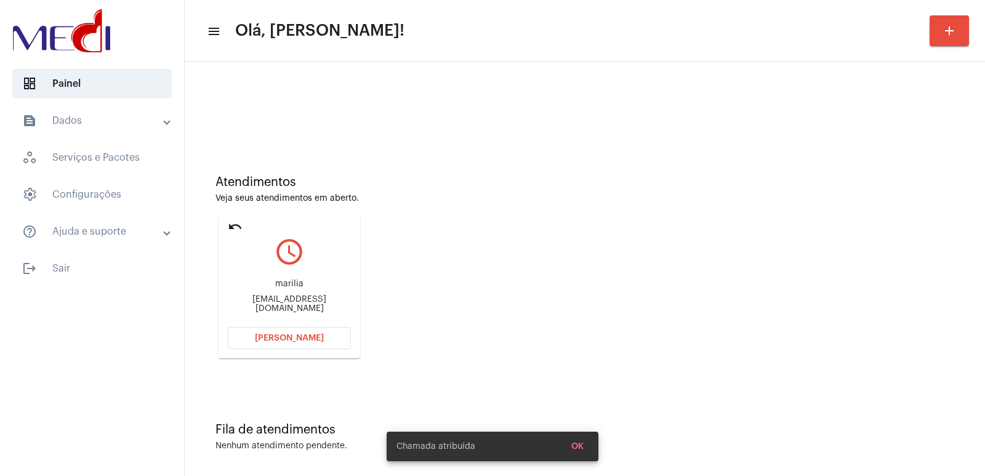
click at [270, 308] on div "mariliamax@outlook.com" at bounding box center [289, 304] width 123 height 18
copy mat-card-content "mariliamax@outlook.com Abrir Chamada"
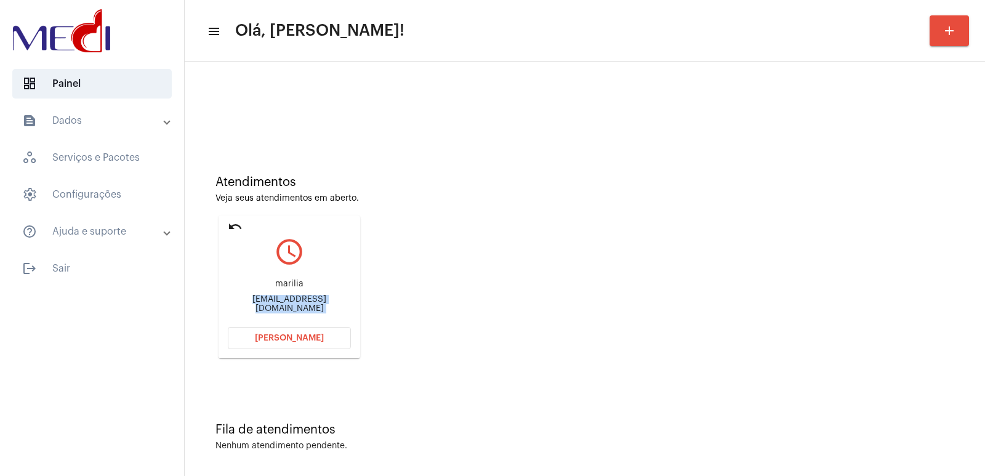
click at [307, 346] on button "Abrir Chamada" at bounding box center [289, 338] width 123 height 22
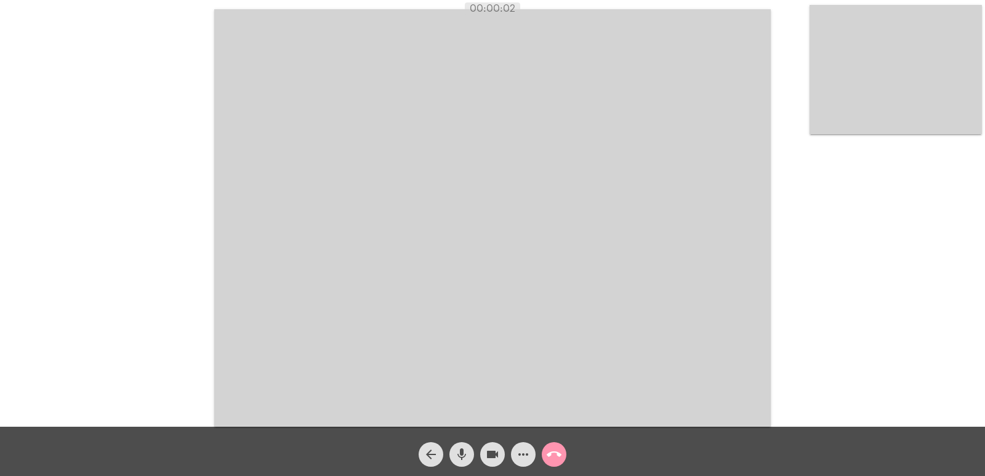
click at [913, 91] on video at bounding box center [896, 69] width 172 height 129
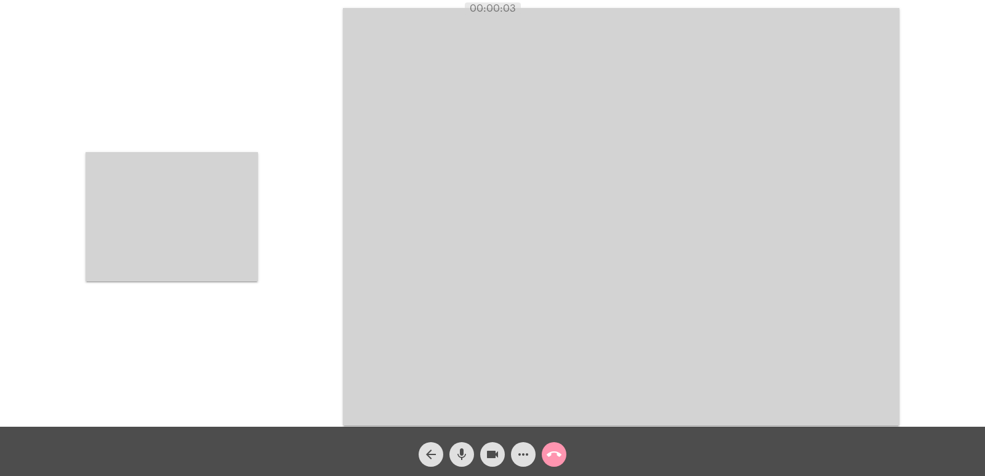
click at [178, 229] on video at bounding box center [172, 216] width 172 height 129
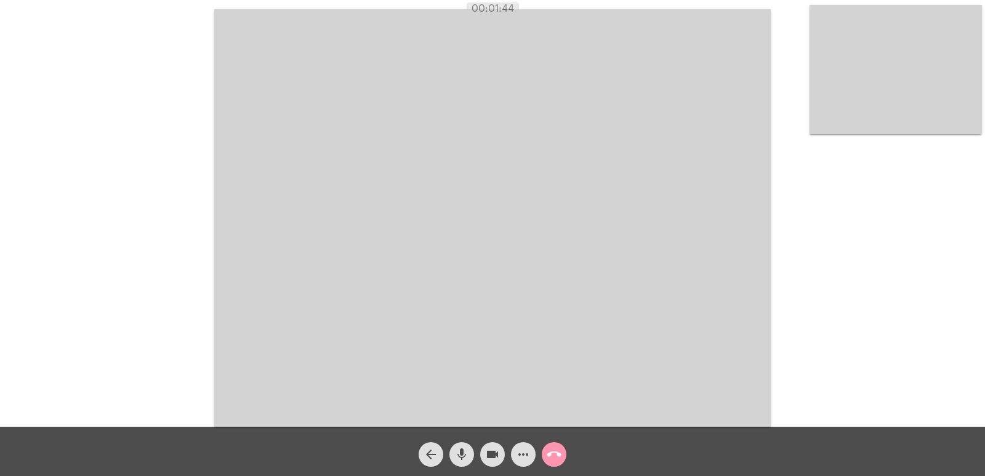
click at [342, 305] on video at bounding box center [492, 218] width 557 height 418
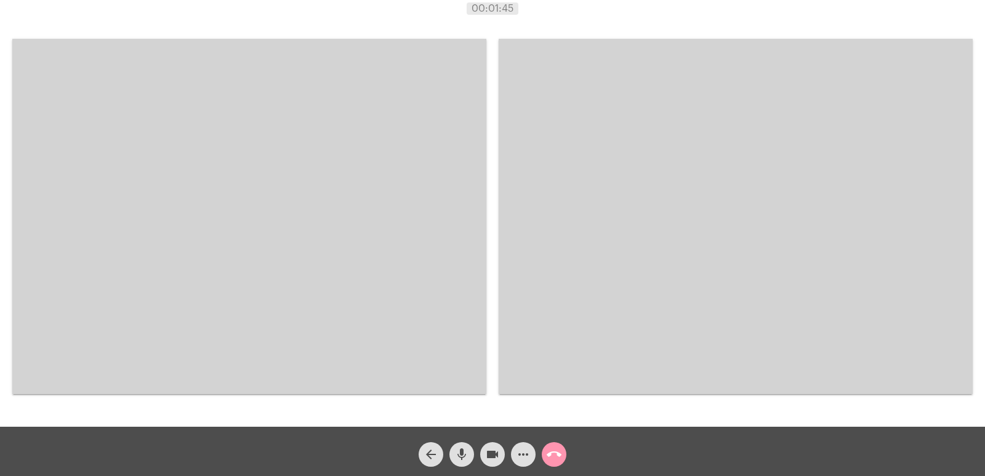
click at [313, 292] on video at bounding box center [249, 216] width 474 height 355
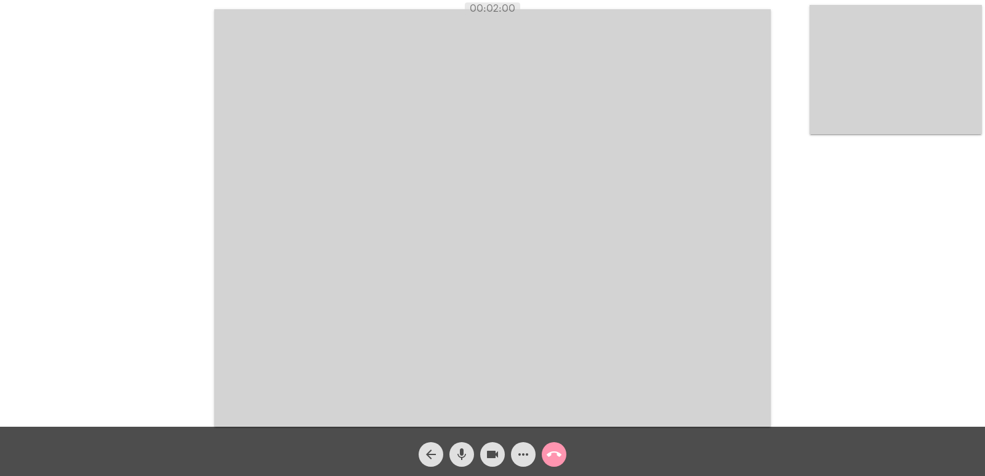
click at [296, 95] on video at bounding box center [492, 218] width 557 height 418
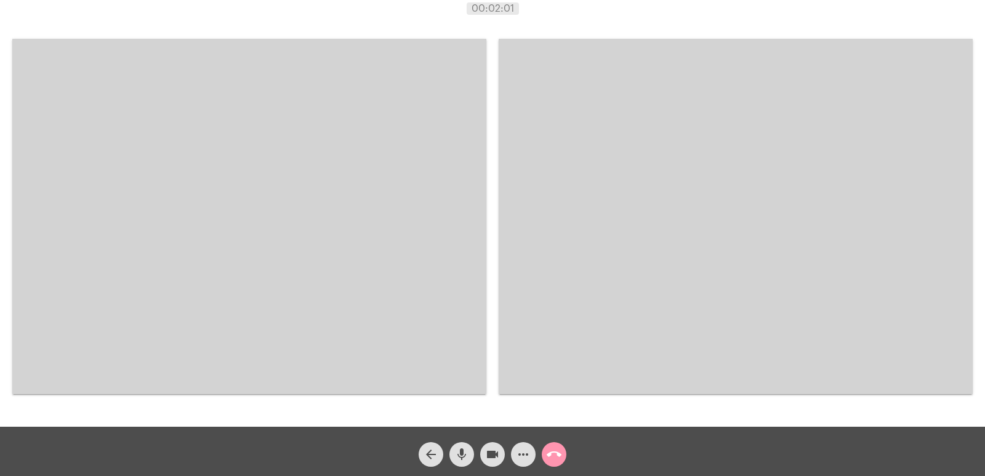
drag, startPoint x: 336, startPoint y: 206, endPoint x: 342, endPoint y: 220, distance: 16.0
click at [339, 216] on video at bounding box center [249, 216] width 474 height 355
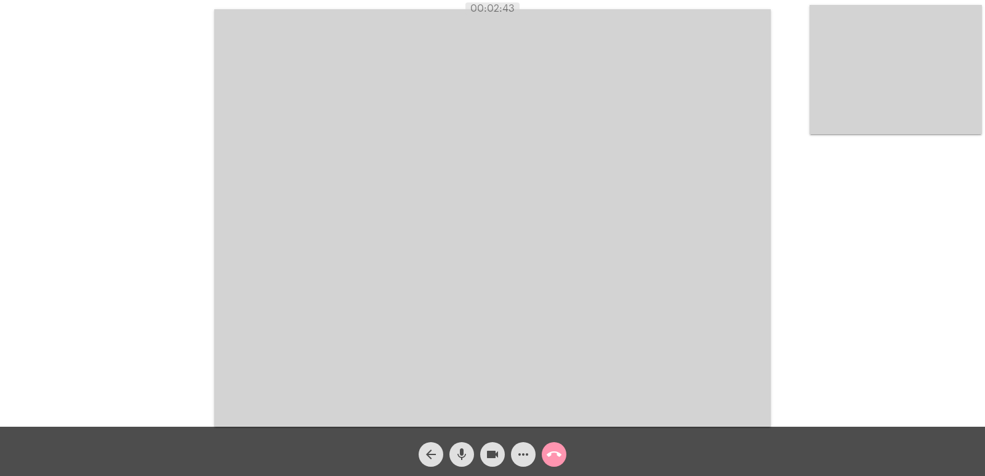
click at [554, 458] on mat-icon "call_end" at bounding box center [554, 454] width 15 height 15
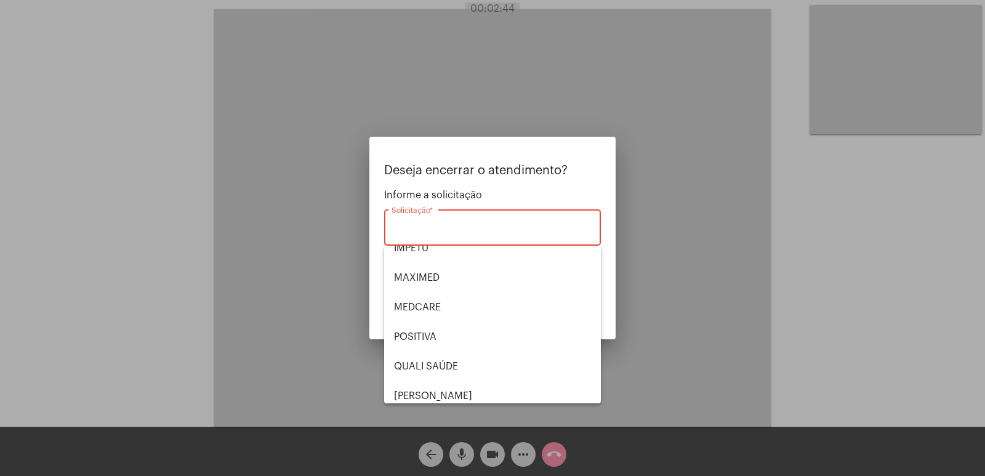
scroll to position [256, 0]
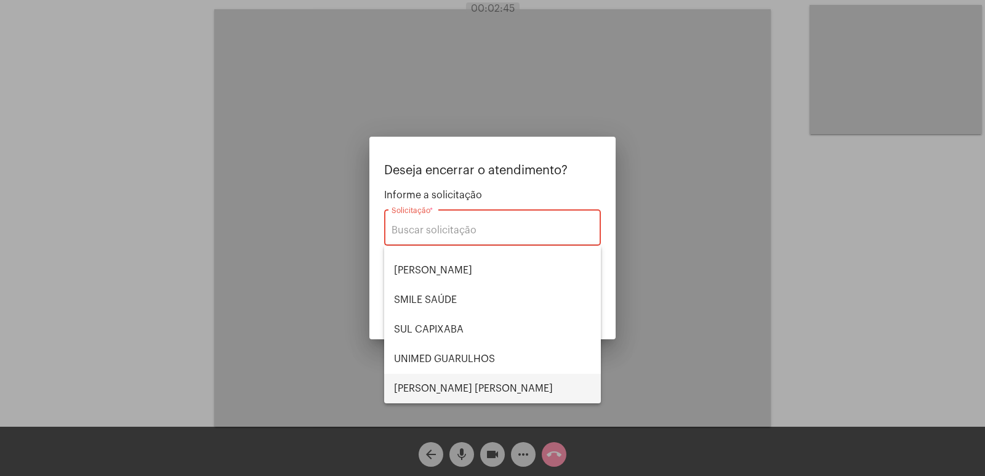
click at [433, 379] on span "VERA CRUZ" at bounding box center [492, 389] width 197 height 30
type input "VERA CRUZ"
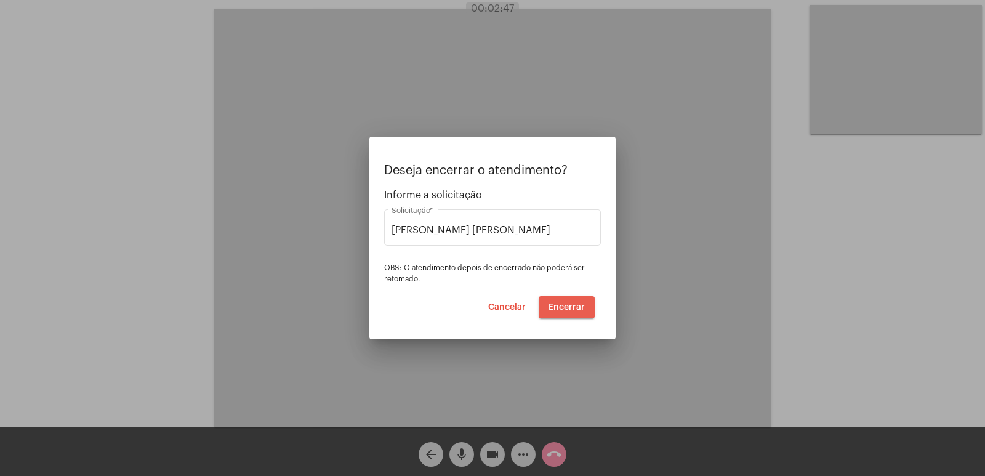
click at [564, 313] on button "Encerrar" at bounding box center [567, 307] width 56 height 22
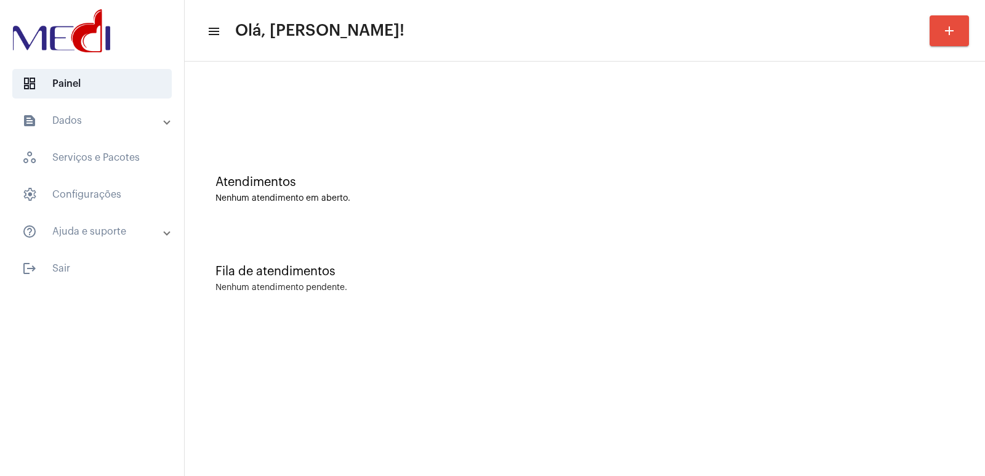
click at [305, 184] on div "Atendimentos" at bounding box center [585, 183] width 739 height 14
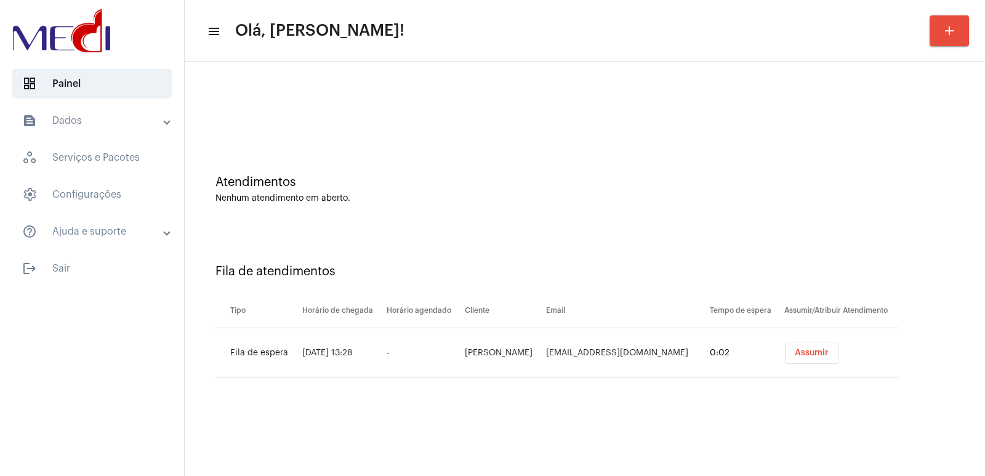
click at [748, 412] on mat-sidenav-content "menu Olá, [PERSON_NAME]! add Atendimentos Nenhum atendimento em aberto. Fila de…" at bounding box center [585, 238] width 801 height 476
click at [808, 351] on span "Assumir" at bounding box center [812, 353] width 34 height 9
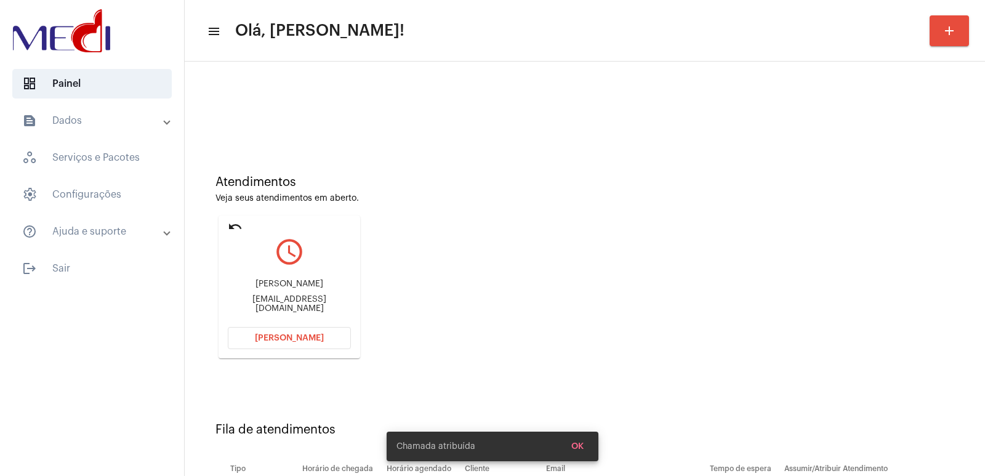
click at [303, 303] on div "[EMAIL_ADDRESS][DOMAIN_NAME]" at bounding box center [289, 304] width 123 height 18
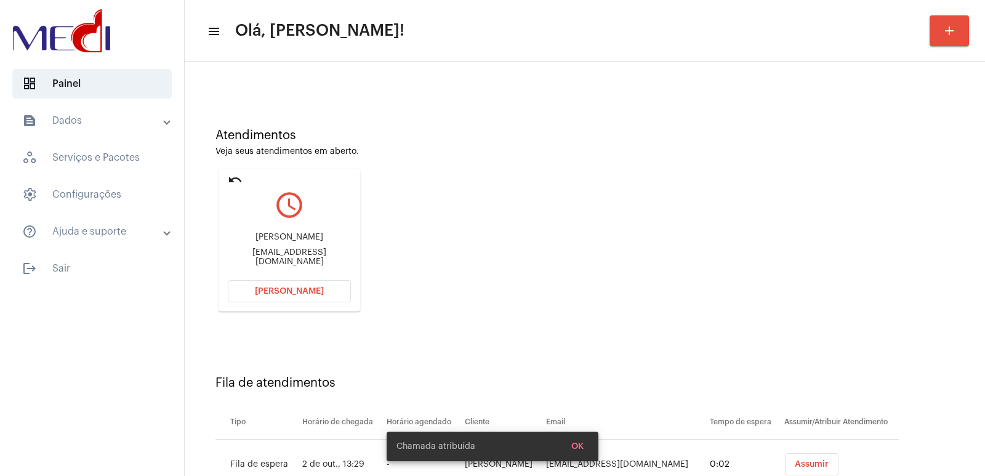
scroll to position [94, 0]
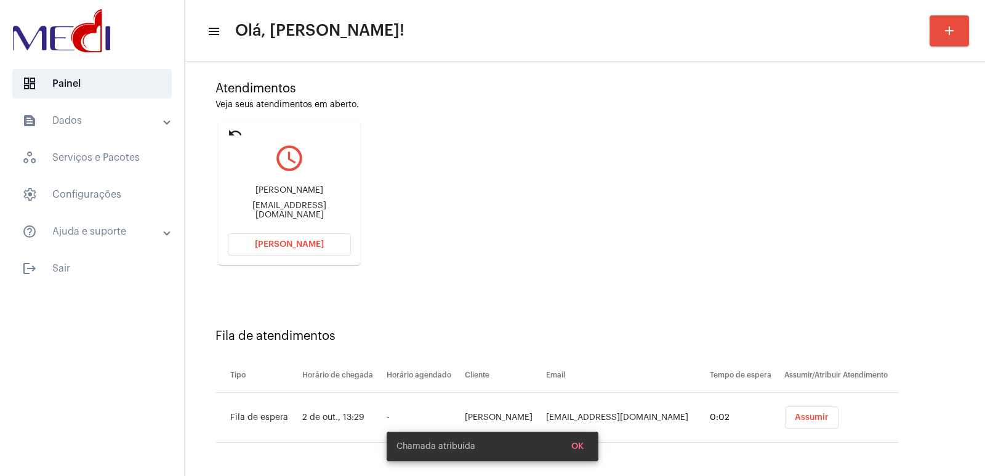
click at [797, 422] on button "Assumir" at bounding box center [812, 418] width 54 height 22
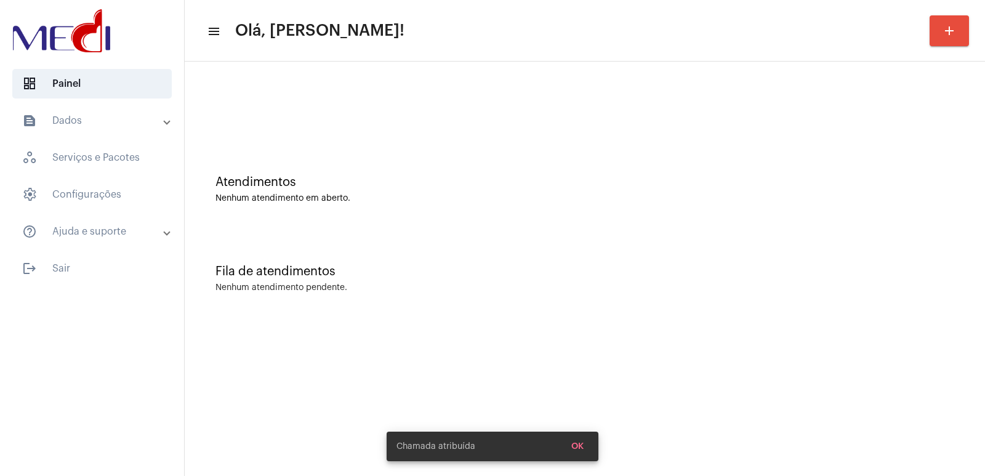
scroll to position [0, 0]
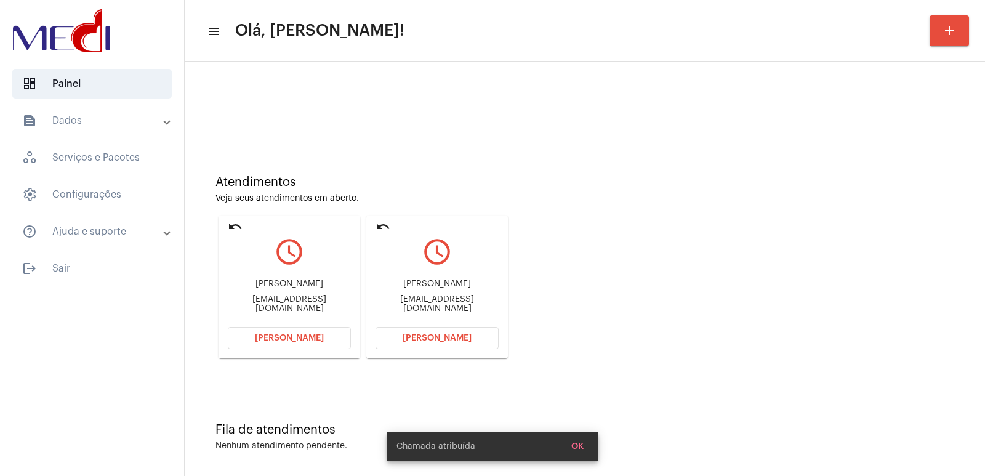
click at [405, 305] on div "[EMAIL_ADDRESS][DOMAIN_NAME]" at bounding box center [437, 304] width 123 height 18
click at [405, 305] on div "ivorodrigocontabil@outlook.com" at bounding box center [437, 304] width 123 height 18
copy mat-card-content "ivorodrigocontabil@outlook.com Abrir Chamada"
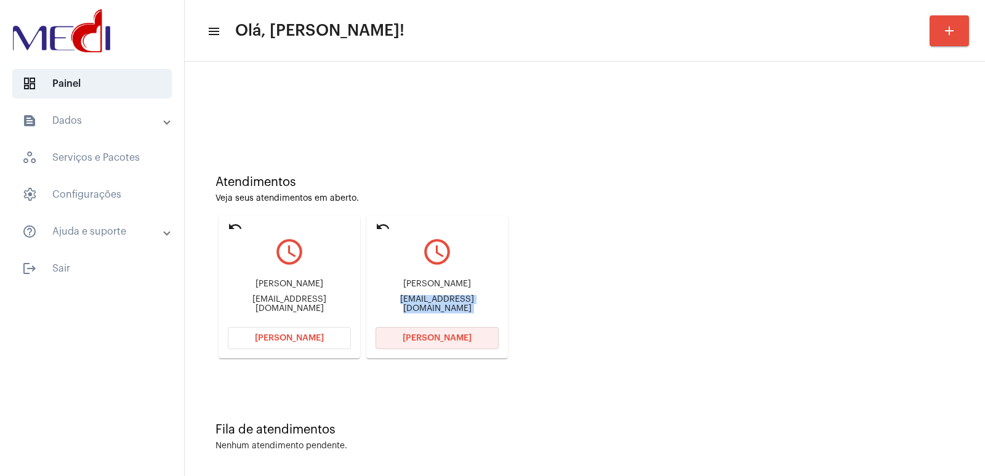
click at [418, 345] on button "Abrir Chamada" at bounding box center [437, 338] width 123 height 22
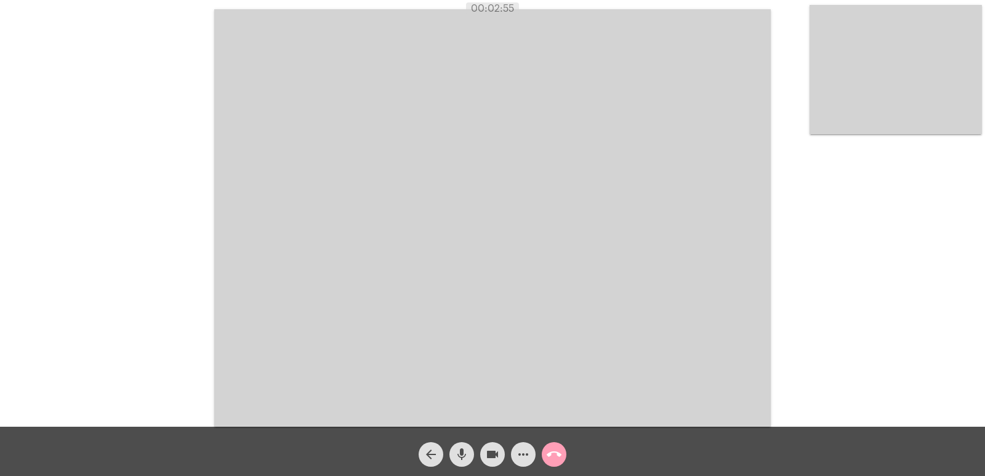
click at [555, 453] on mat-icon "call_end" at bounding box center [554, 454] width 15 height 15
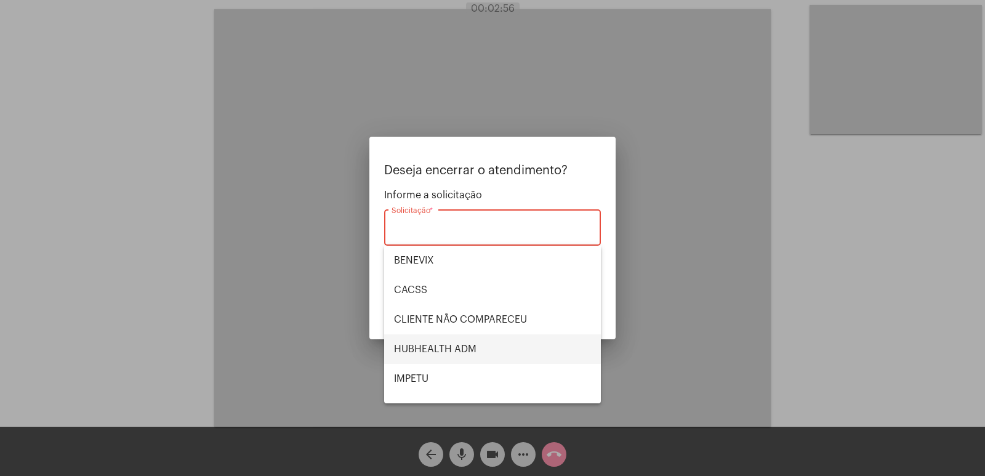
scroll to position [256, 0]
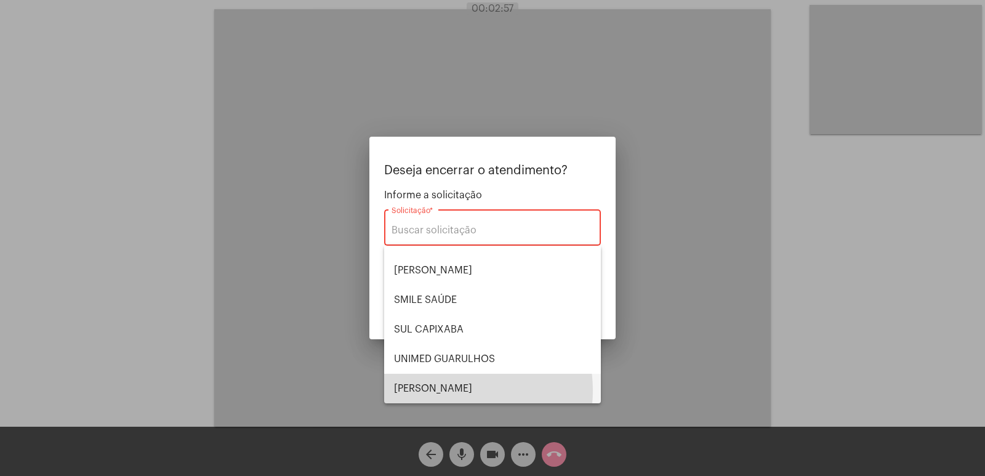
click at [453, 390] on span "VERA CRUZ" at bounding box center [492, 389] width 197 height 30
type input "VERA CRUZ"
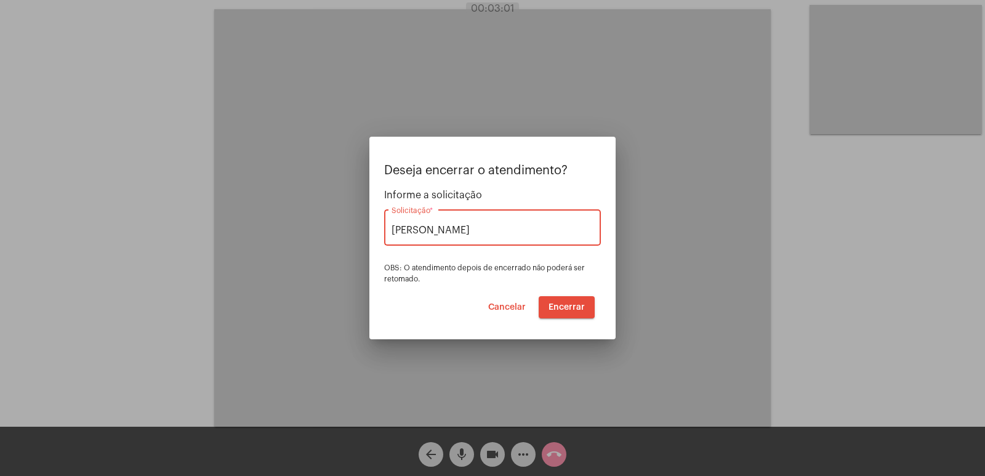
click at [572, 300] on button "Encerrar" at bounding box center [567, 307] width 56 height 22
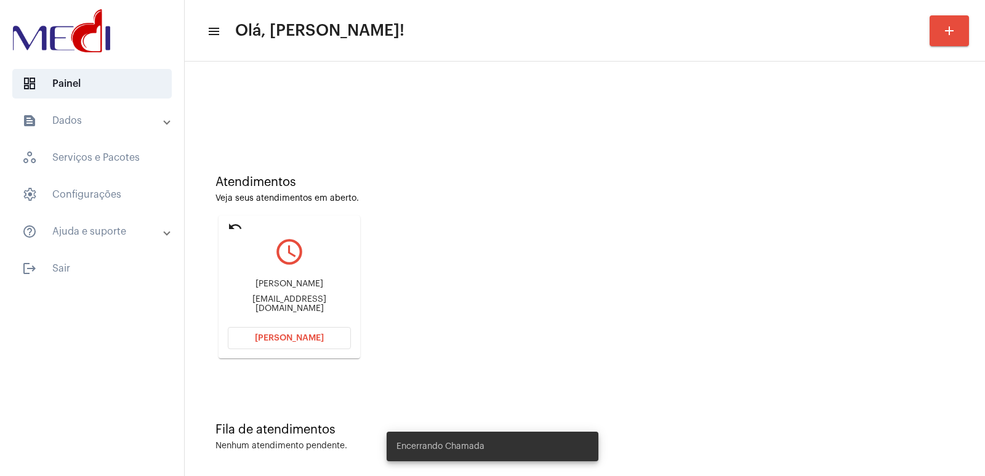
scroll to position [6, 0]
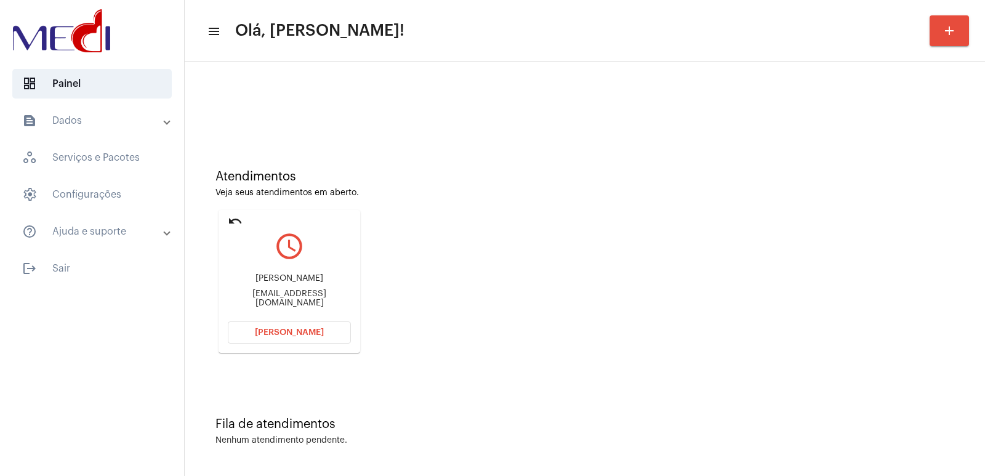
click at [326, 301] on div "dalilabonomocosme@gmail.com" at bounding box center [289, 298] width 123 height 18
copy mat-card-content "dalilabonomocosme@gmail.com Abrir Chamada"
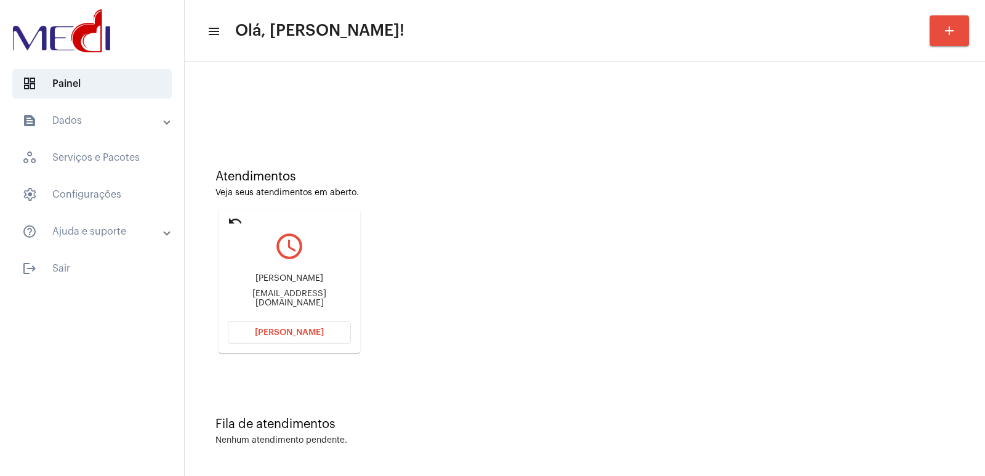
click at [283, 324] on button "Abrir Chamada" at bounding box center [289, 333] width 123 height 22
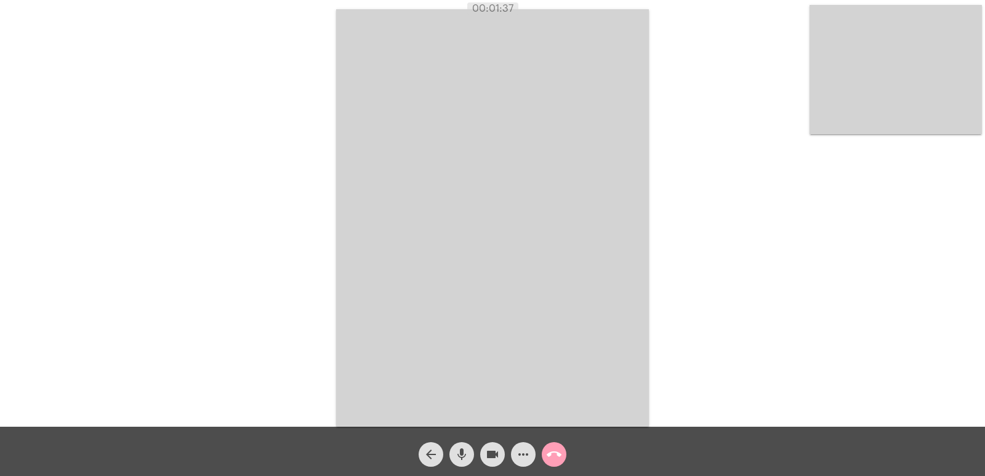
click at [560, 447] on mat-icon "call_end" at bounding box center [554, 454] width 15 height 15
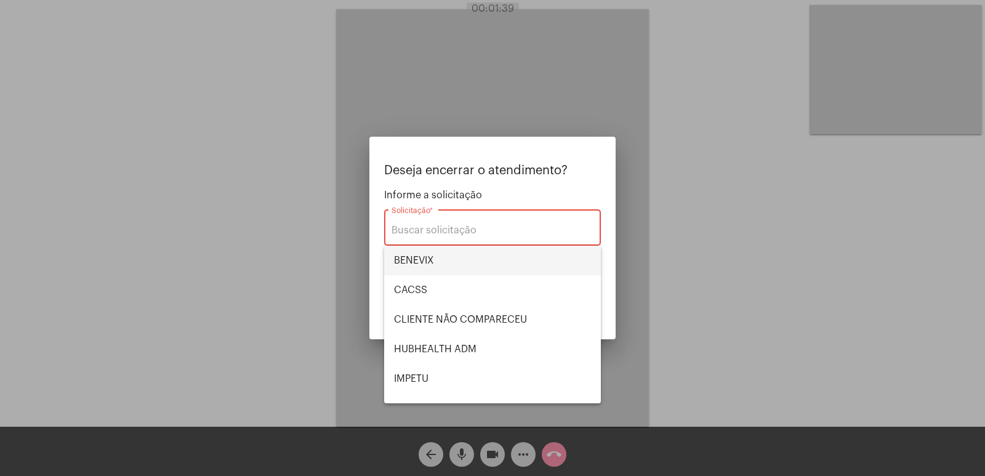
click at [432, 256] on span "BENEVIX" at bounding box center [492, 261] width 197 height 30
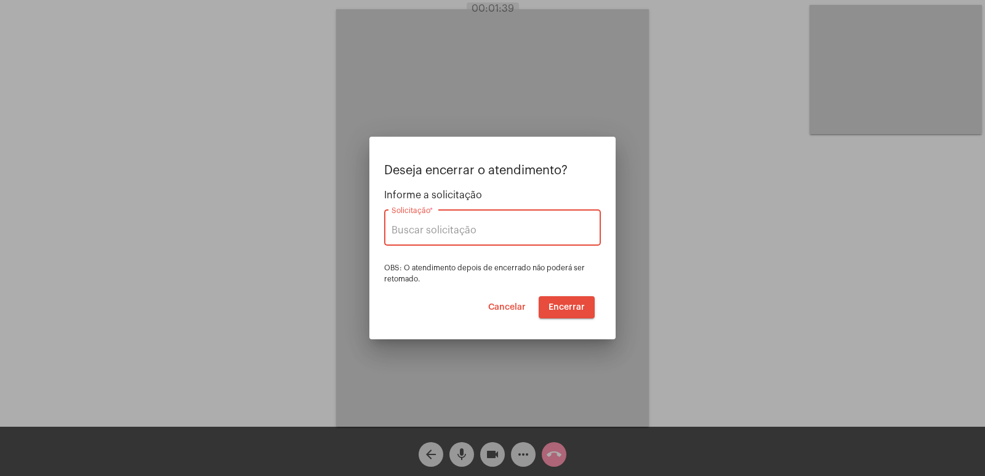
type input "BENEVIX"
click at [570, 307] on span "Encerrar" at bounding box center [567, 307] width 36 height 9
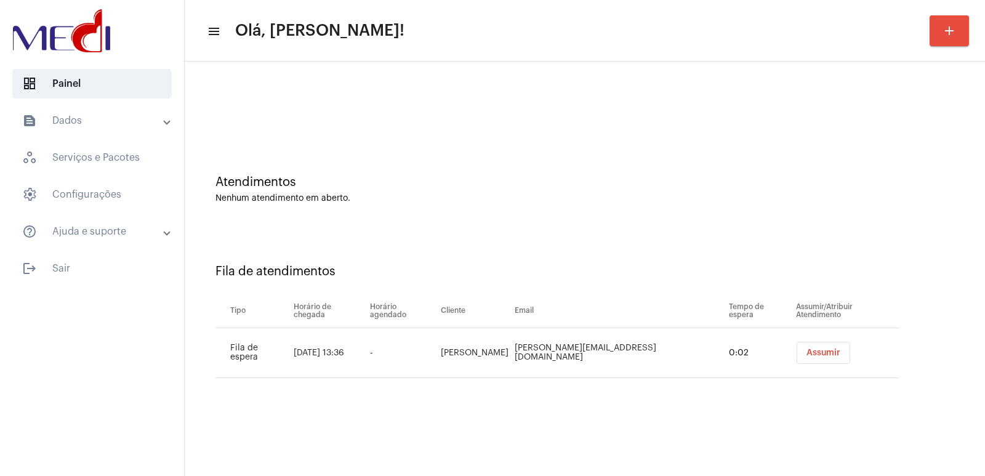
click at [698, 416] on mat-sidenav-content "menu Olá, Vivian! add Atendimentos Nenhum atendimento em aberto. Fila de atendi…" at bounding box center [585, 238] width 801 height 476
click at [807, 350] on span "Assumir" at bounding box center [824, 353] width 34 height 9
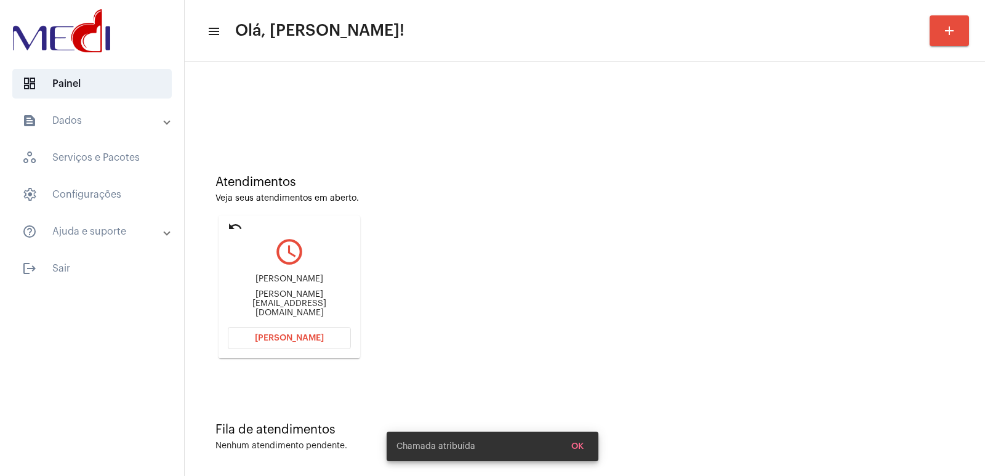
click at [277, 293] on div "Karen peraçoli da Silva Karen.peracoli@hotmail.com" at bounding box center [289, 296] width 123 height 55
click at [276, 284] on div "Karen peraçoli da Silva" at bounding box center [289, 279] width 123 height 9
copy div "Karen peraçoli da Silva"
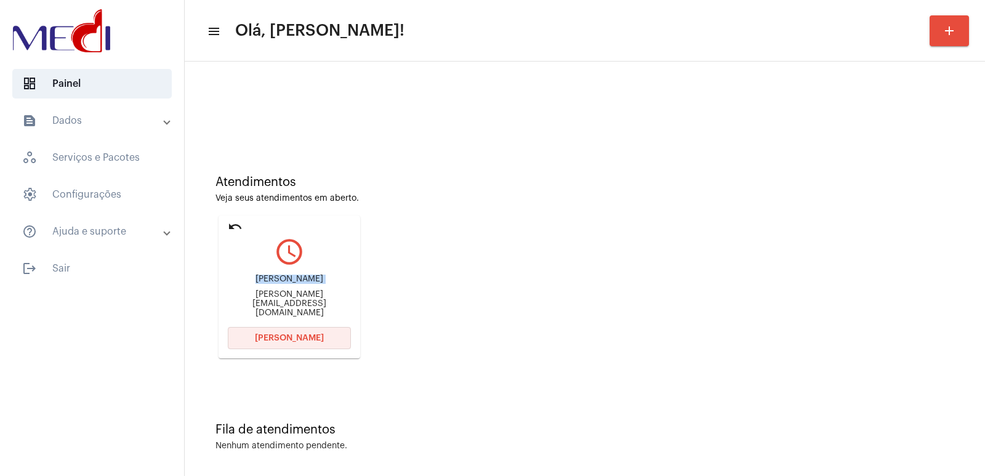
click at [294, 331] on button "Abrir Chamada" at bounding box center [289, 338] width 123 height 22
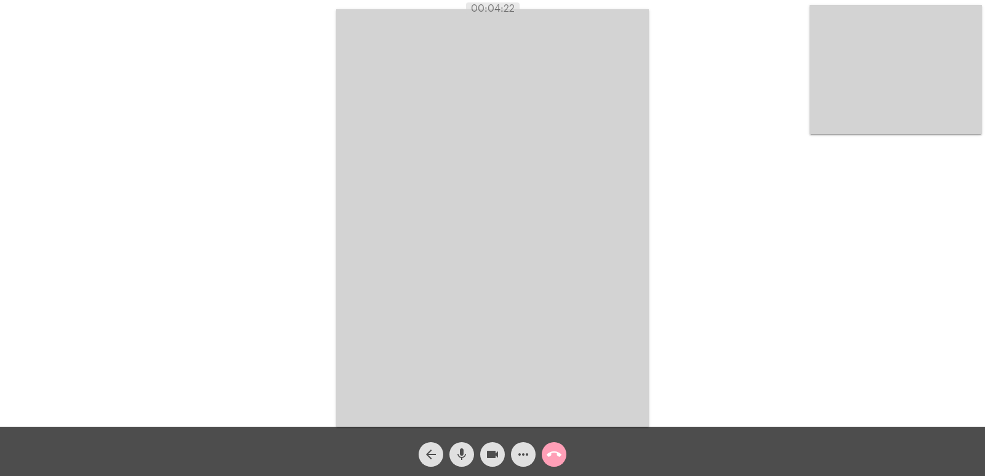
click at [553, 453] on mat-icon "call_end" at bounding box center [554, 454] width 15 height 15
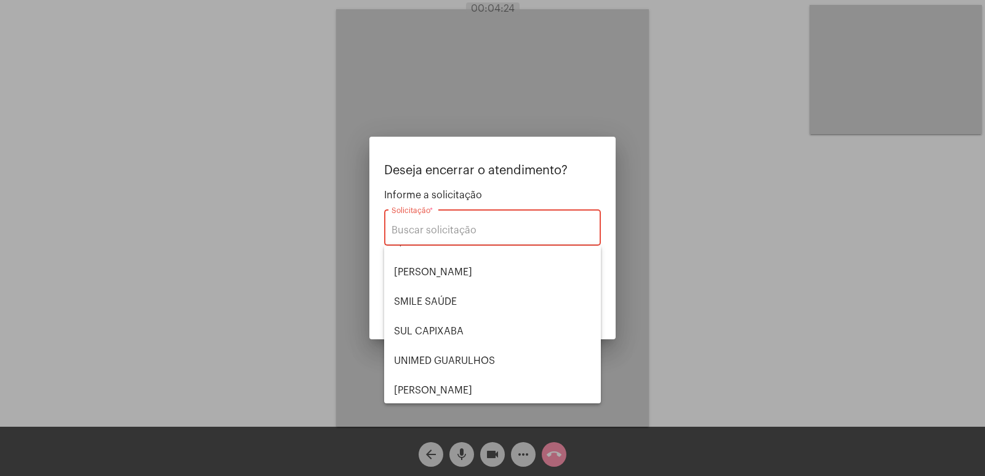
scroll to position [256, 0]
click at [416, 378] on span "[PERSON_NAME]" at bounding box center [492, 389] width 197 height 30
type input "[PERSON_NAME]"
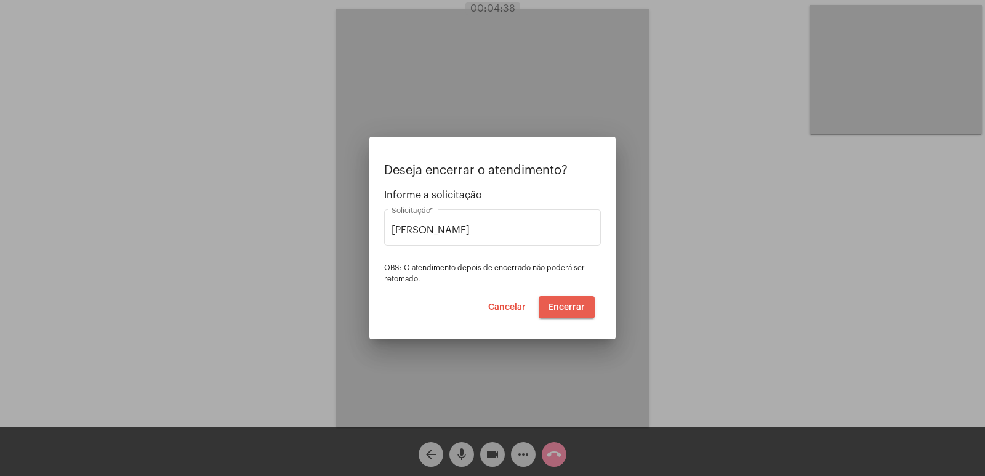
click at [566, 305] on span "Encerrar" at bounding box center [567, 307] width 36 height 9
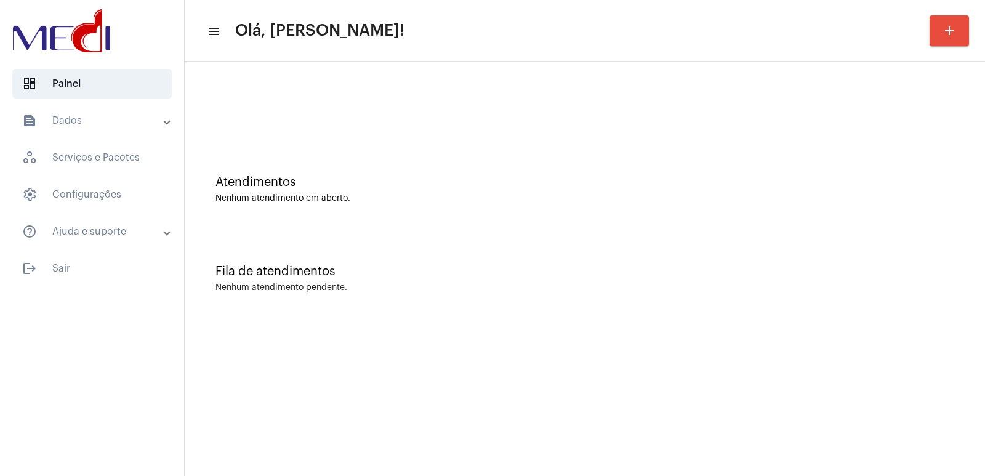
click at [657, 340] on mat-sidenav-content "menu Olá, [PERSON_NAME]! add Atendimentos Nenhum atendimento em aberto. Fila de…" at bounding box center [585, 238] width 801 height 476
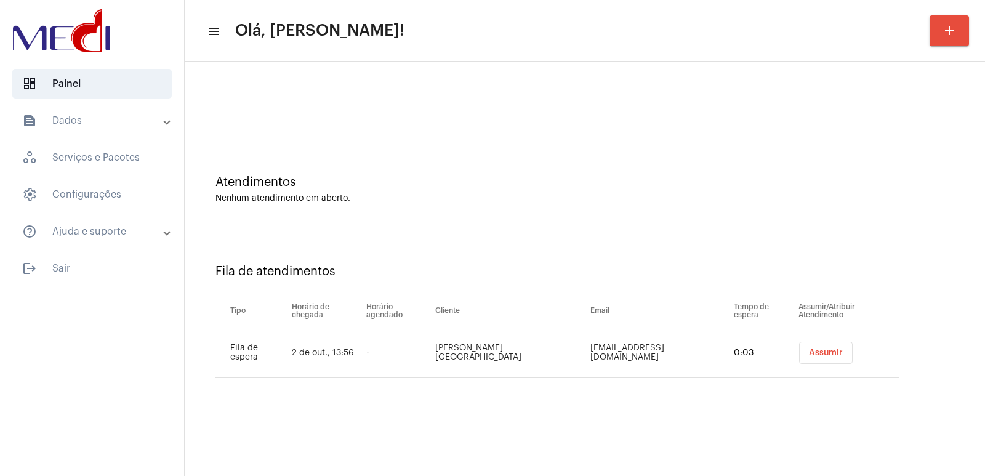
click at [187, 131] on div "Atendimentos Nenhum atendimento em aberto. Fila de atendimentos Tipo Horário de…" at bounding box center [585, 237] width 801 height 350
click at [809, 350] on span "Assumir" at bounding box center [826, 353] width 34 height 9
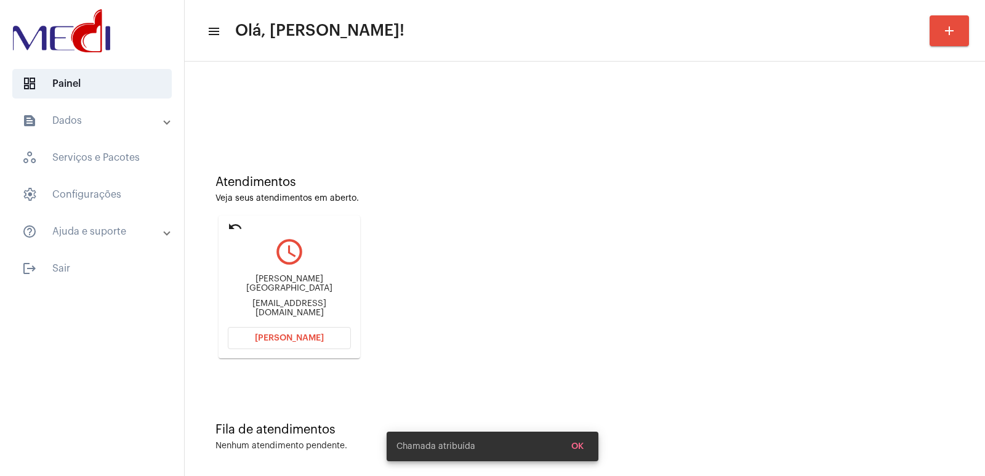
click at [264, 286] on div "[PERSON_NAME][GEOGRAPHIC_DATA]" at bounding box center [289, 284] width 123 height 18
copy div "[PERSON_NAME][GEOGRAPHIC_DATA]"
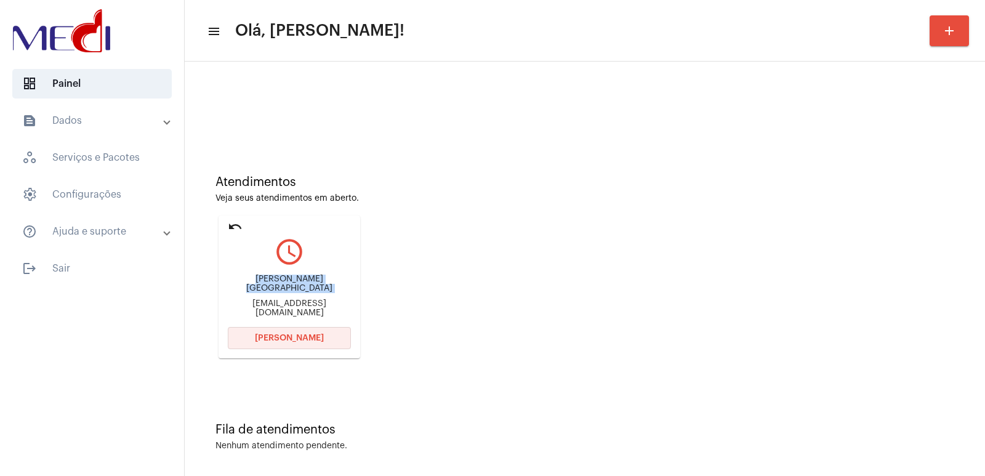
click at [323, 338] on button "[PERSON_NAME]" at bounding box center [289, 338] width 123 height 22
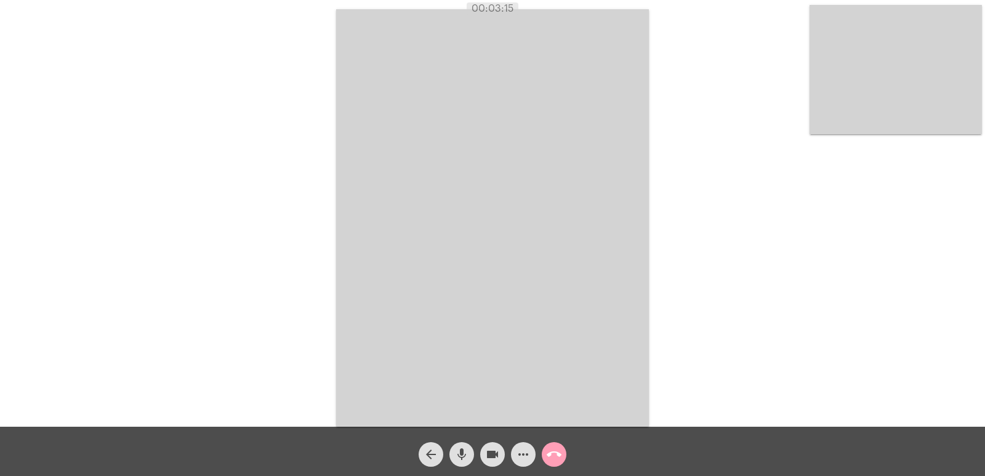
click at [554, 453] on mat-icon "call_end" at bounding box center [554, 454] width 15 height 15
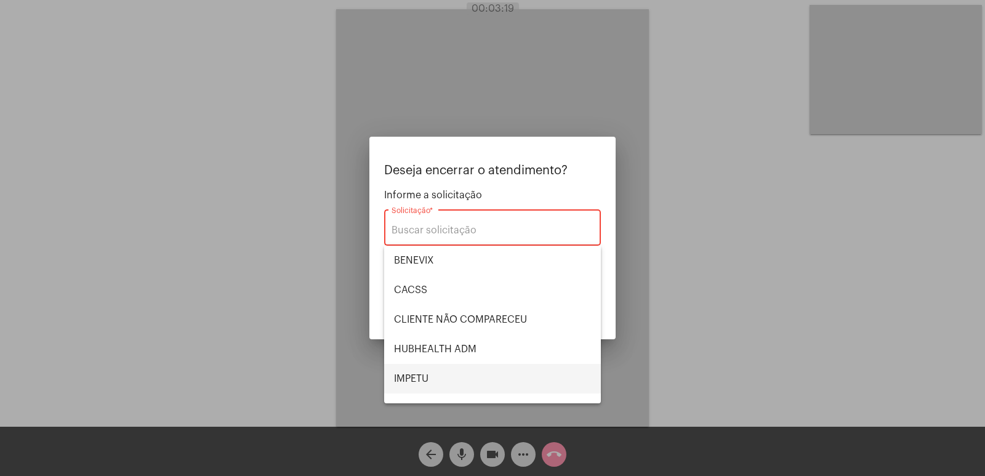
click at [460, 377] on span "IMPETU" at bounding box center [492, 379] width 197 height 30
type input "IMPETU"
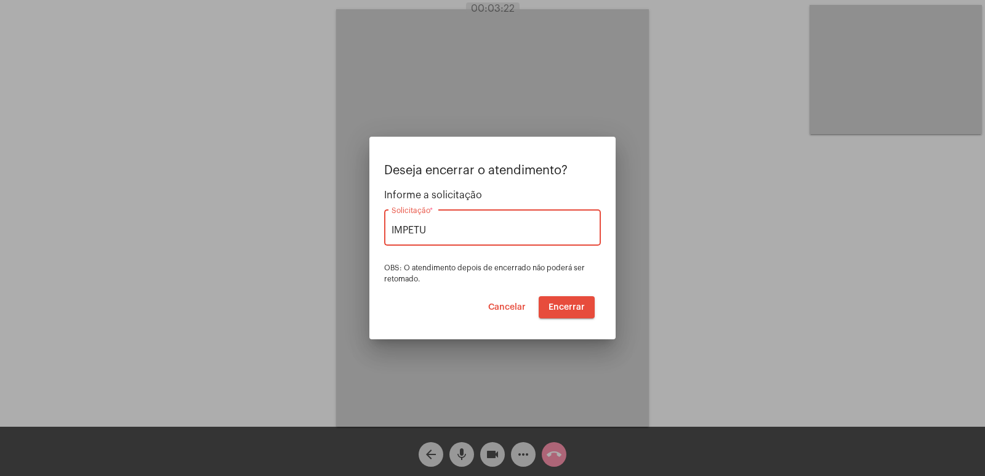
click at [562, 304] on span "Encerrar" at bounding box center [567, 307] width 36 height 9
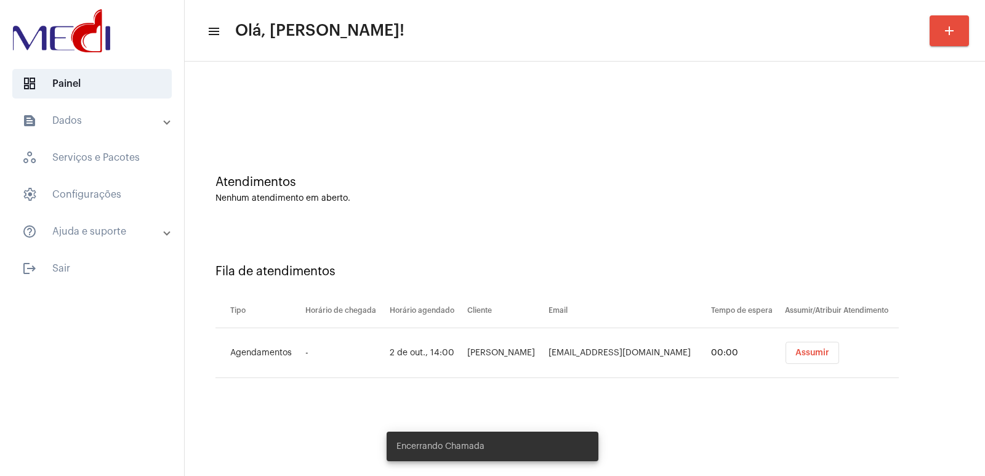
click at [338, 301] on th "Horário de chegada" at bounding box center [344, 311] width 84 height 34
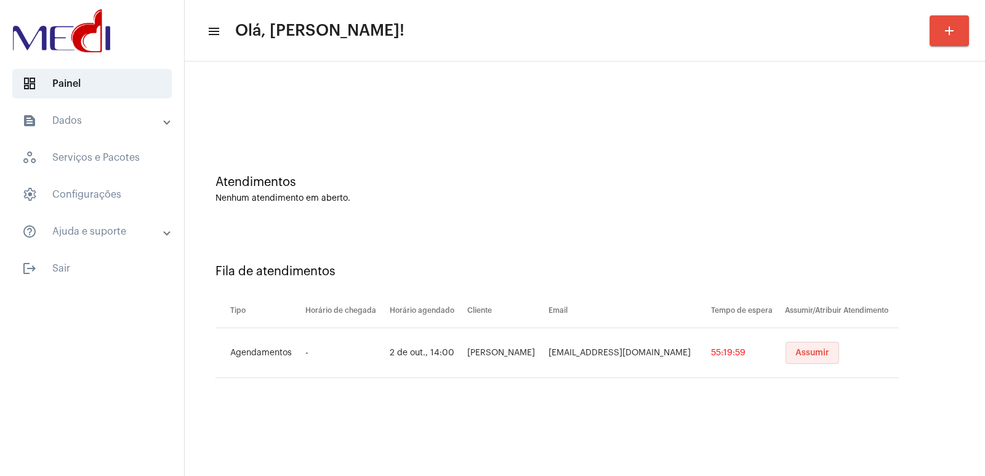
click at [803, 357] on button "Assumir" at bounding box center [813, 353] width 54 height 22
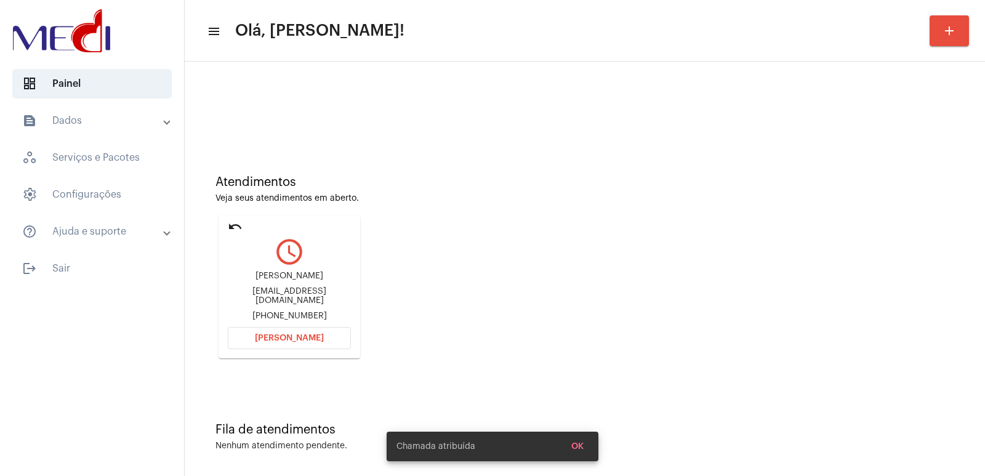
drag, startPoint x: 290, startPoint y: 291, endPoint x: 285, endPoint y: 285, distance: 8.3
click at [289, 291] on div "[EMAIL_ADDRESS][DOMAIN_NAME]" at bounding box center [289, 296] width 123 height 18
click at [285, 281] on div "[PERSON_NAME]" at bounding box center [289, 276] width 123 height 9
click at [283, 277] on div "[PERSON_NAME]" at bounding box center [289, 276] width 123 height 9
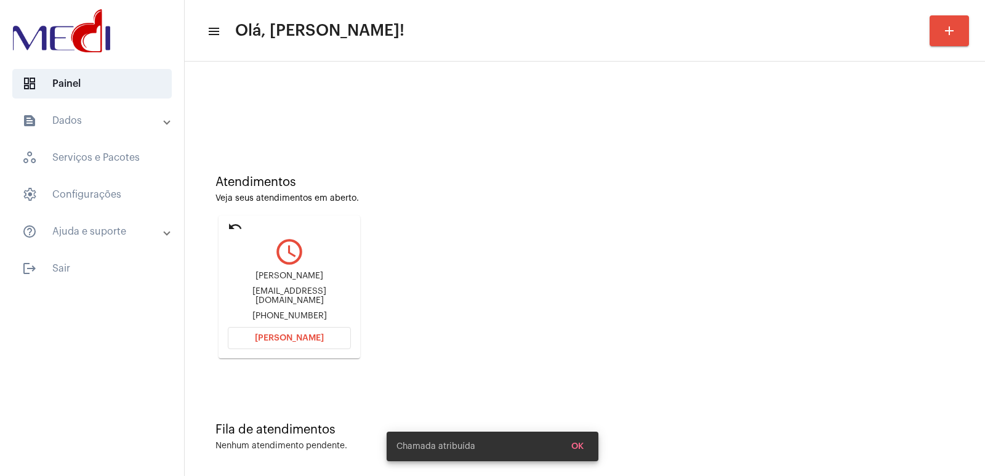
click at [283, 277] on div "[PERSON_NAME]" at bounding box center [289, 276] width 123 height 9
copy div "[PERSON_NAME]"
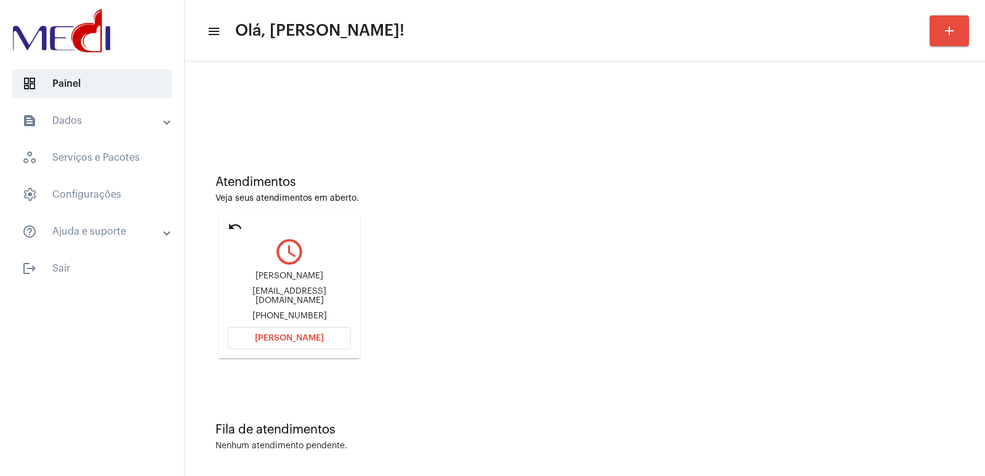
click at [285, 299] on div "[EMAIL_ADDRESS][DOMAIN_NAME]" at bounding box center [289, 296] width 123 height 18
copy div "[EMAIL_ADDRESS][DOMAIN_NAME]"
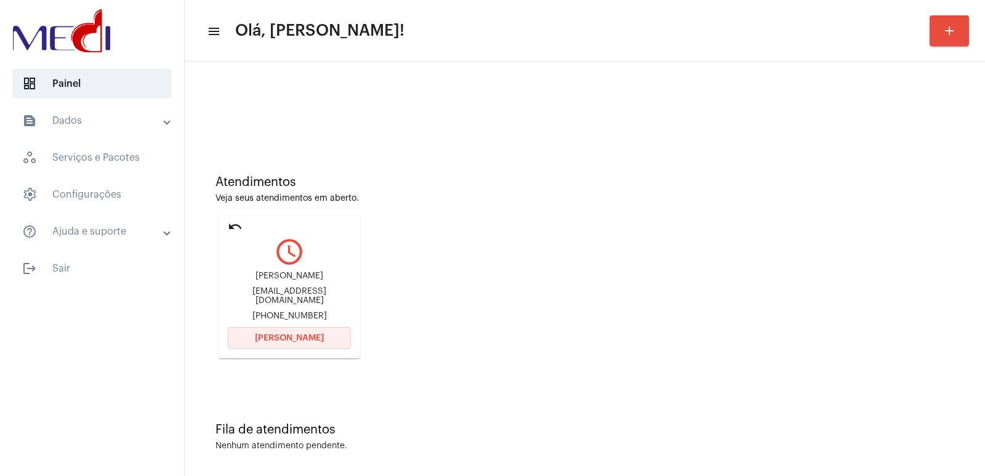
click at [288, 328] on button "[PERSON_NAME]" at bounding box center [289, 338] width 123 height 22
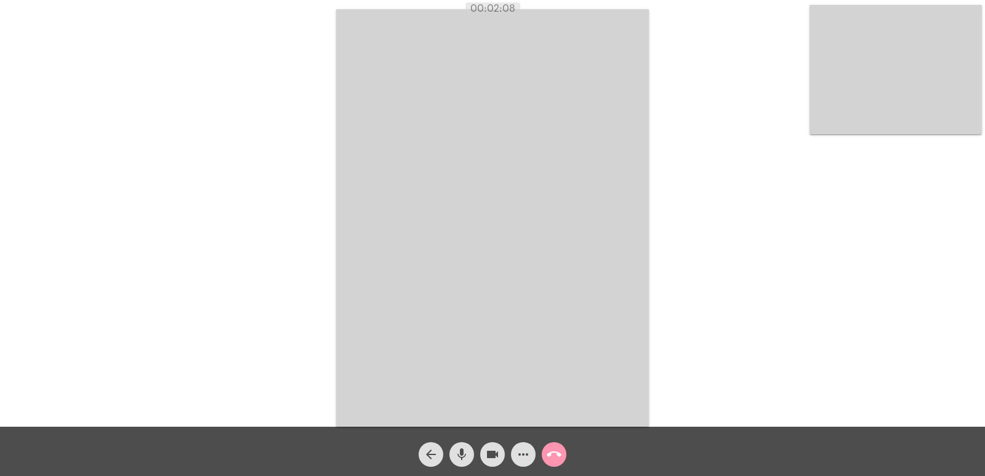
click at [464, 255] on video at bounding box center [492, 218] width 313 height 418
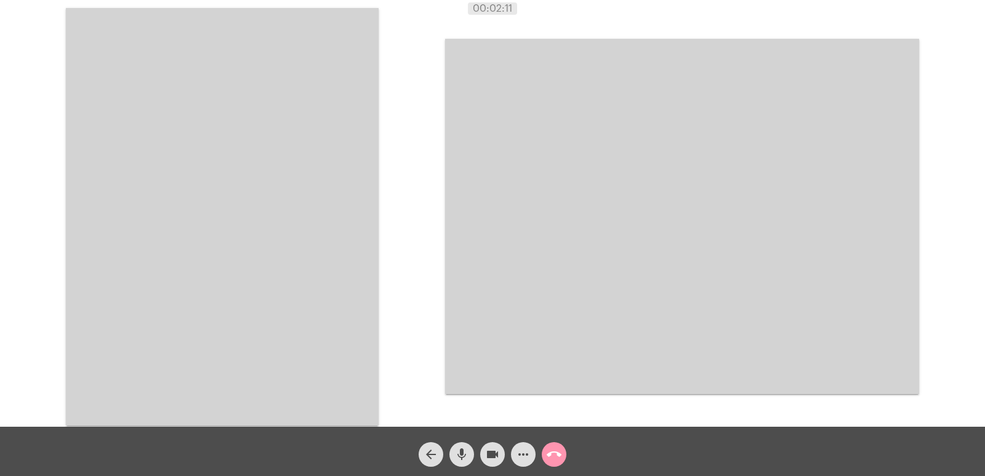
click at [557, 456] on mat-icon "call_end" at bounding box center [554, 454] width 15 height 15
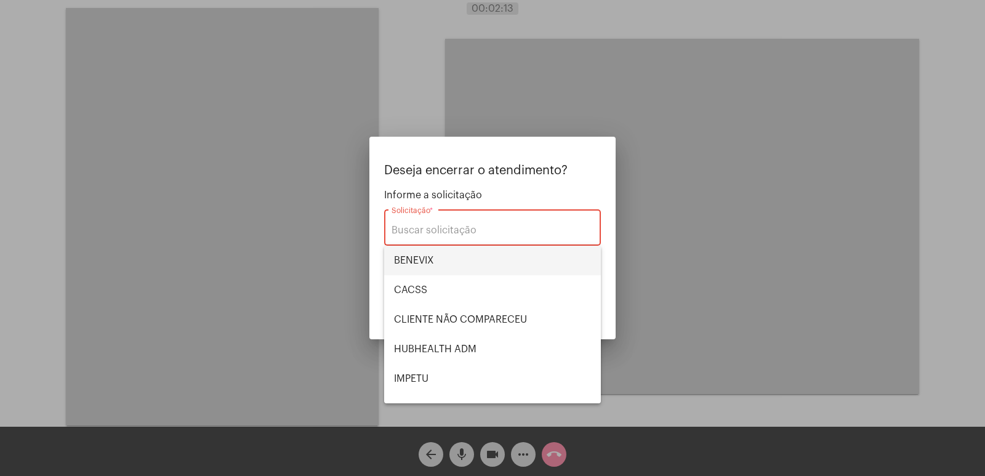
click at [431, 260] on span "BENEVIX" at bounding box center [492, 261] width 197 height 30
type input "BENEVIX"
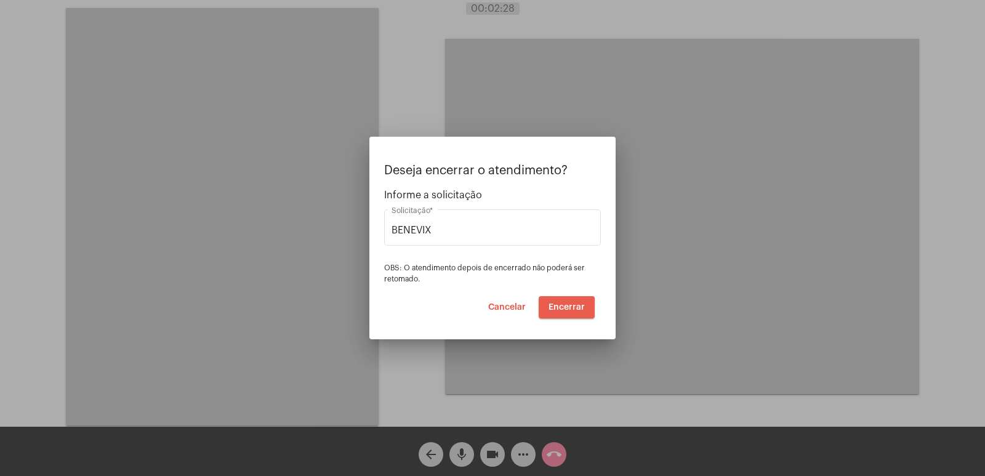
click at [564, 308] on span "Encerrar" at bounding box center [567, 307] width 36 height 9
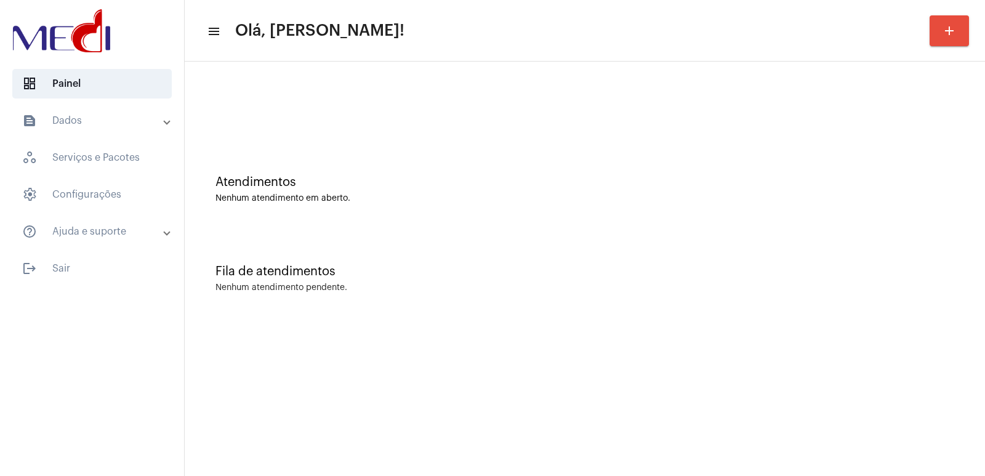
click at [823, 359] on mat-sidenav-content "menu Olá, [PERSON_NAME]! add Atendimentos Nenhum atendimento em aberto. Fila de…" at bounding box center [585, 238] width 801 height 476
click at [290, 441] on mat-sidenav-content "menu Olá, [PERSON_NAME]! add Atendimentos Nenhum atendimento em aberto. Fila de…" at bounding box center [585, 238] width 801 height 476
click at [644, 454] on mat-sidenav-content "menu Olá, [PERSON_NAME]! add Atendimentos Nenhum atendimento em aberto. Fila de…" at bounding box center [585, 238] width 801 height 476
